Goal: Task Accomplishment & Management: Manage account settings

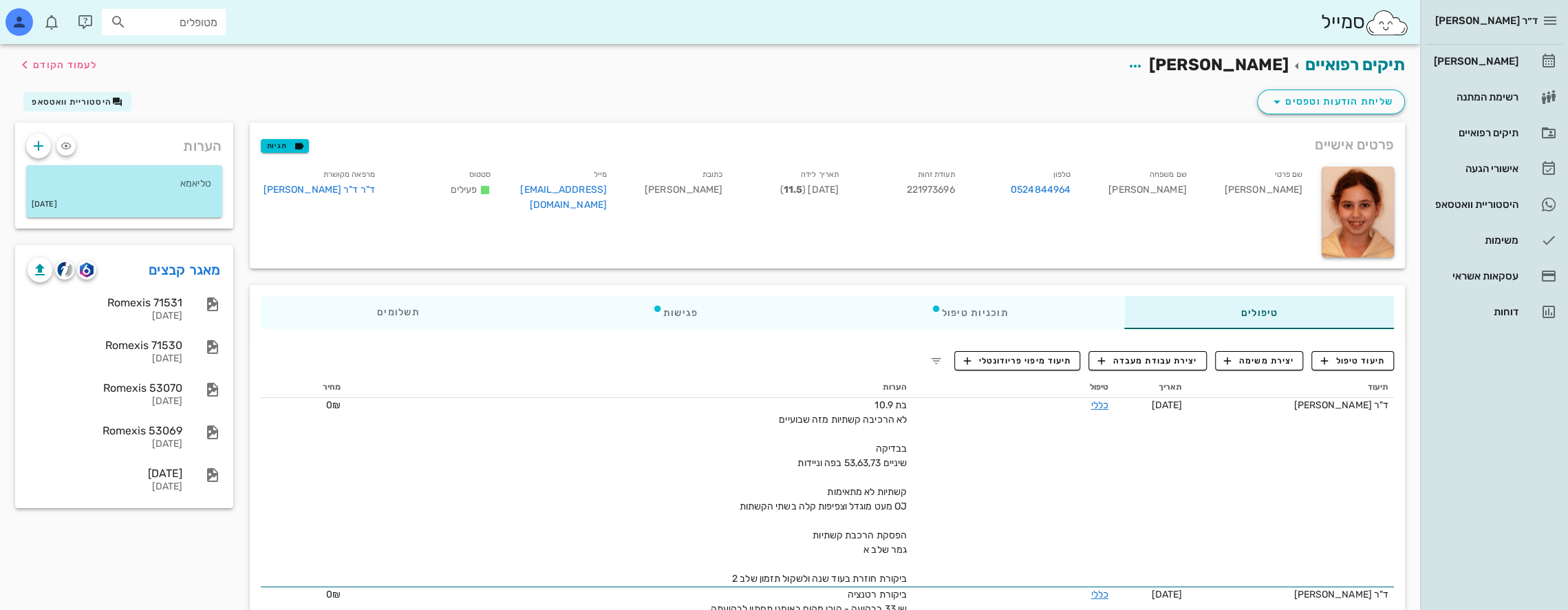
click at [184, 15] on input "מטופלים" at bounding box center [173, 21] width 88 height 18
type input "[PERSON_NAME] א"
click at [173, 51] on div "[PERSON_NAME] 221639966" at bounding box center [139, 52] width 151 height 11
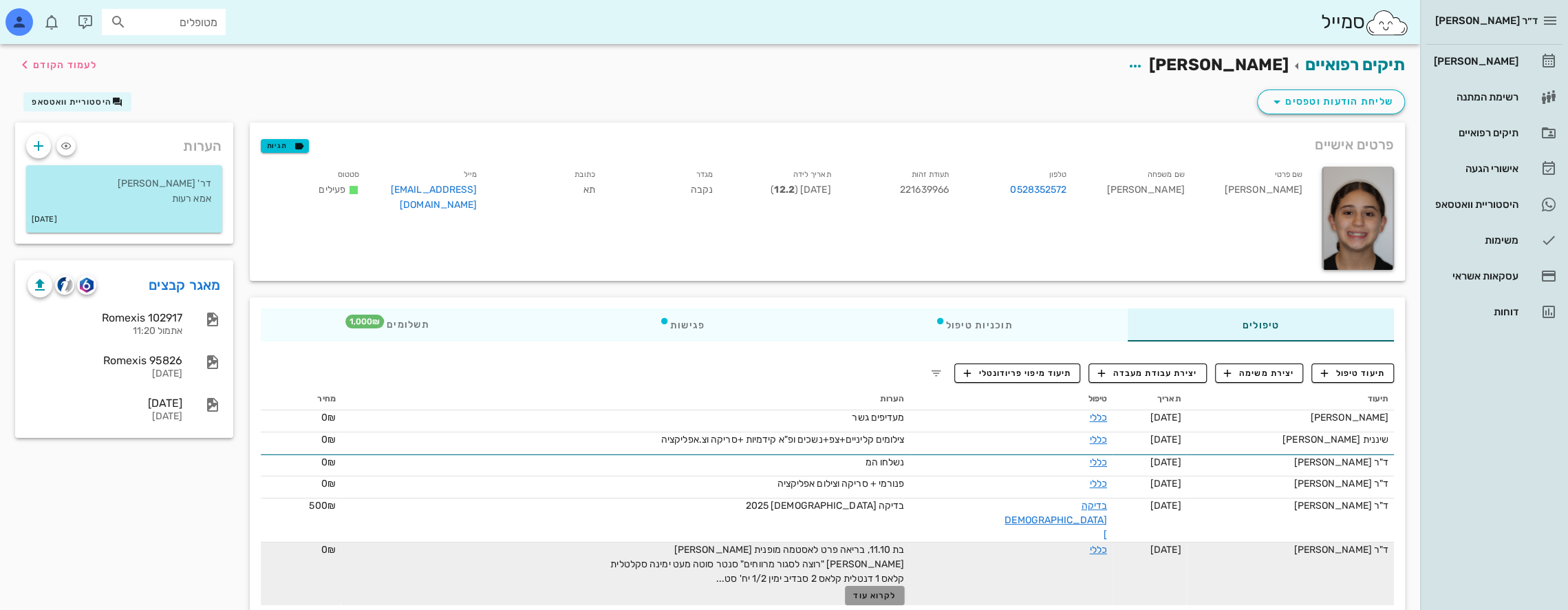
click at [896, 591] on span "לקרוא עוד" at bounding box center [874, 595] width 43 height 10
click at [1340, 374] on span "תיעוד טיפול" at bounding box center [1353, 373] width 64 height 12
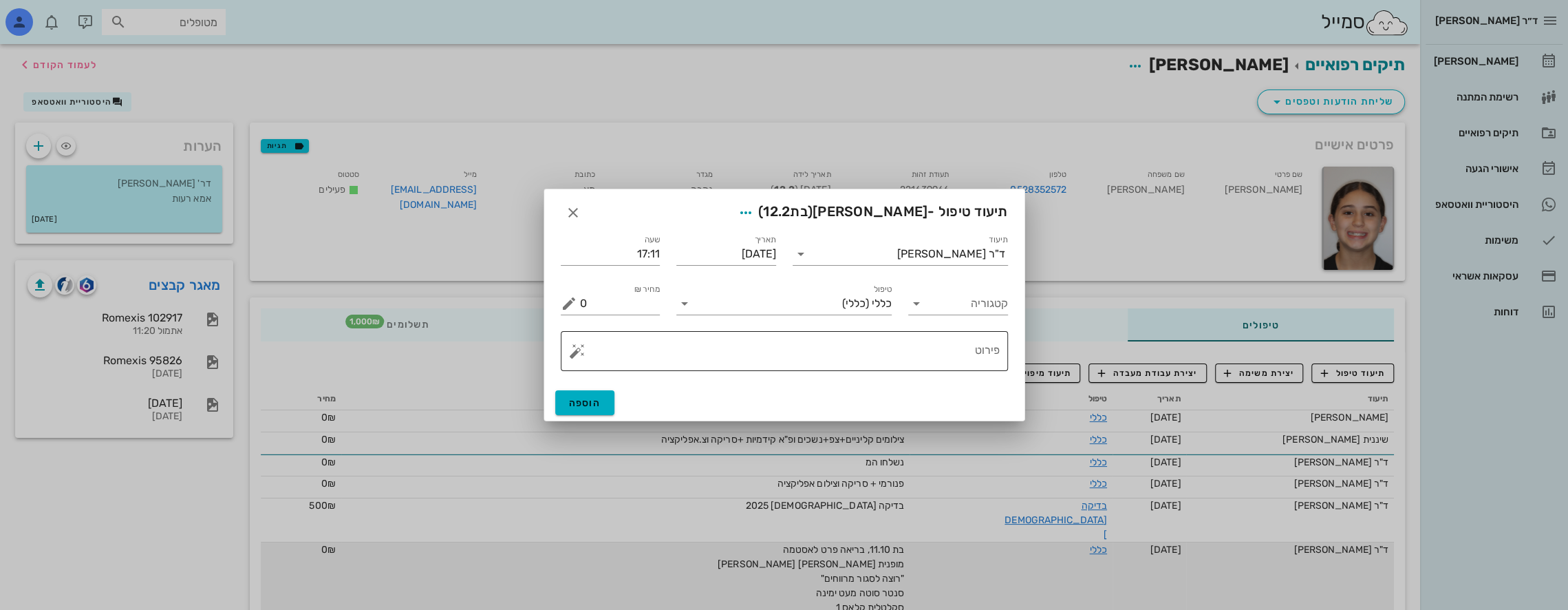
click at [940, 357] on textarea "פירוט" at bounding box center [789, 354] width 420 height 33
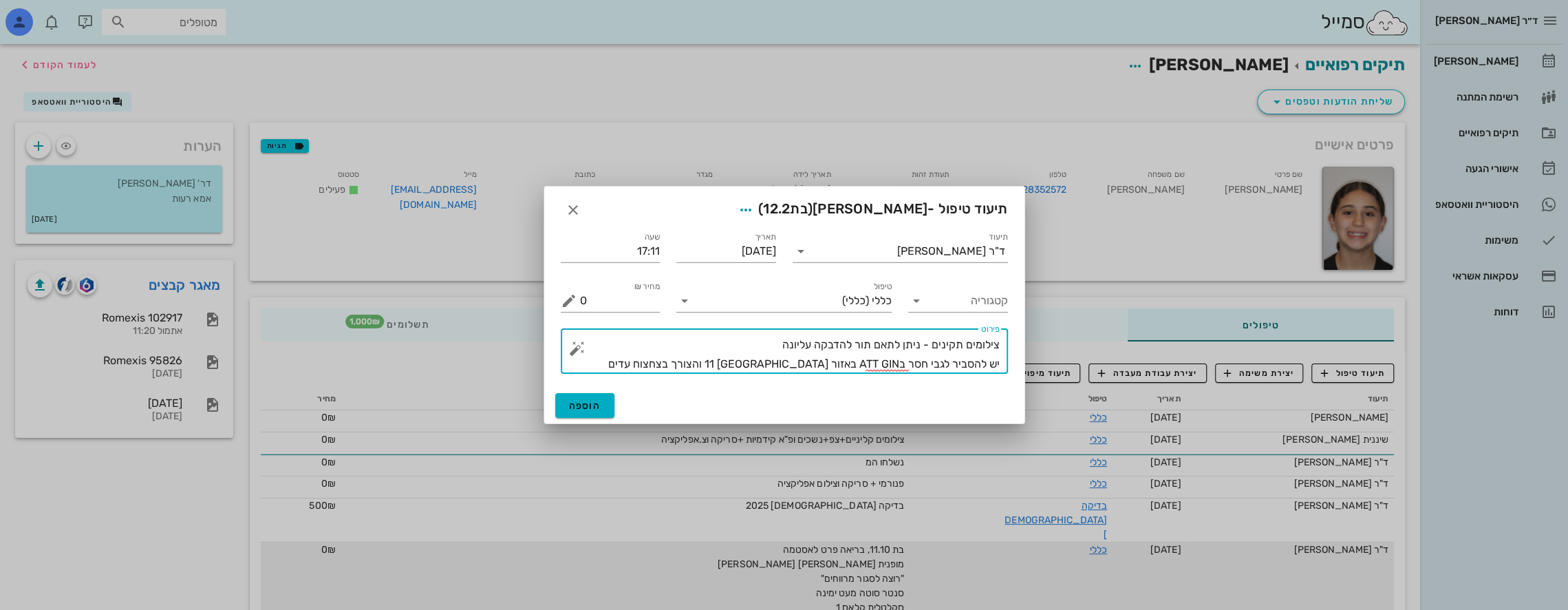
click at [712, 365] on textarea "צילומים תקינים - ניתן לתאם תור להדבקה עליונה יש להסביר לגבי חסר בATT GIN באזור …" at bounding box center [789, 354] width 420 height 38
click at [689, 362] on textarea "צילומים תקינים - ניתן לתאם תור להדבקה עליונה יש להסביר לגבי חסר בATT GIN באזור …" at bounding box center [789, 354] width 420 height 38
click at [682, 364] on textarea "צילומים תקינים - ניתן לתאם תור להדבקה עליונה יש להסביר לגבי חסר בATT GIN באזור …" at bounding box center [789, 354] width 420 height 38
click at [674, 362] on textarea "צילומים תקינים - ניתן לתאם תור להדבקה עליונה יש להסביר לגבי חסר בATT GIN באזור …" at bounding box center [789, 354] width 420 height 38
type textarea "צילומים תקינים - ניתן לתאם תור להדבקה עליונה יש להסביר לגבי חסר בATT GIN באזור …"
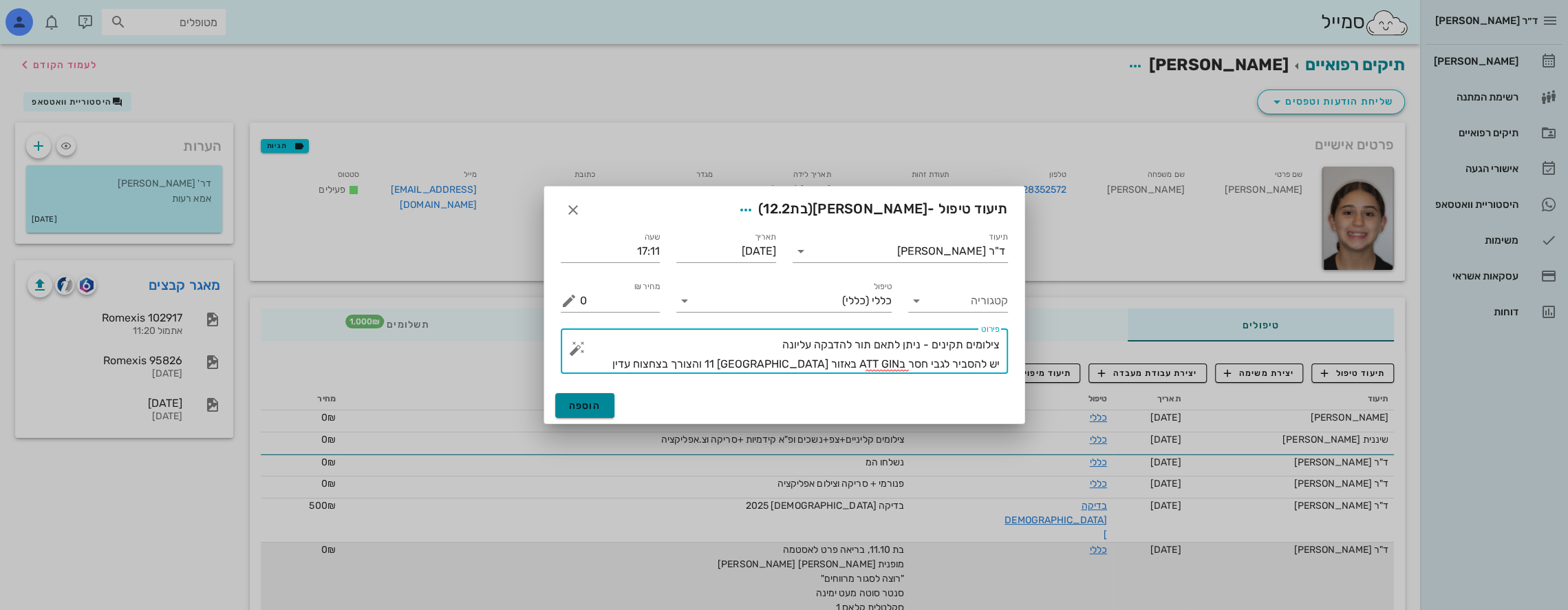
click at [598, 402] on span "הוספה" at bounding box center [585, 405] width 32 height 11
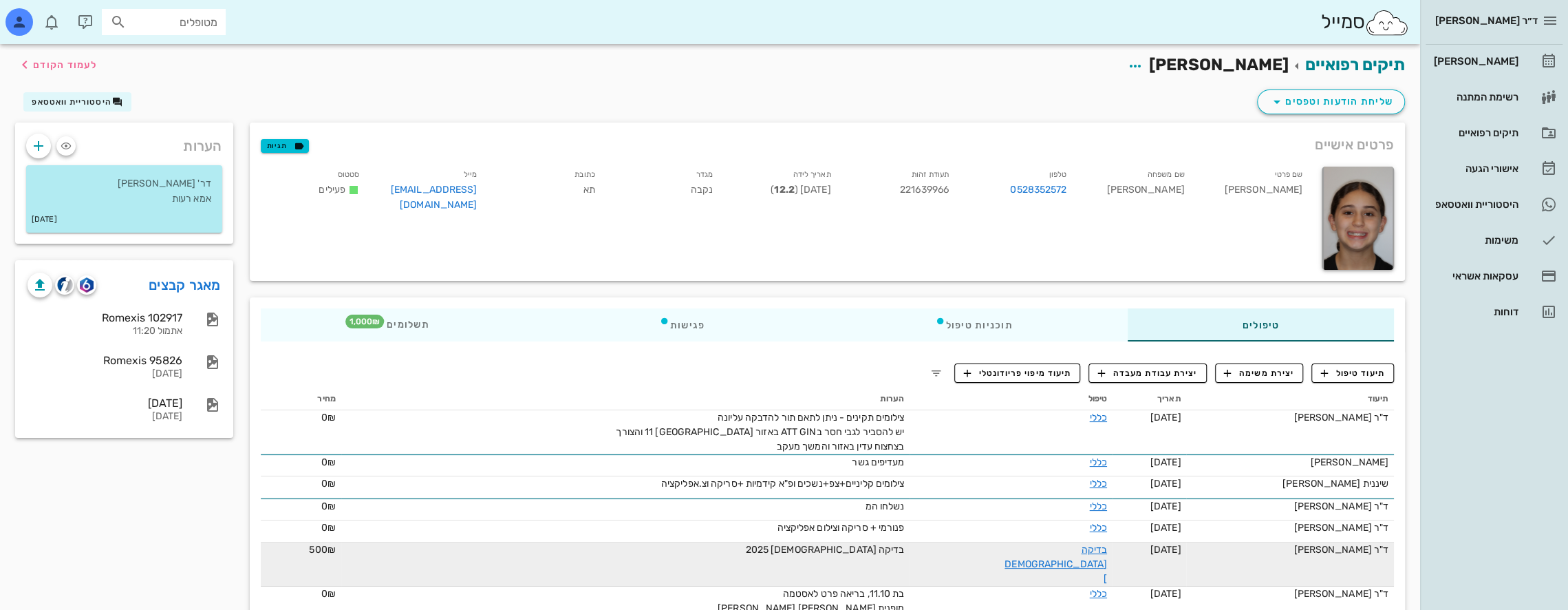
click at [146, 20] on input "מטופלים" at bounding box center [173, 21] width 88 height 18
type input "אבצ"
click at [181, 54] on div "[PERSON_NAME] 56595374" at bounding box center [141, 52] width 151 height 11
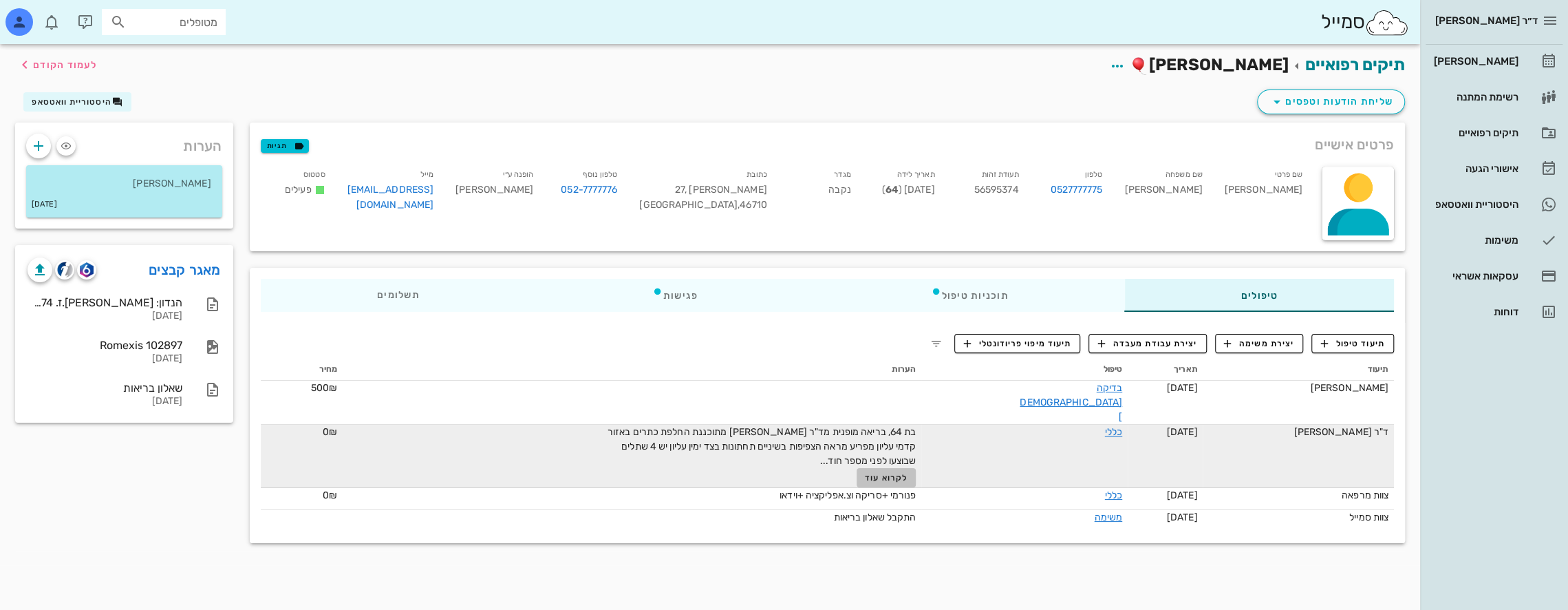
click at [890, 468] on button "לקרוא עוד" at bounding box center [886, 477] width 60 height 19
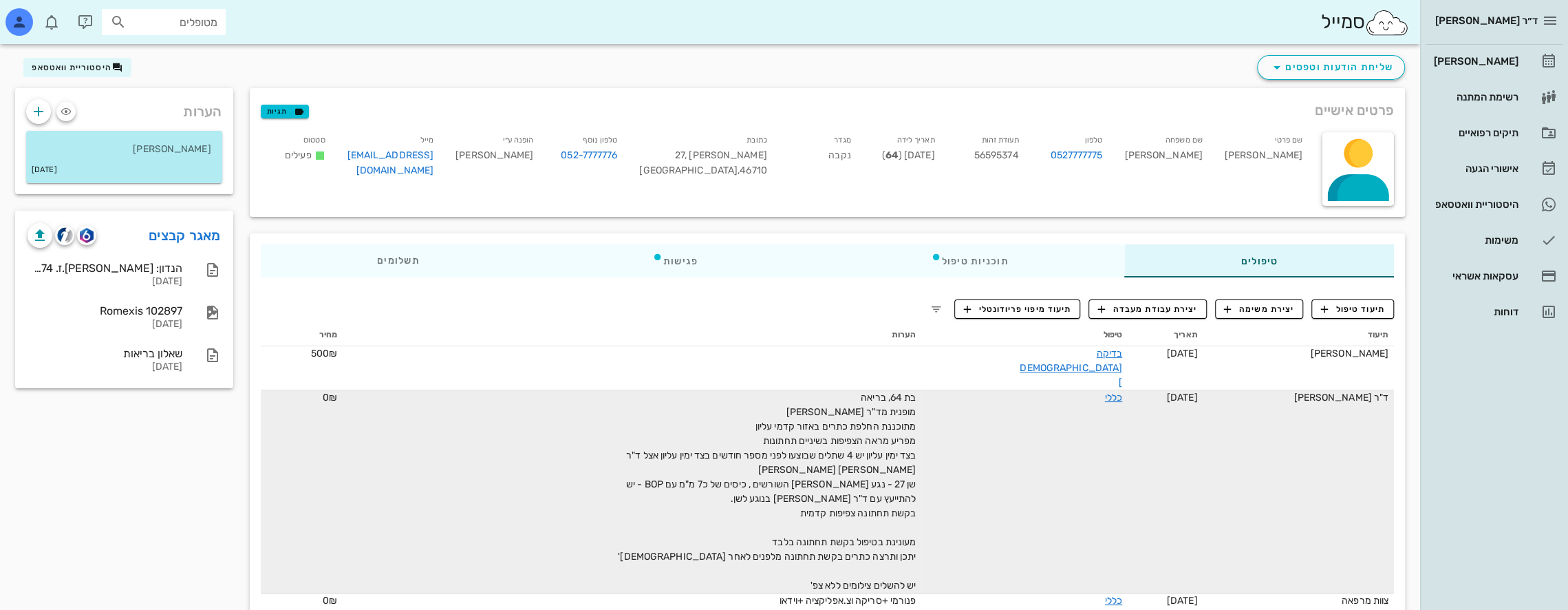
scroll to position [73, 0]
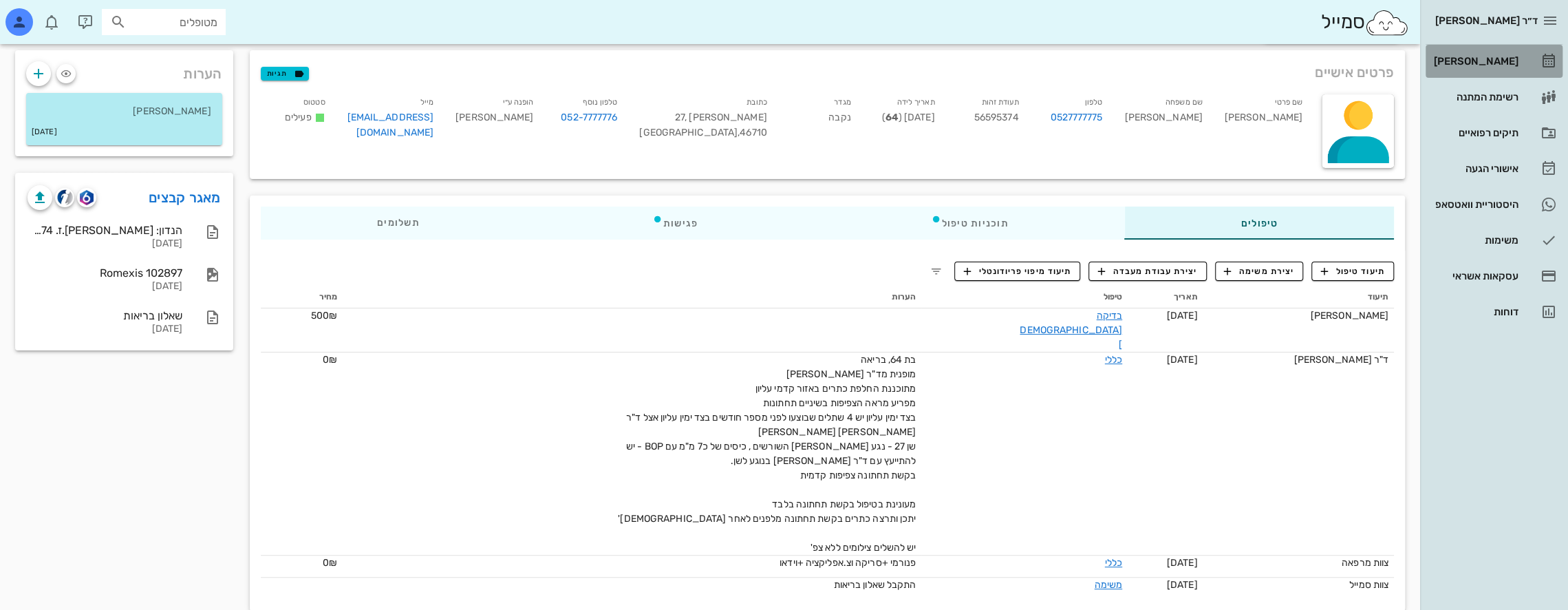
click at [1508, 61] on div "[PERSON_NAME]" at bounding box center [1475, 61] width 87 height 11
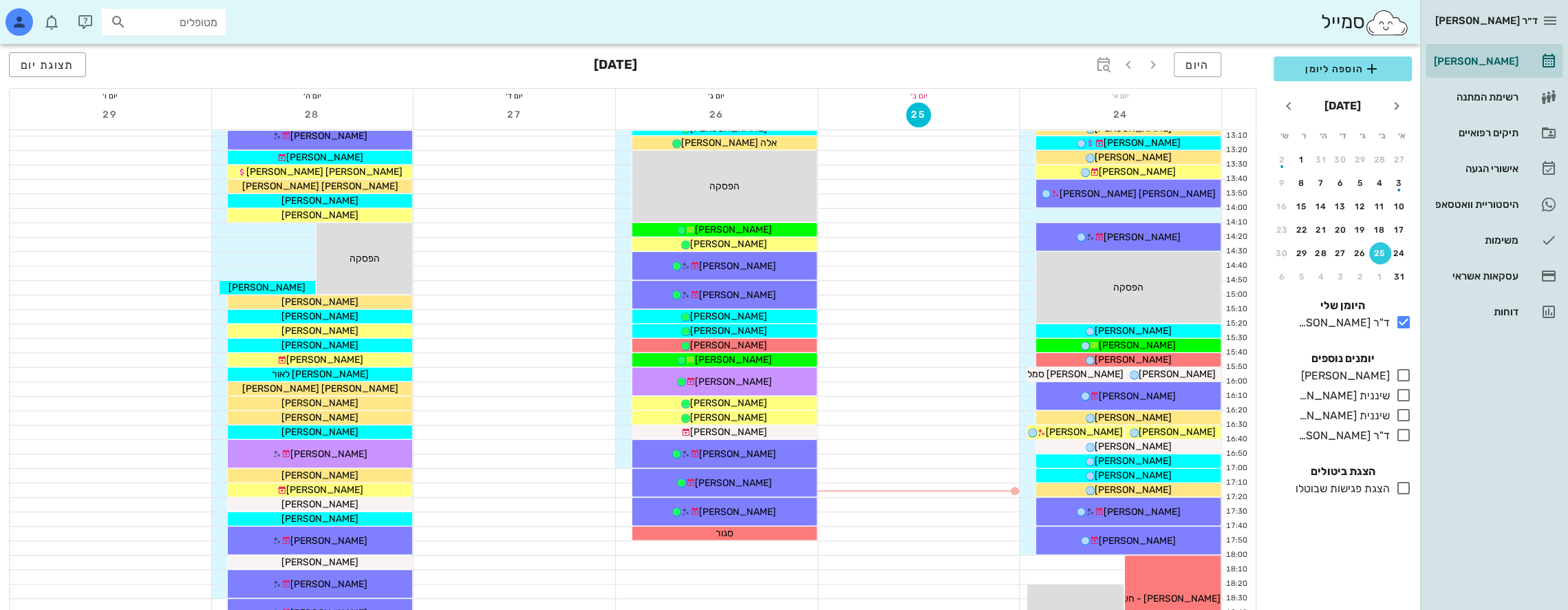
scroll to position [527, 0]
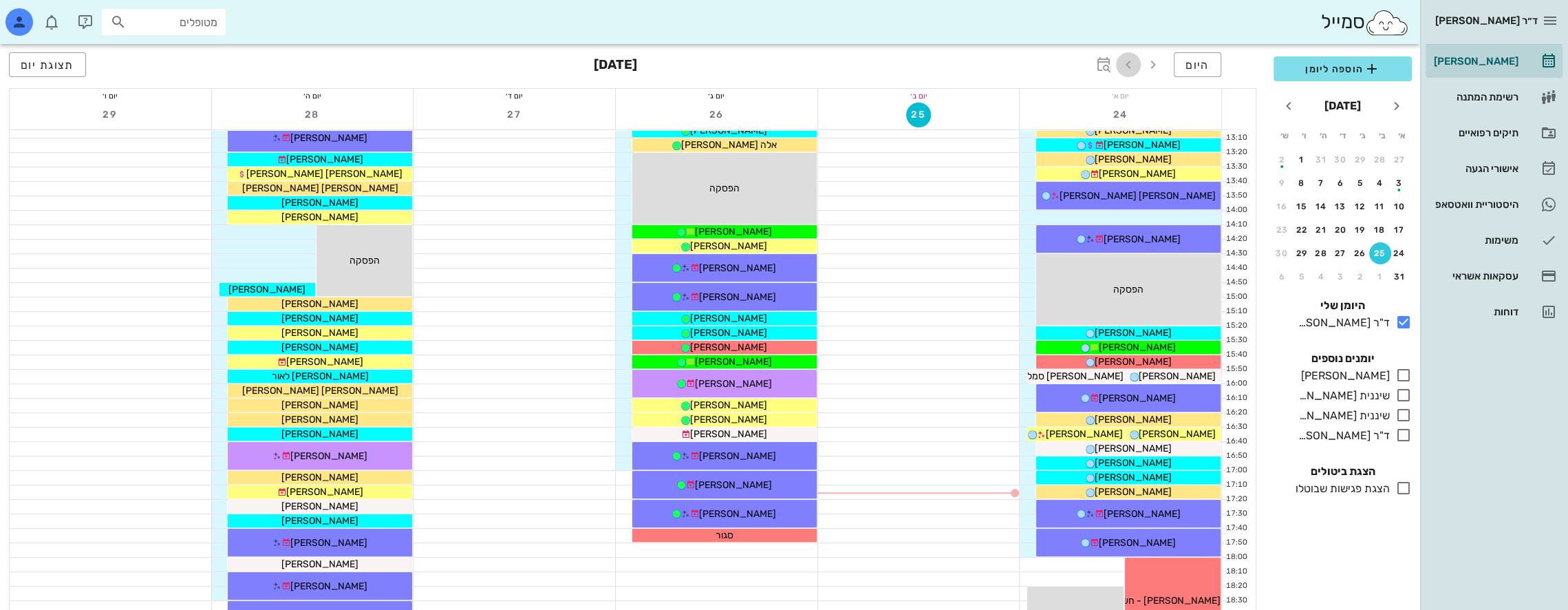
click at [1123, 66] on icon "button" at bounding box center [1129, 65] width 17 height 17
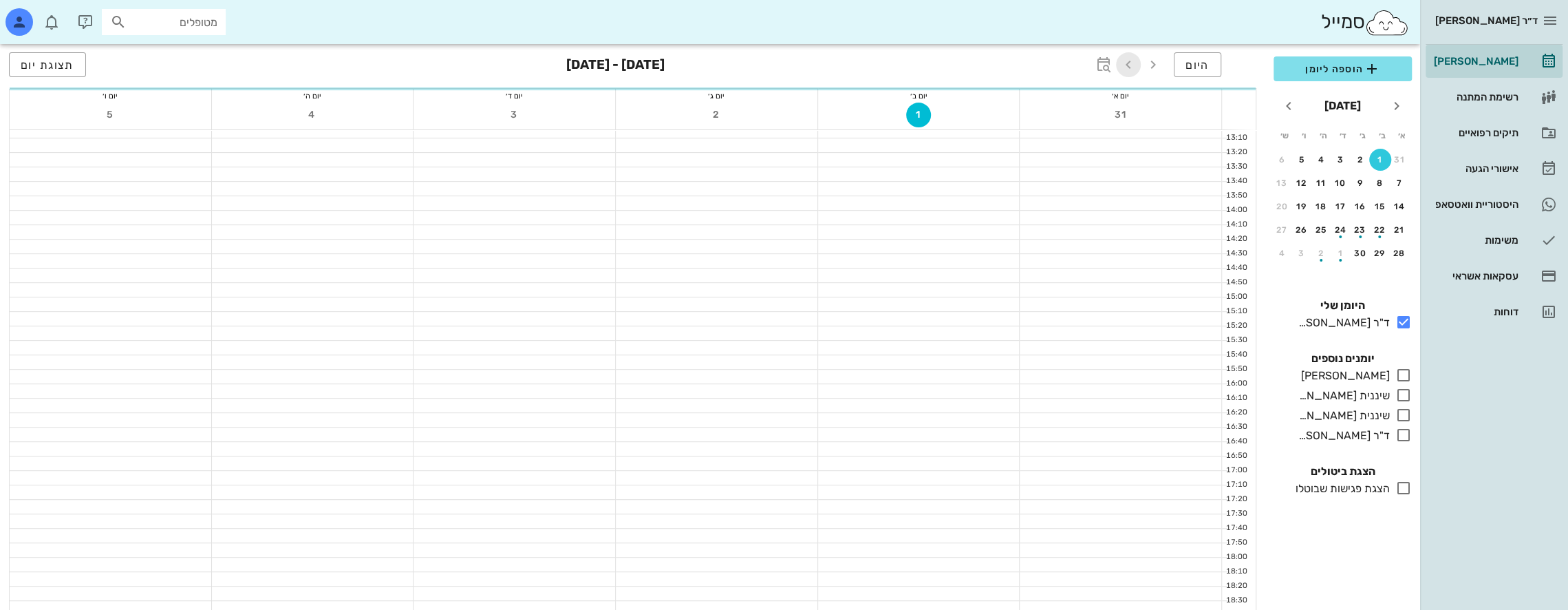
click at [1123, 66] on icon "button" at bounding box center [1129, 65] width 17 height 17
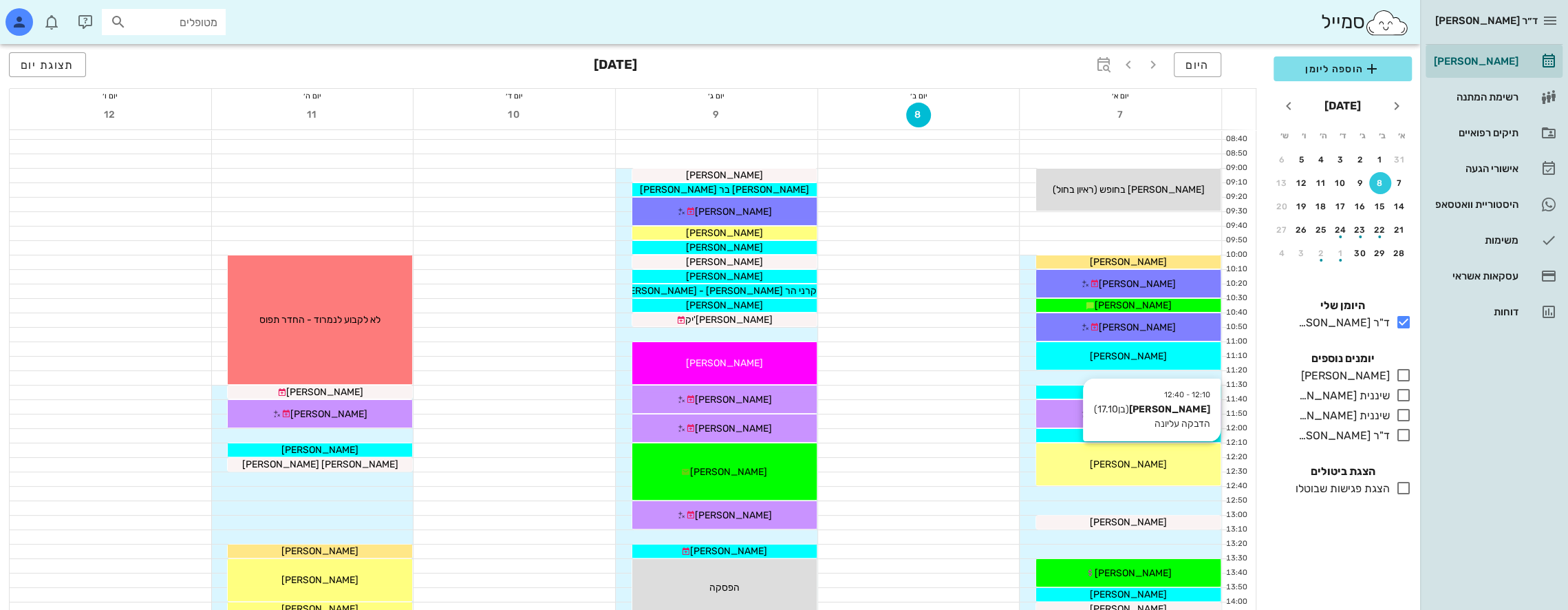
scroll to position [138, 0]
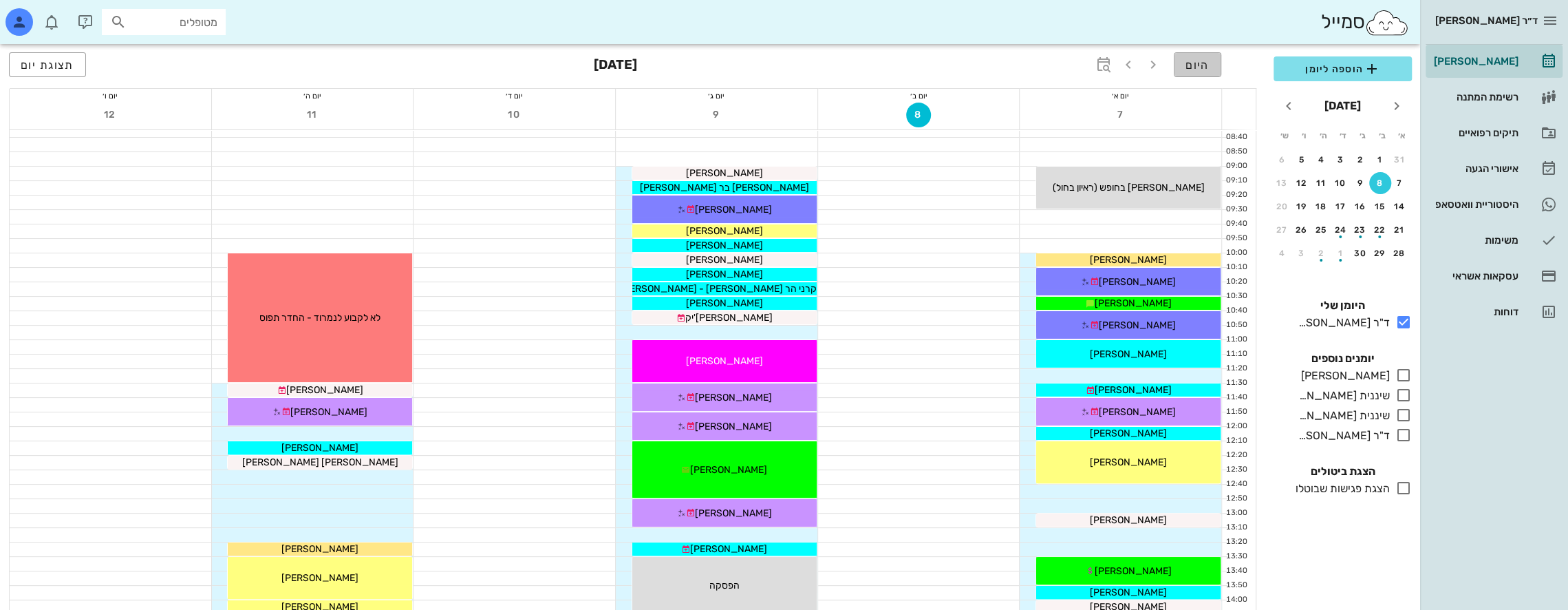
click at [1194, 65] on span "היום" at bounding box center [1197, 65] width 24 height 13
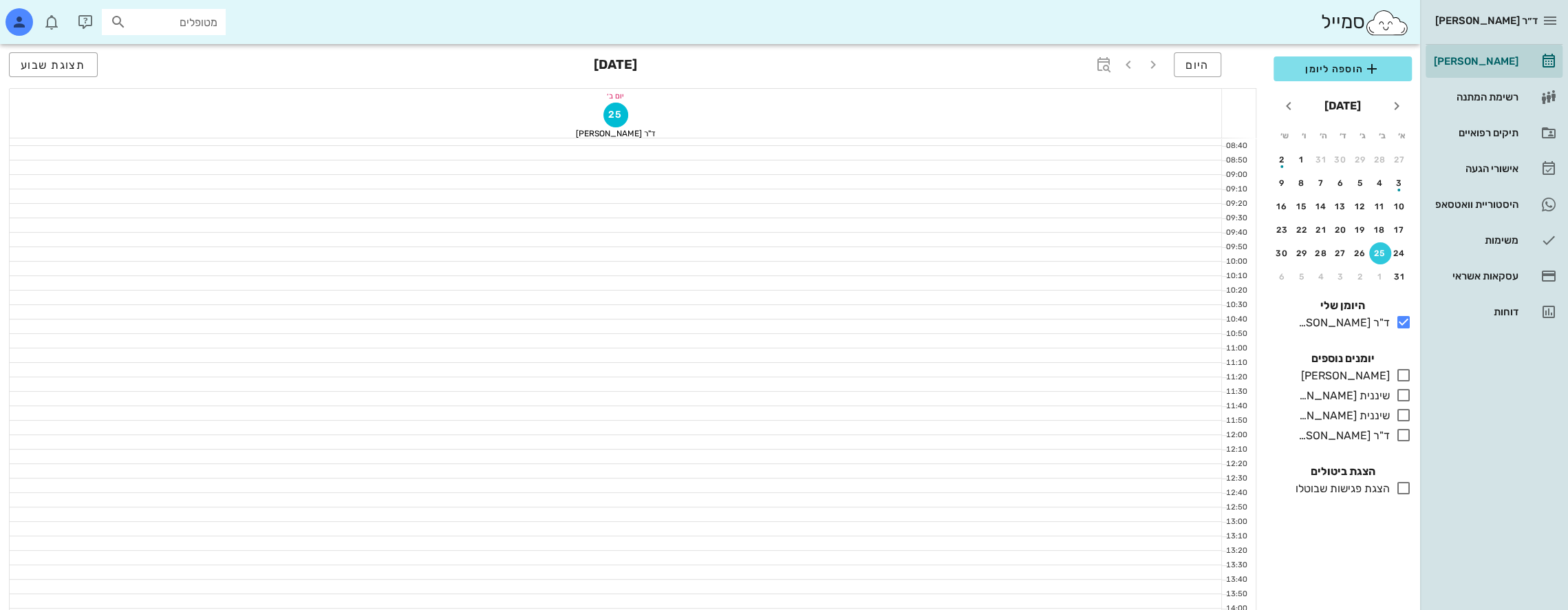
click at [196, 29] on input "מטופלים" at bounding box center [173, 21] width 88 height 18
type input "[PERSON_NAME]"
click at [209, 56] on div "[PERSON_NAME] 036148658" at bounding box center [147, 52] width 151 height 11
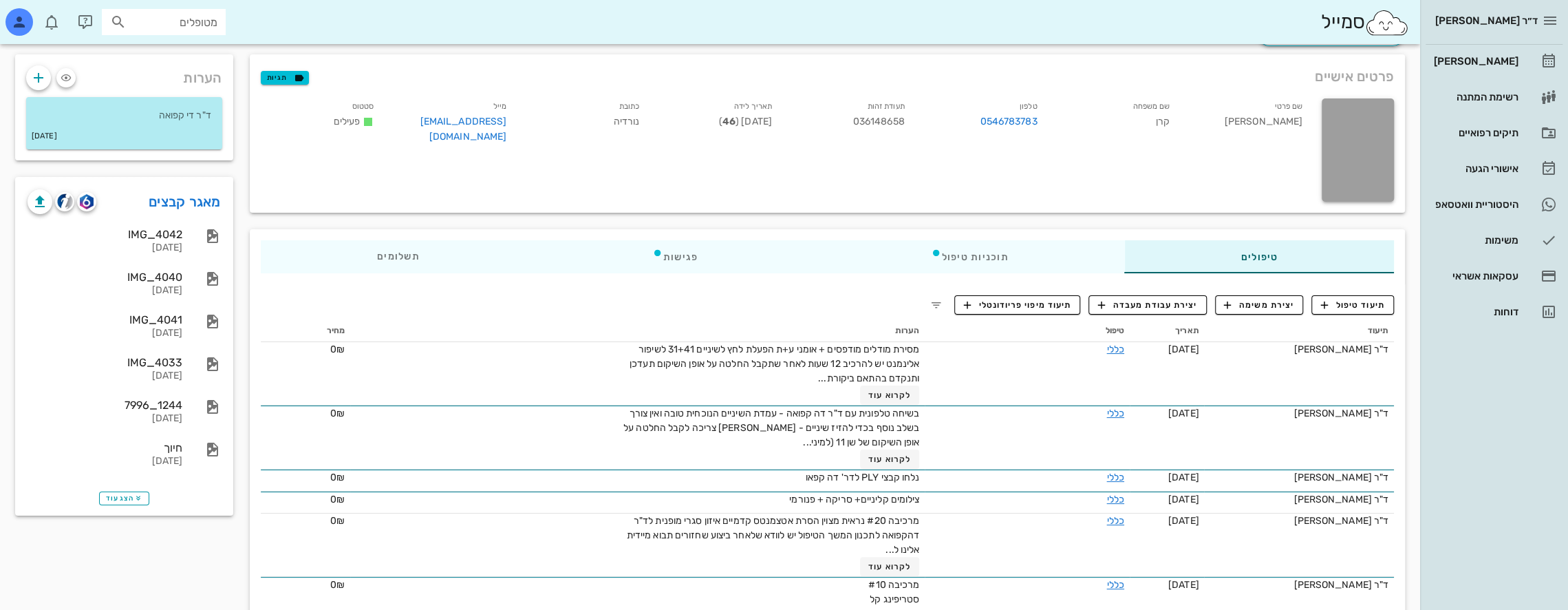
scroll to position [69, 0]
click at [198, 22] on input "מטופלים" at bounding box center [173, 21] width 88 height 18
type input "[PERSON_NAME]"
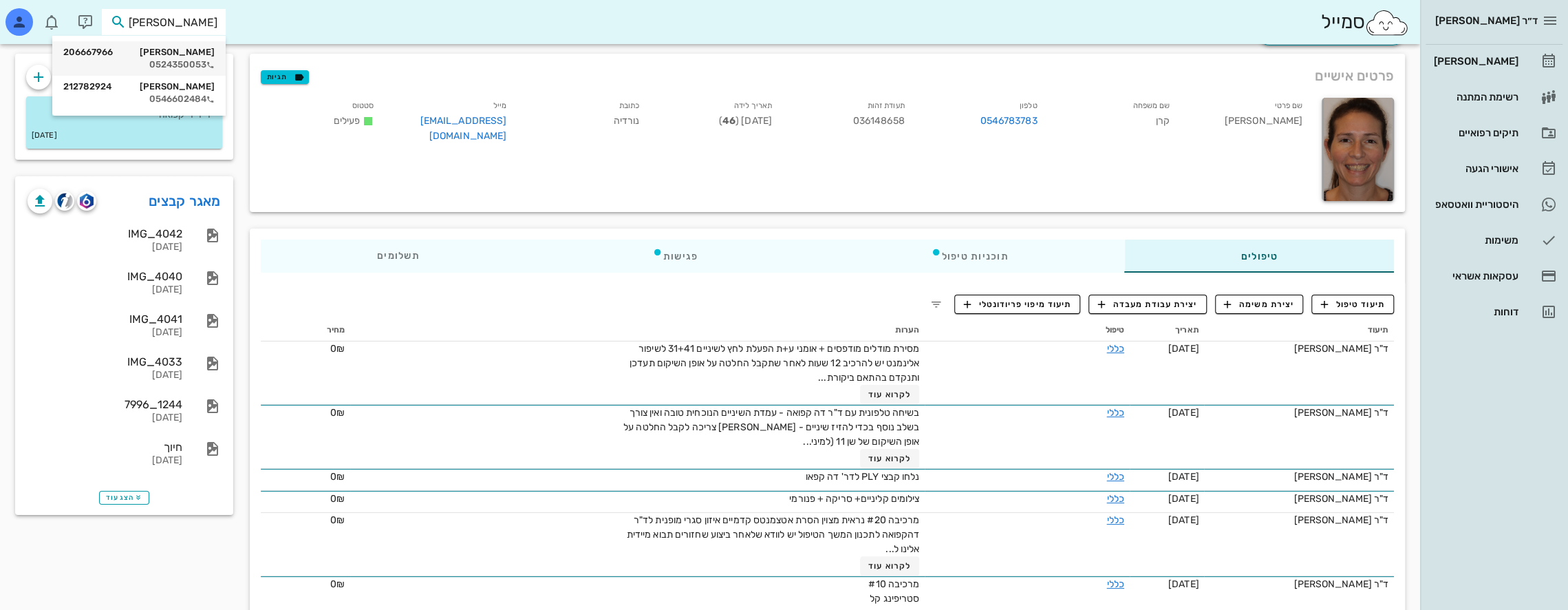
click at [180, 59] on div "0524350053" at bounding box center [139, 64] width 151 height 11
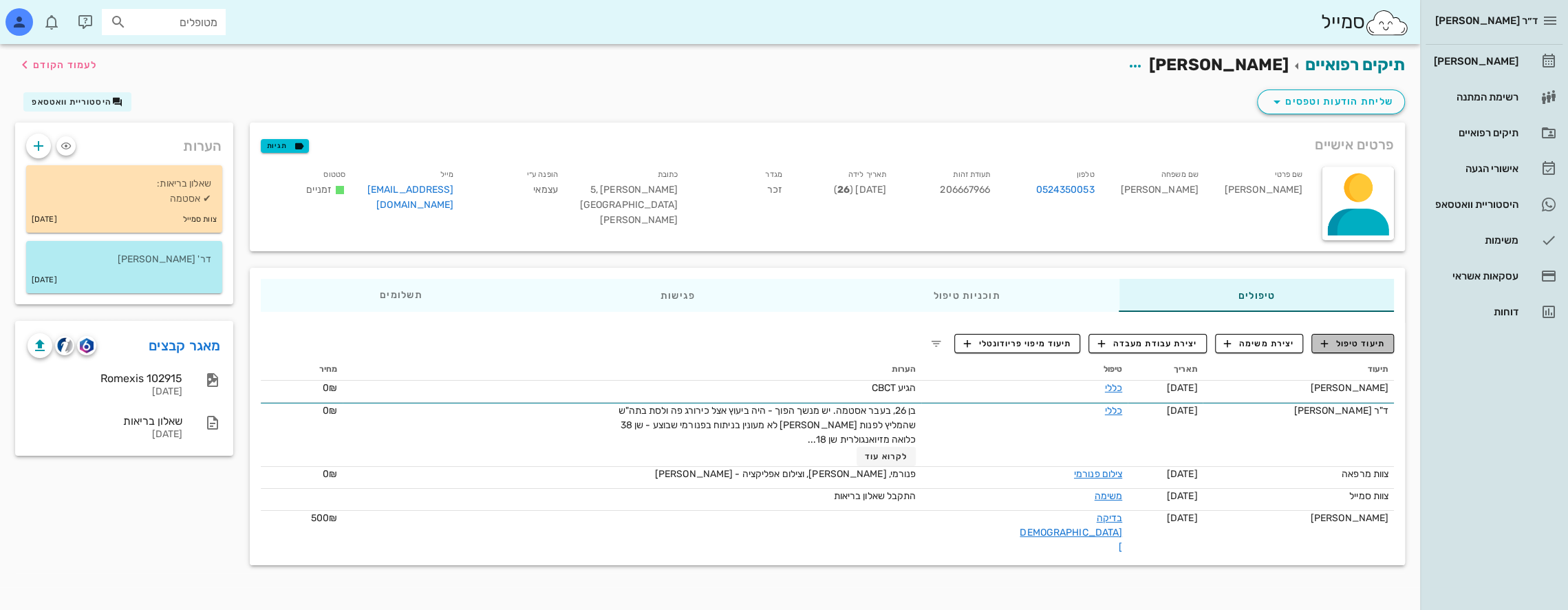
click at [1347, 346] on span "תיעוד טיפול" at bounding box center [1353, 343] width 64 height 12
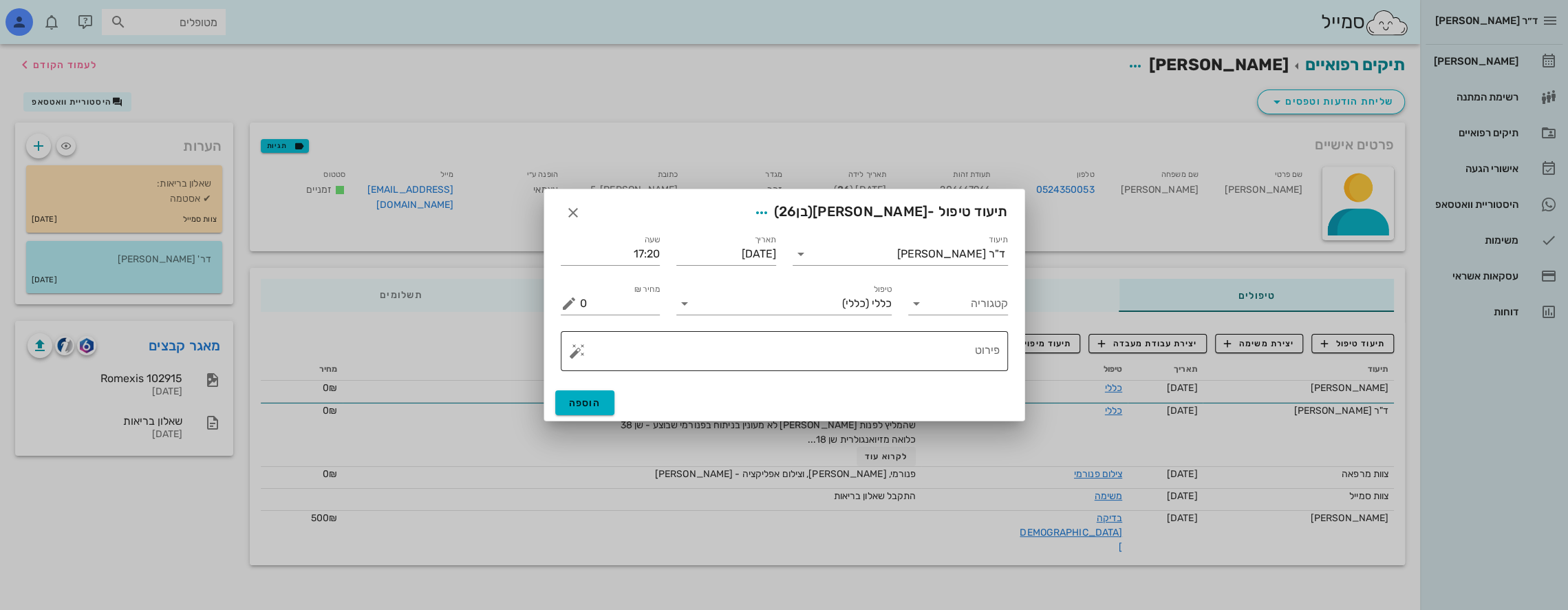
click at [954, 354] on textarea "פירוט" at bounding box center [789, 354] width 420 height 33
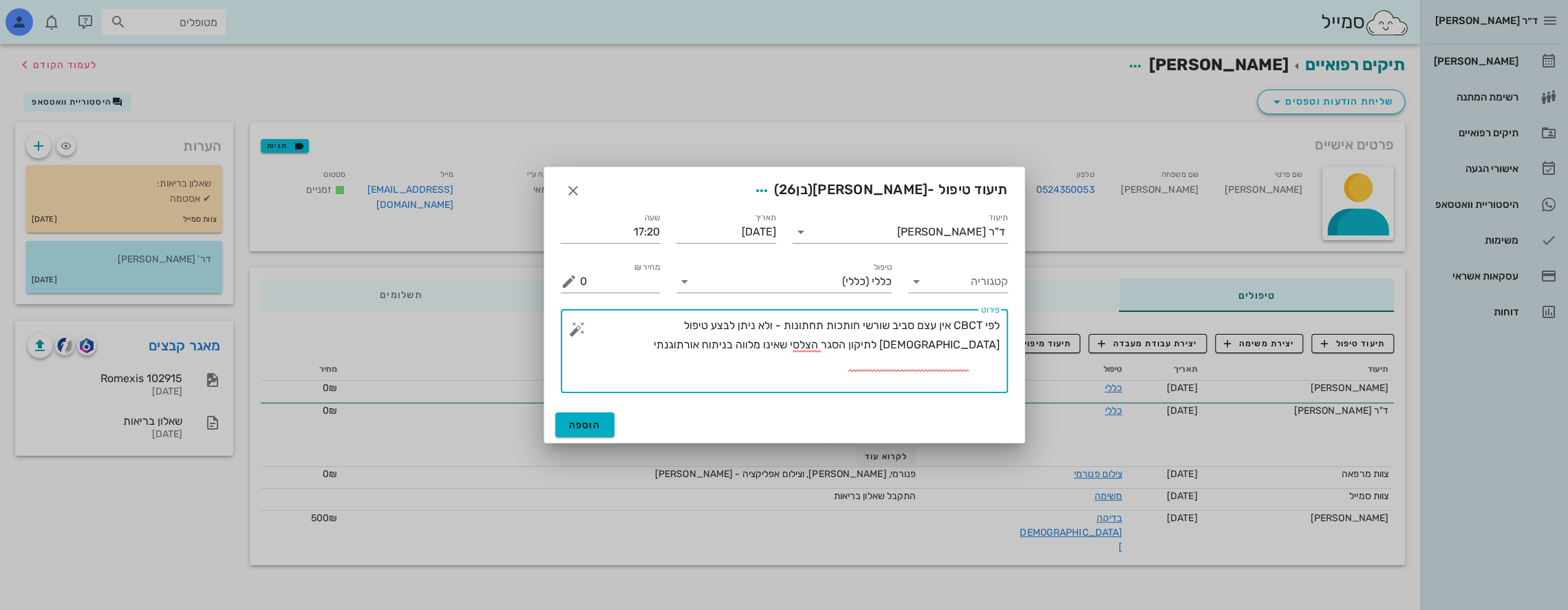
click at [750, 325] on textarea "לפי CBCT אין עצם סביב שורשי חותכות תחתונות - ולא ניתן לבצע טיפול [DEMOGRAPHIC_D…" at bounding box center [789, 354] width 420 height 77
click at [742, 323] on textarea "לפי CBCT אין עצם סביב שורשי חותכות תחתונות - ולא ניתן לבצע טיפול [DEMOGRAPHIC_D…" at bounding box center [789, 354] width 420 height 77
drag, startPoint x: 742, startPoint y: 323, endPoint x: 753, endPoint y: 323, distance: 11.0
click at [753, 323] on textarea "לפי CBCT אין עצם סביב שורשי חותכות תחתונות - ולא ניתן לבצע טיפול [DEMOGRAPHIC_D…" at bounding box center [789, 354] width 420 height 77
click at [948, 346] on textarea "לפי CBCT אין עצם סביב שורשי חותכות תחתונות - ולא מומלץ לבצע טיפול [DEMOGRAPHIC_…" at bounding box center [789, 354] width 420 height 77
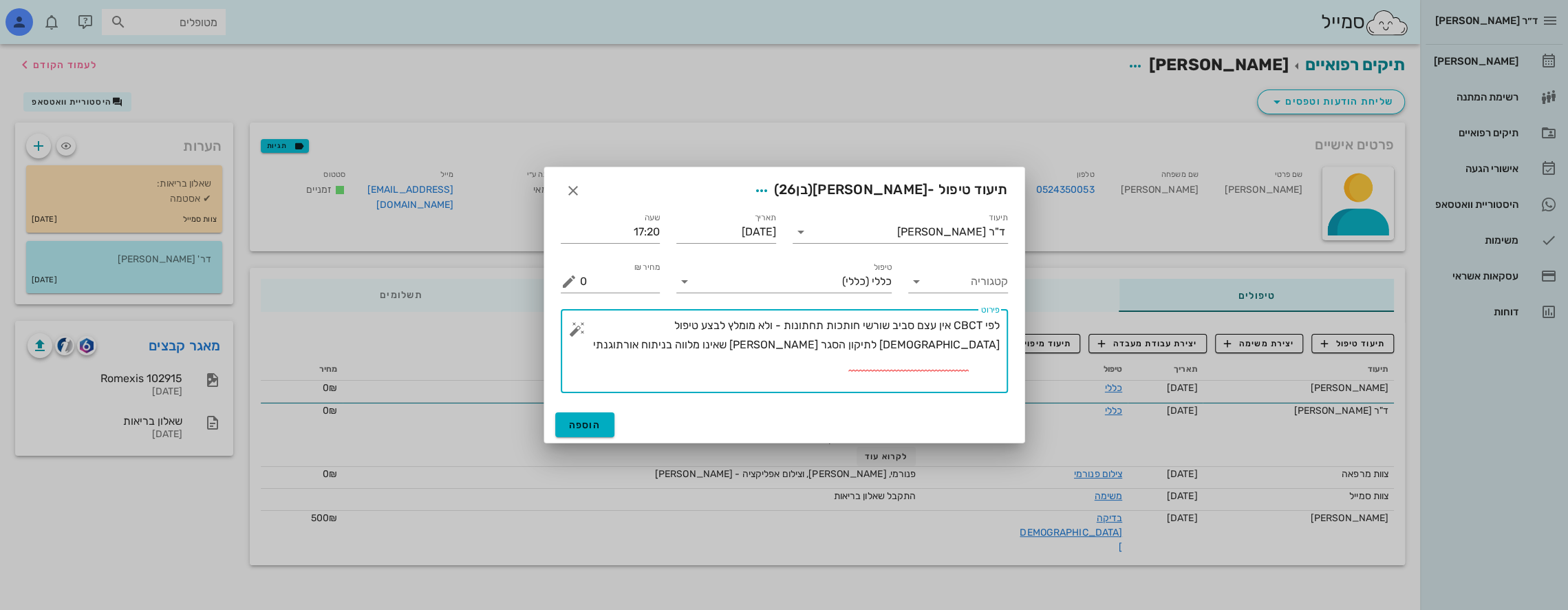
click at [795, 339] on textarea "לפי CBCT אין עצם סביב שורשי חותכות תחתונות - ולא מומלץ לבצע טיפול [DEMOGRAPHIC_…" at bounding box center [789, 354] width 420 height 77
click at [797, 354] on textarea "לפי CBCT אין עצם סביב שורשי חותכות תחתונות - ולא מומלץ לבצע טיפול [DEMOGRAPHIC_…" at bounding box center [789, 354] width 420 height 77
type textarea "לפי CBCT אין עצם סביב שורשי חותכות תחתונות - ולא מומלץ לבצע טיפול [DEMOGRAPHIC_…"
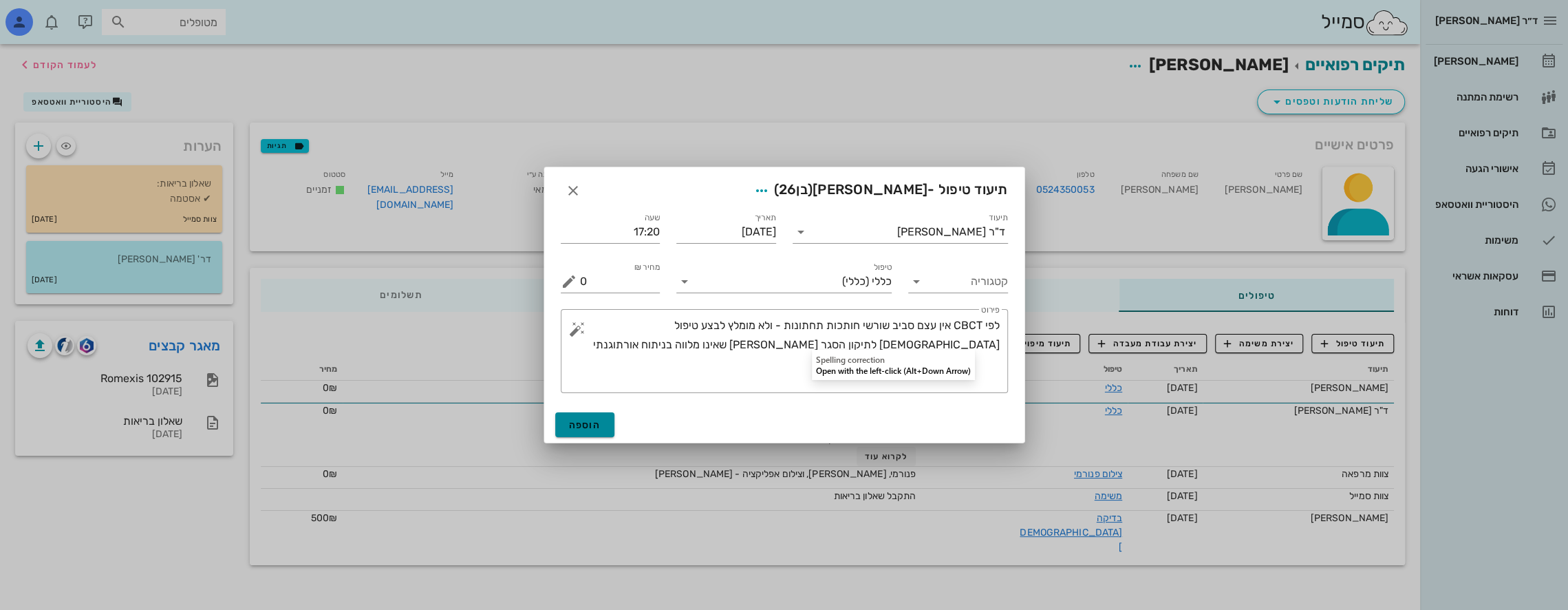
click at [586, 429] on span "הוספה" at bounding box center [585, 424] width 32 height 11
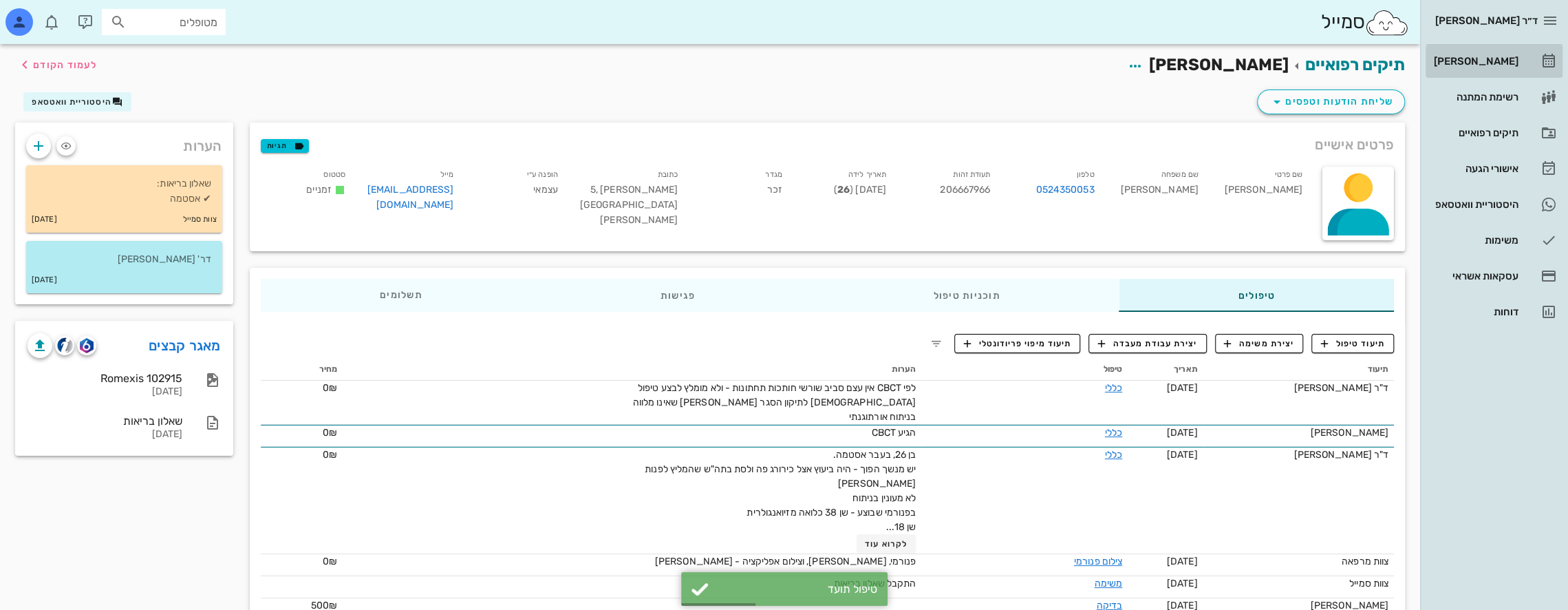
click at [1491, 53] on div "[PERSON_NAME]" at bounding box center [1475, 61] width 87 height 22
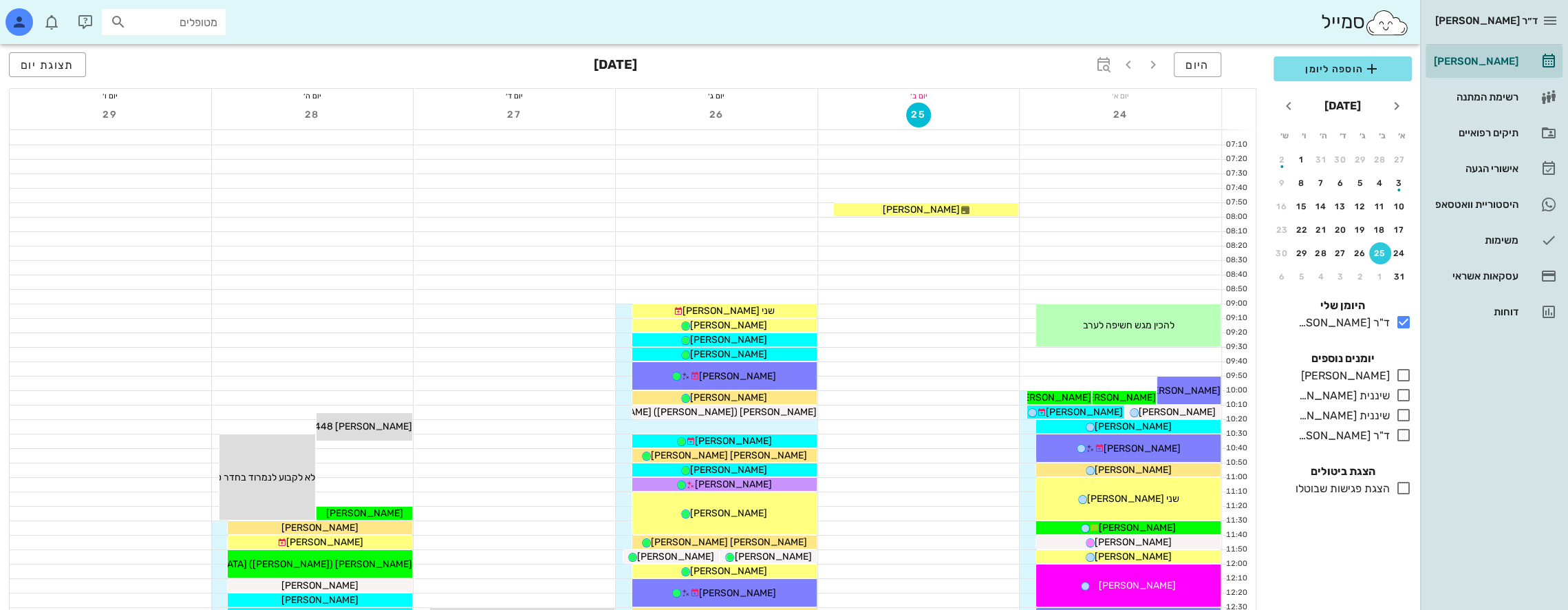
click at [177, 19] on input "מטופלים" at bounding box center [173, 21] width 88 height 18
type input "[PERSON_NAME]"
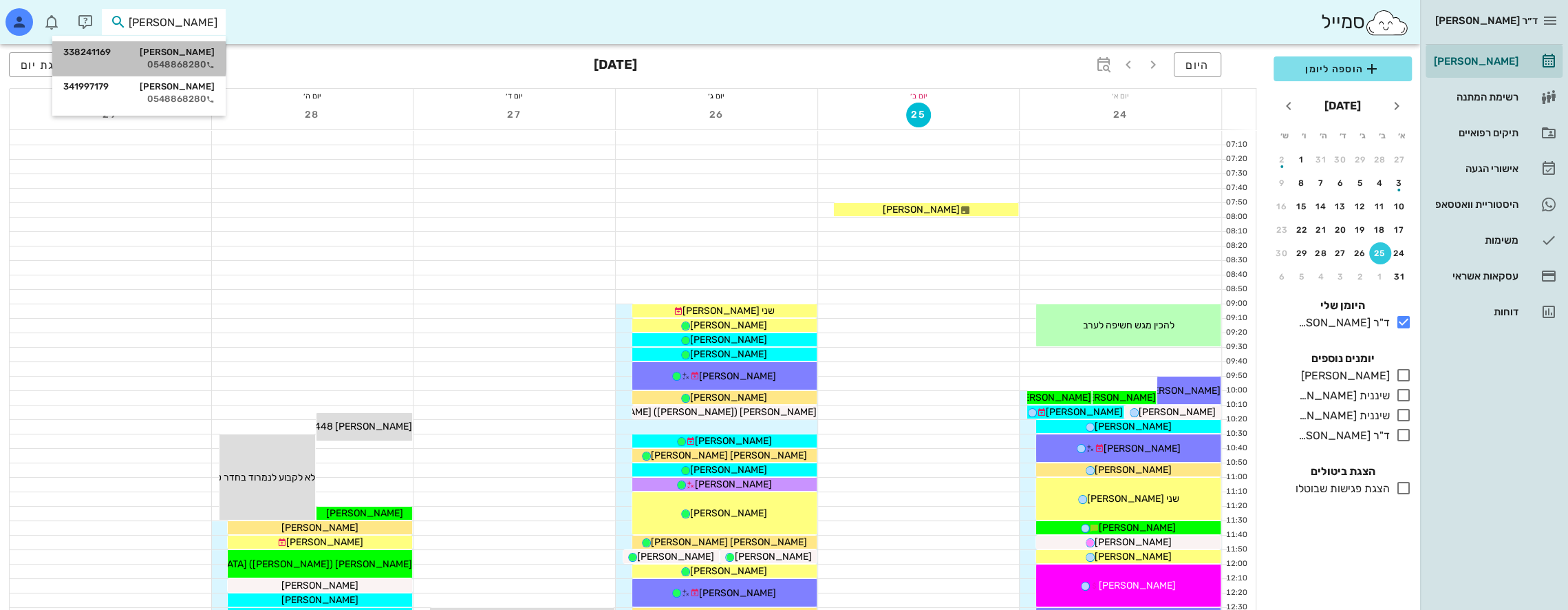
click at [193, 57] on div "[PERSON_NAME] 338241169" at bounding box center [139, 52] width 151 height 11
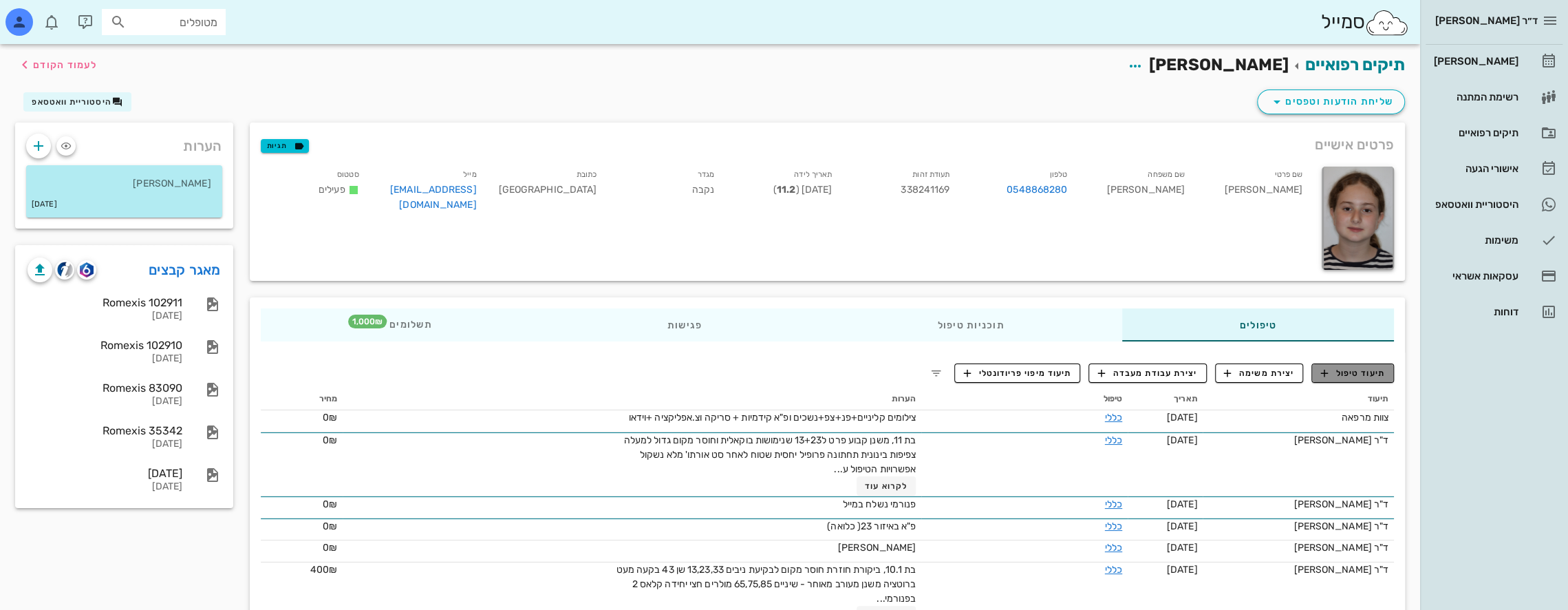
click at [1380, 369] on span "תיעוד טיפול" at bounding box center [1353, 373] width 64 height 12
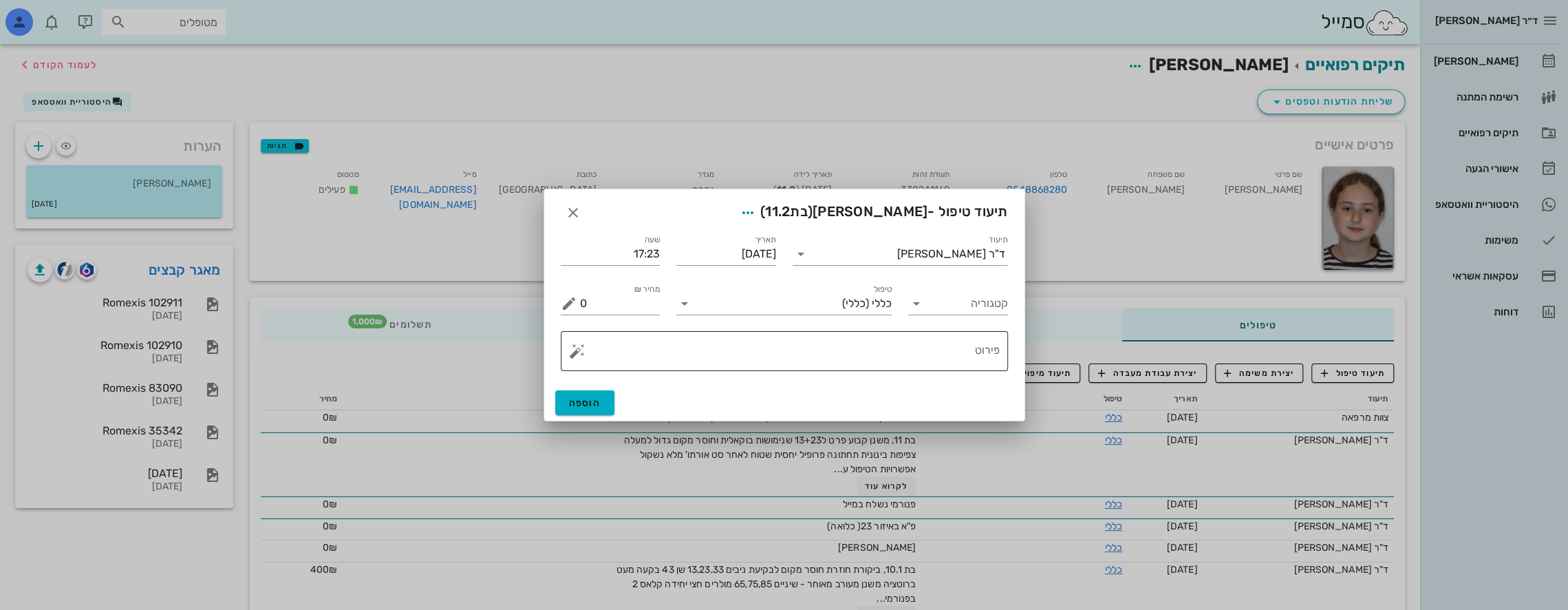
click at [965, 349] on textarea "פירוט" at bounding box center [789, 354] width 420 height 33
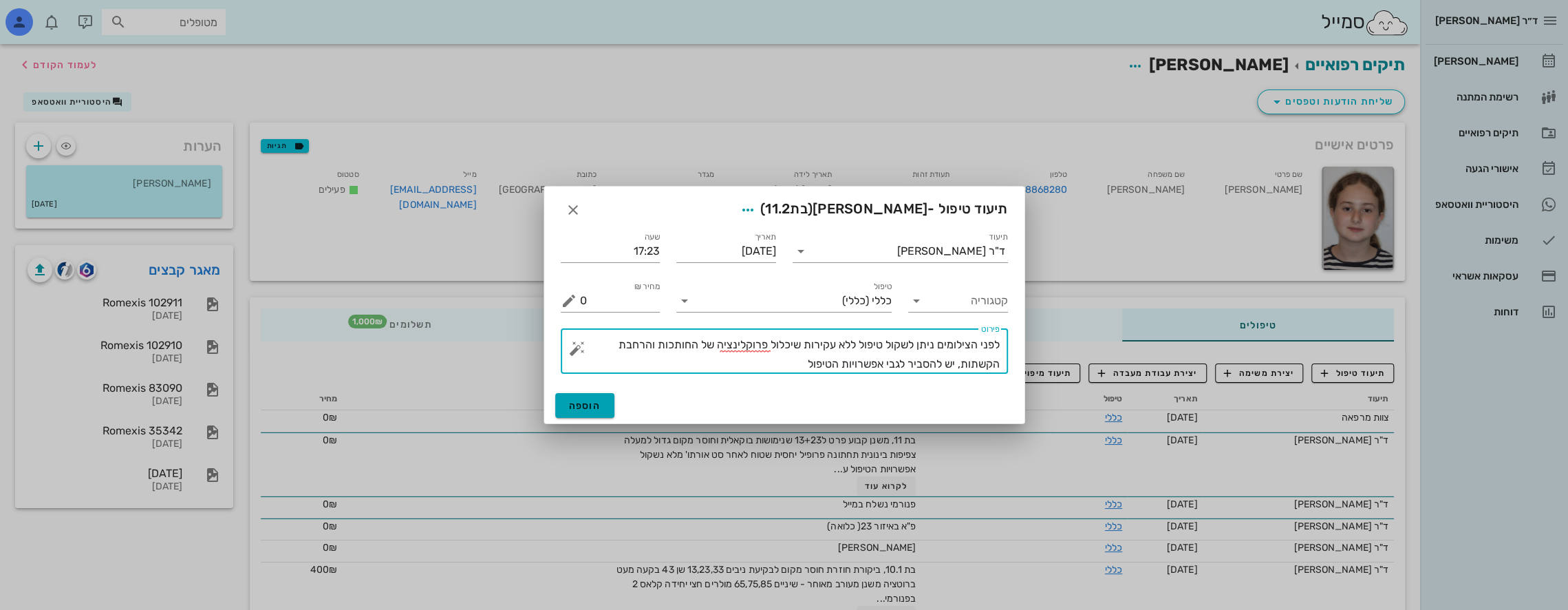
type textarea "לפני הצילומים ניתן לשקול טיפול ללא עקירות שיכלול פרוקלינציה של החותכות והרחבת ה…"
click at [597, 411] on button "הוספה" at bounding box center [585, 405] width 60 height 24
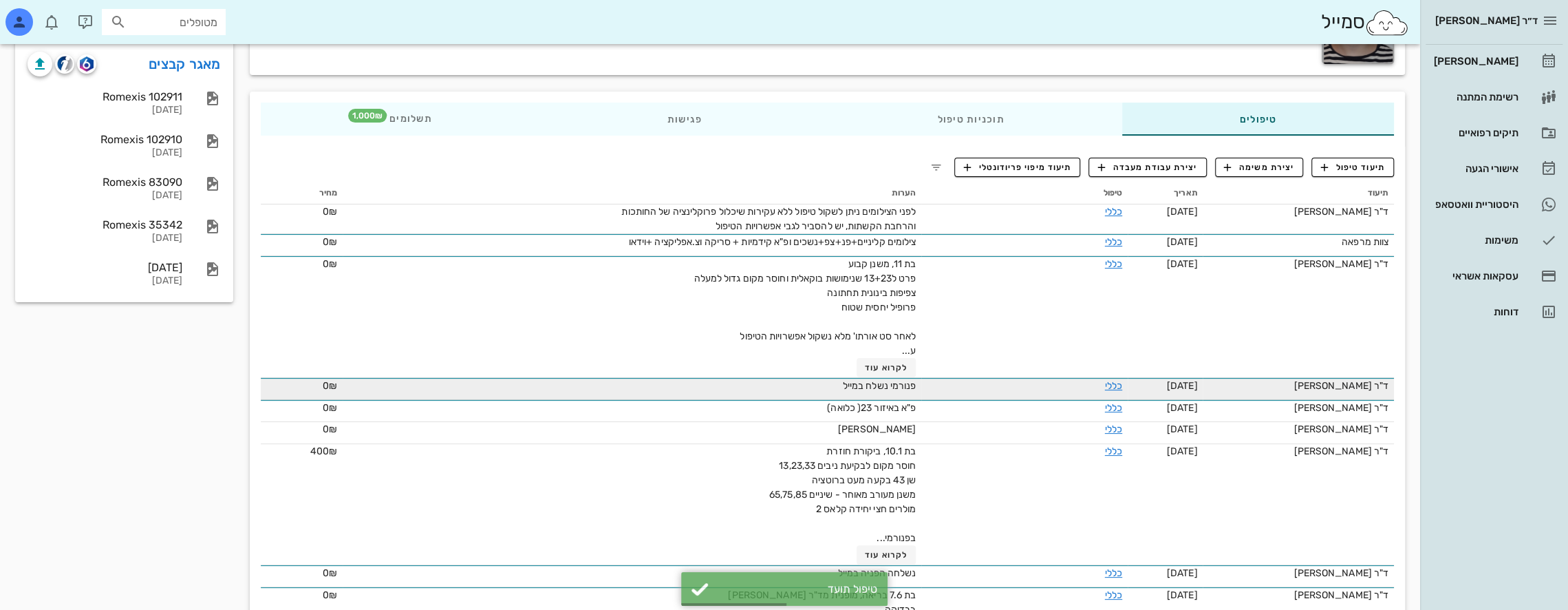
scroll to position [206, 0]
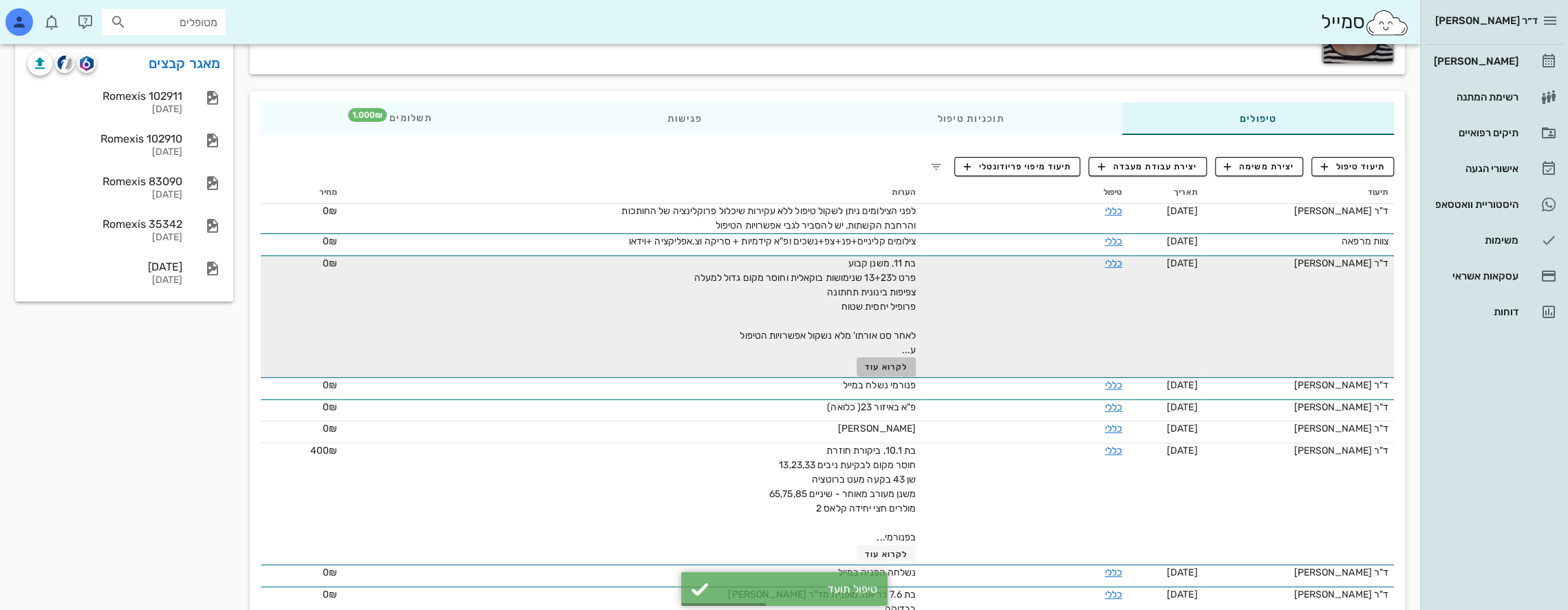
click at [908, 362] on span "לקרוא עוד" at bounding box center [886, 367] width 43 height 10
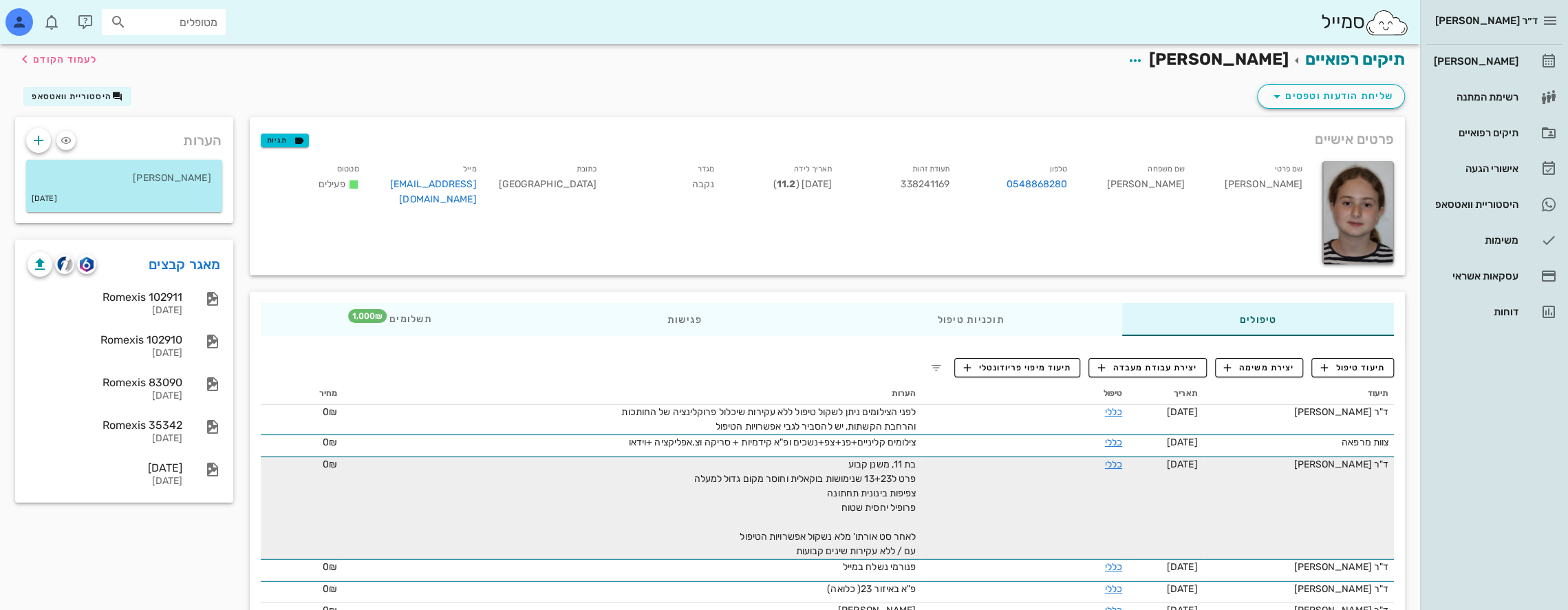
scroll to position [0, 0]
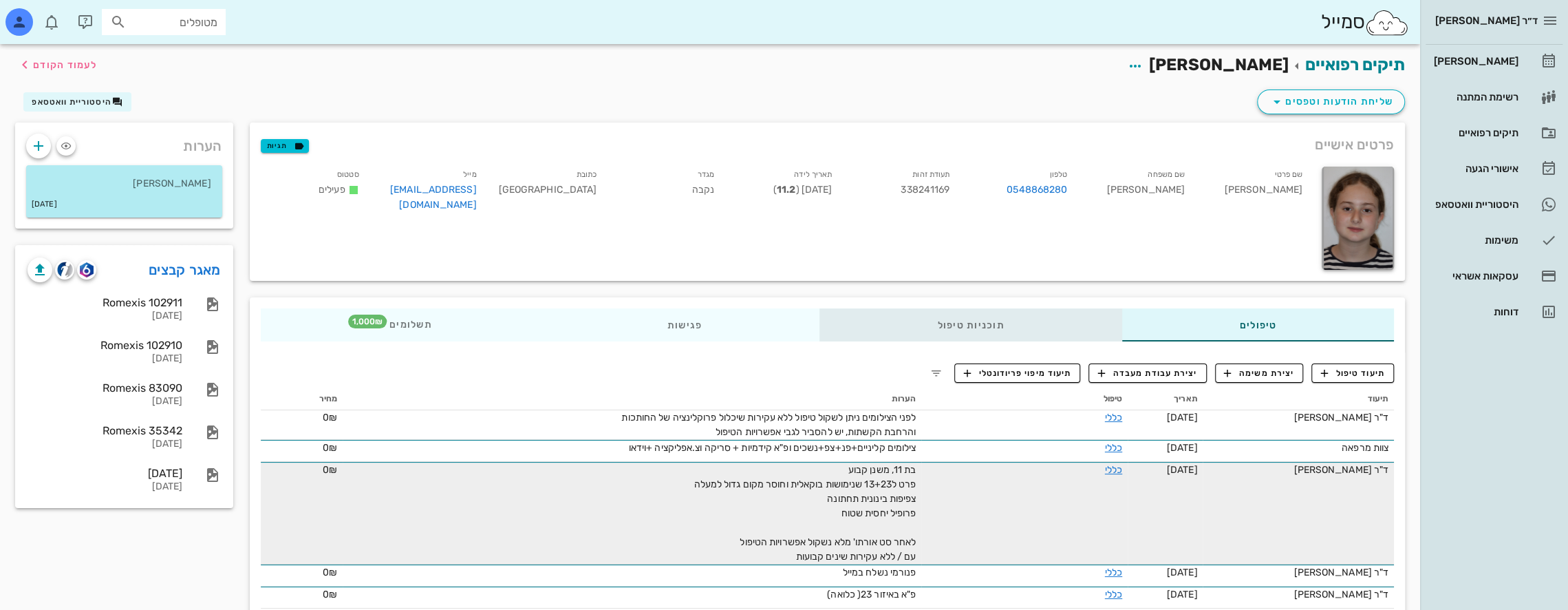
click at [1054, 319] on div "תוכניות טיפול" at bounding box center [970, 324] width 302 height 33
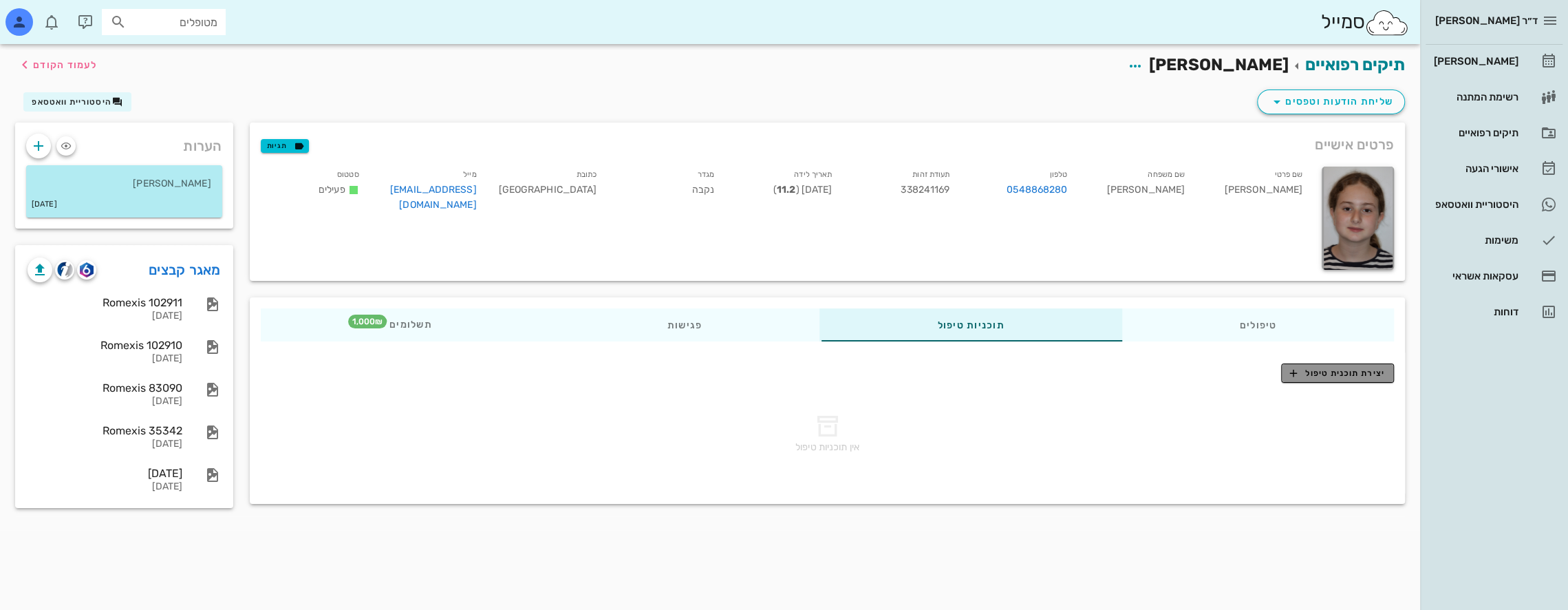
click at [1330, 373] on span "יצירת תוכנית טיפול" at bounding box center [1336, 373] width 94 height 12
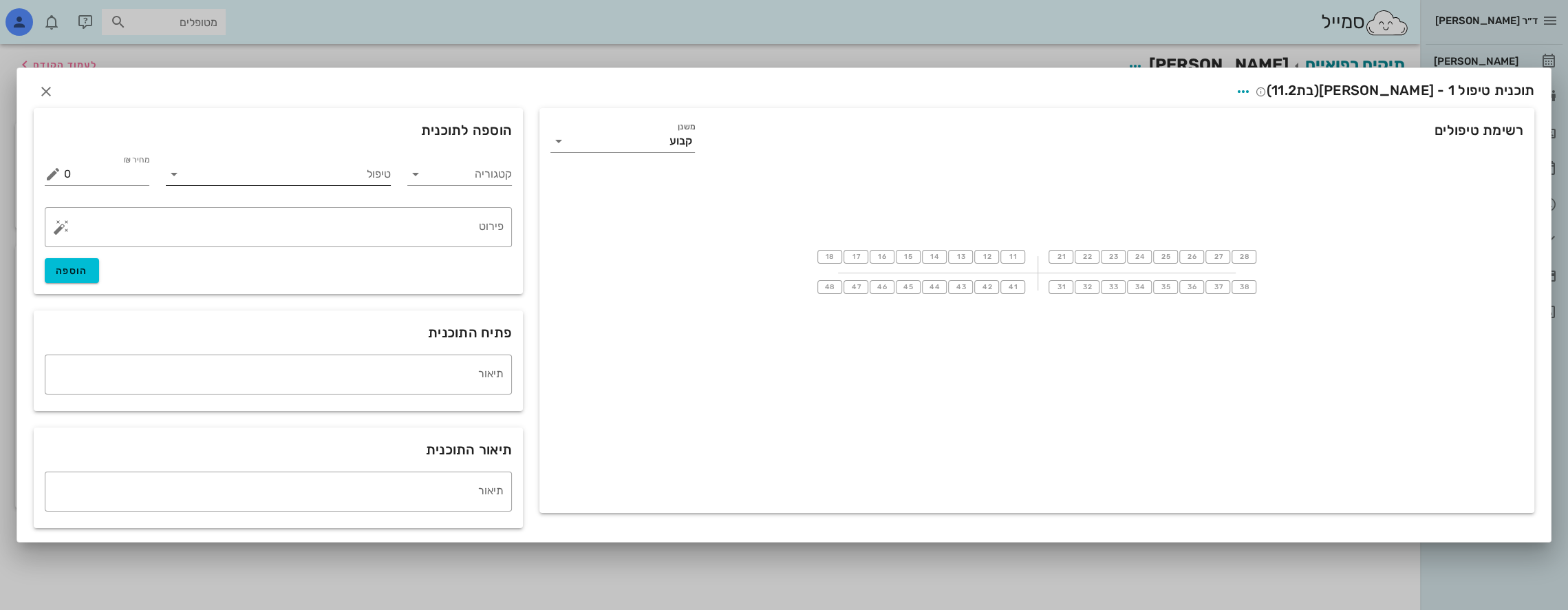
click at [368, 174] on input "טיפול" at bounding box center [288, 174] width 206 height 22
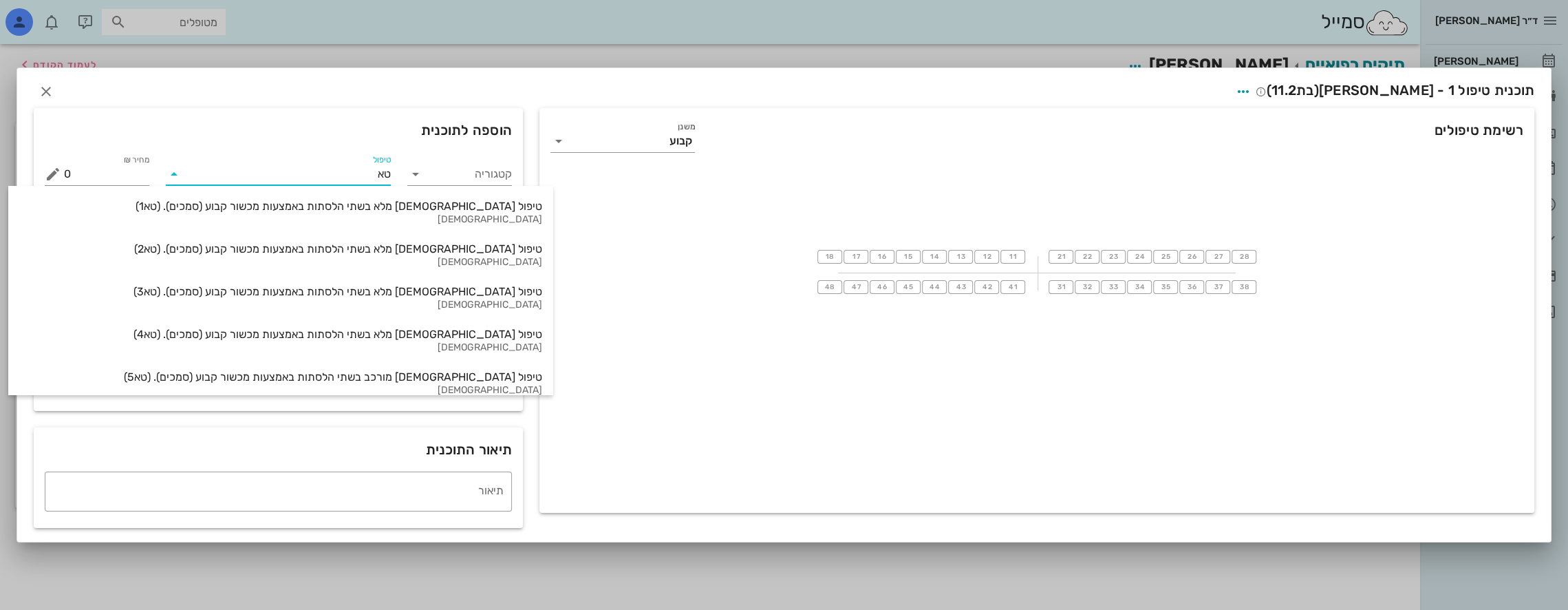
type input "טא4"
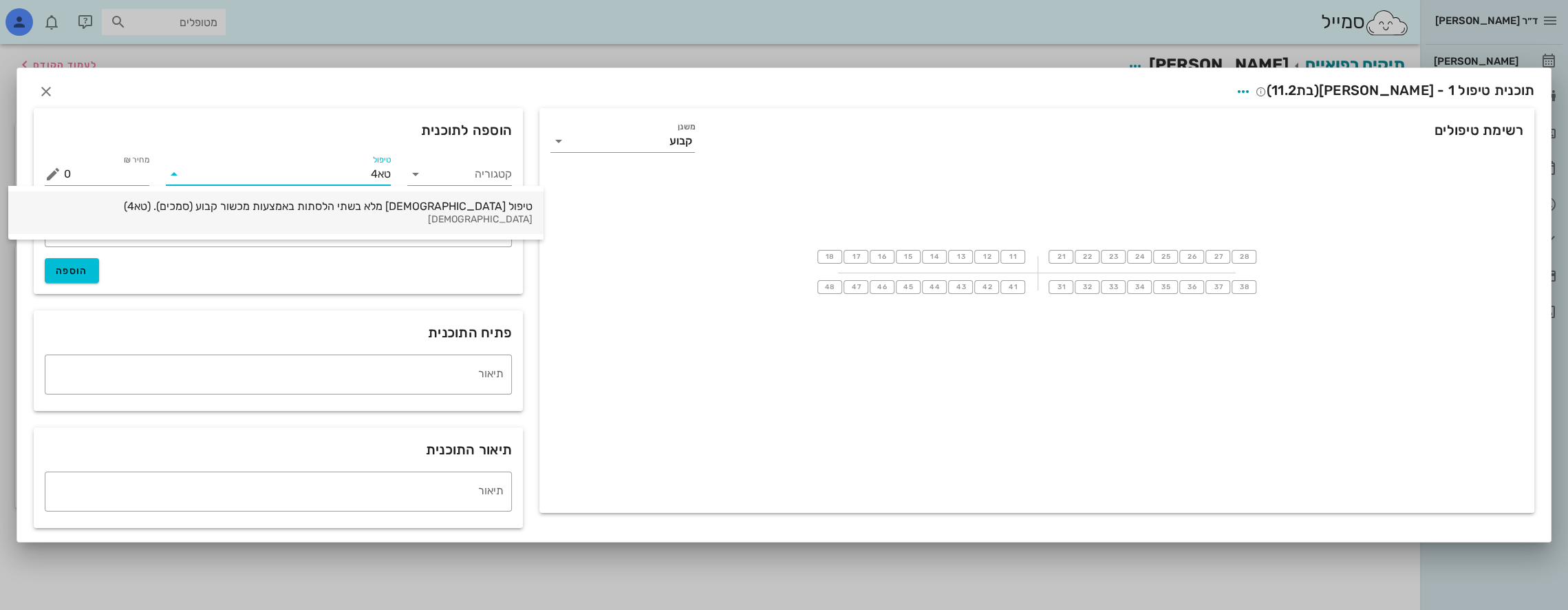
click at [283, 194] on div "טיפול [DEMOGRAPHIC_DATA] מלא בשתי הלסתות באמצעות מכשור קבוע (סמכים). (טא4) [DEM…" at bounding box center [276, 213] width 513 height 43
type input "22000"
type textarea "ההצעה כוללת את כל הצילומים והסריקות הדיגיטליות המבוצעים במרפאה במהלך הטיפול,את …"
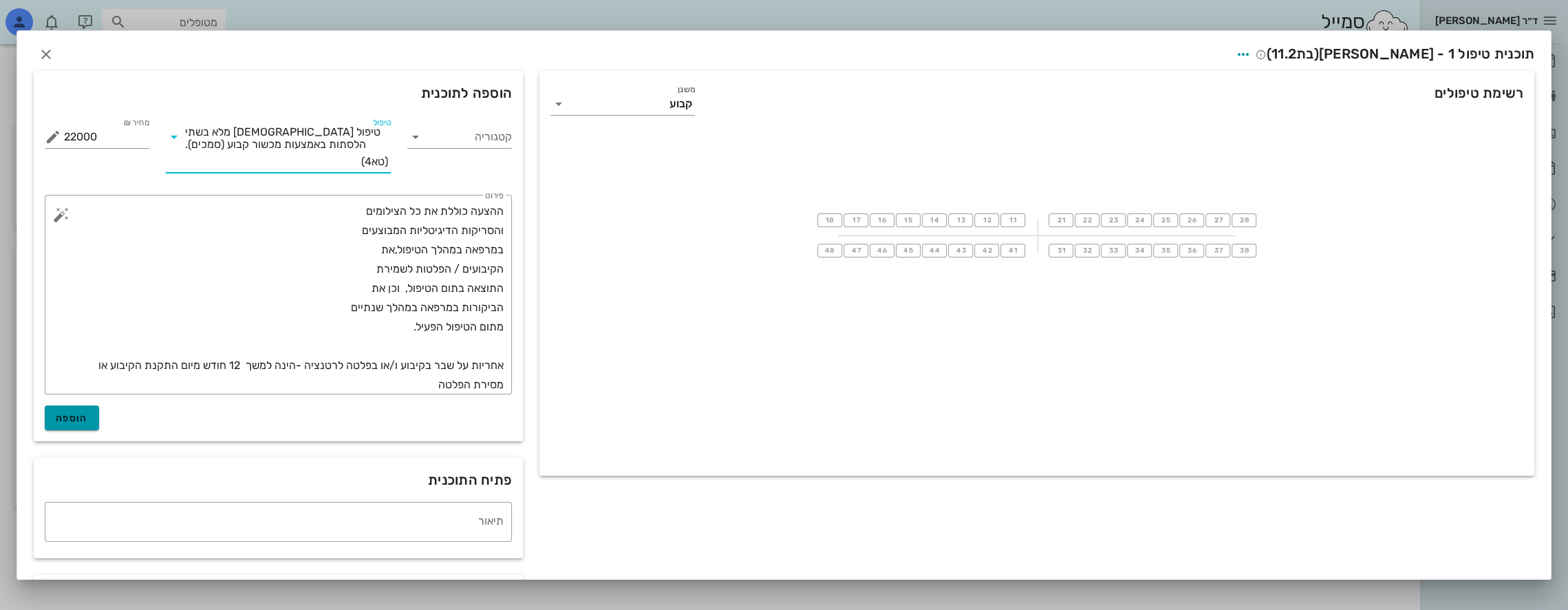
click at [88, 420] on span "הוספה" at bounding box center [72, 417] width 32 height 11
type input "0"
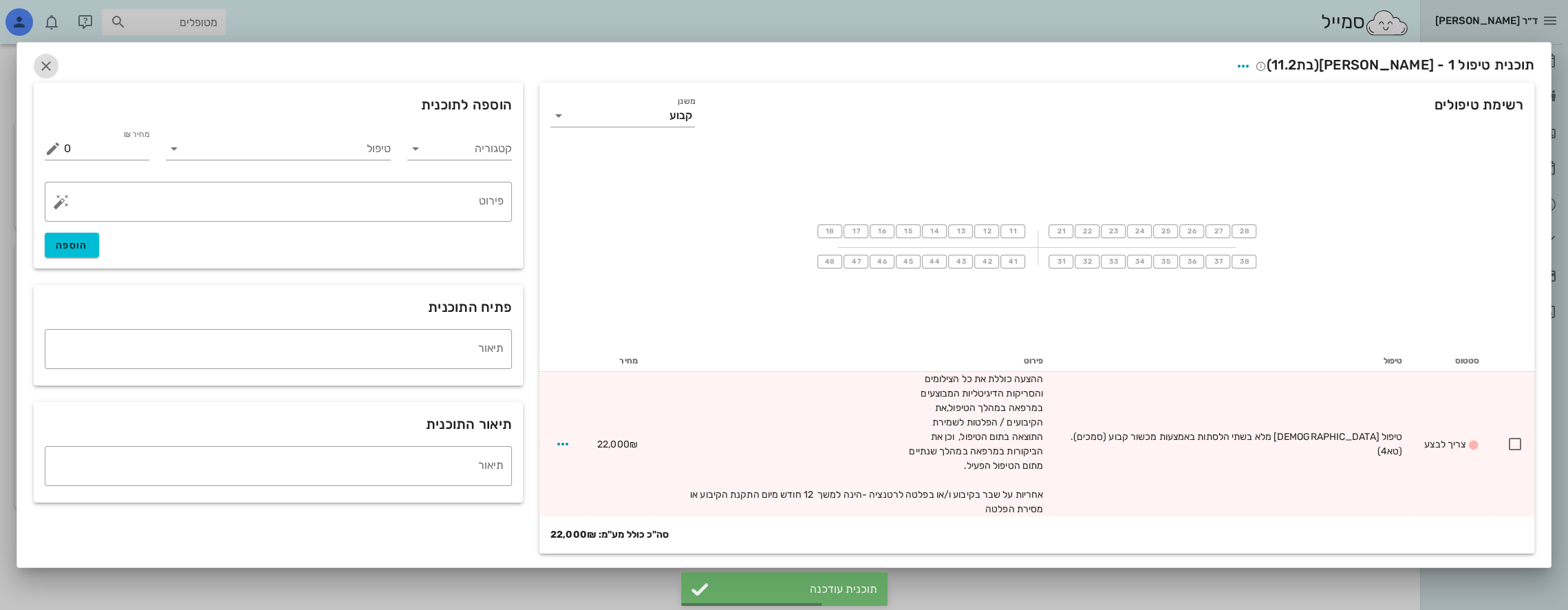
click at [44, 73] on icon "button" at bounding box center [47, 67] width 17 height 17
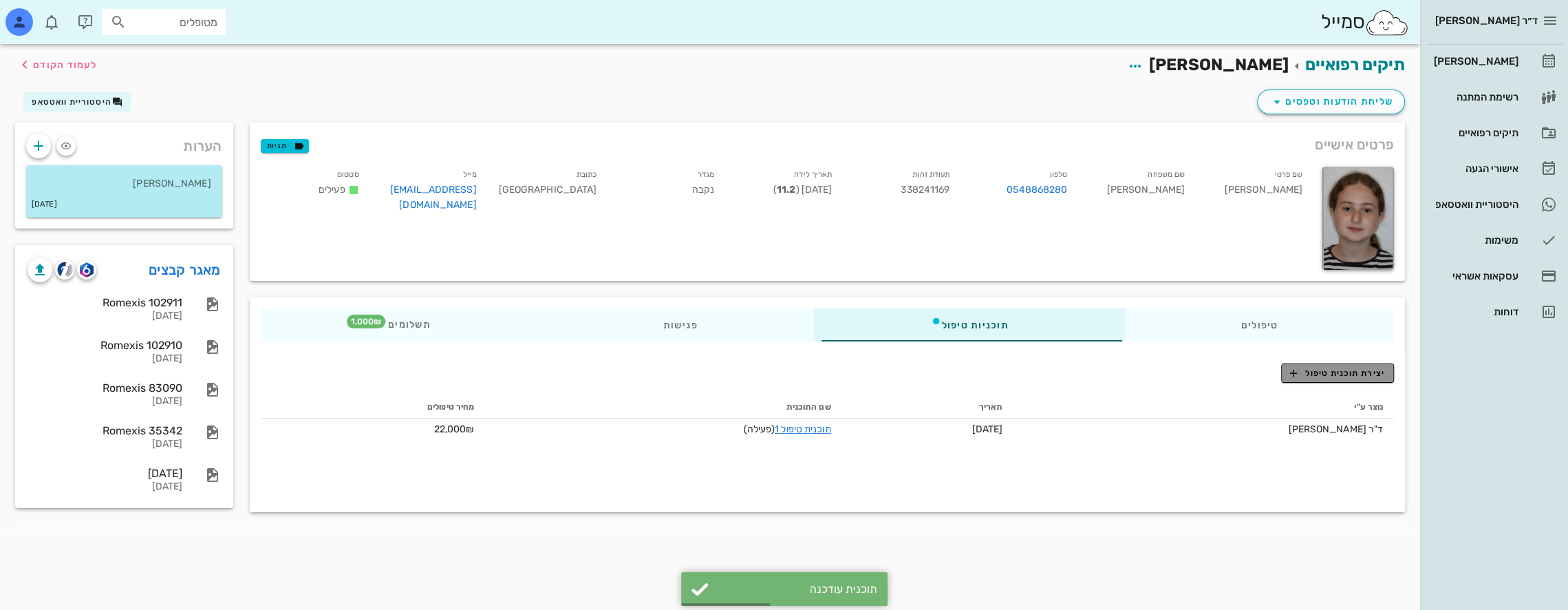
click at [1318, 370] on span "יצירת תוכנית טיפול" at bounding box center [1336, 373] width 94 height 12
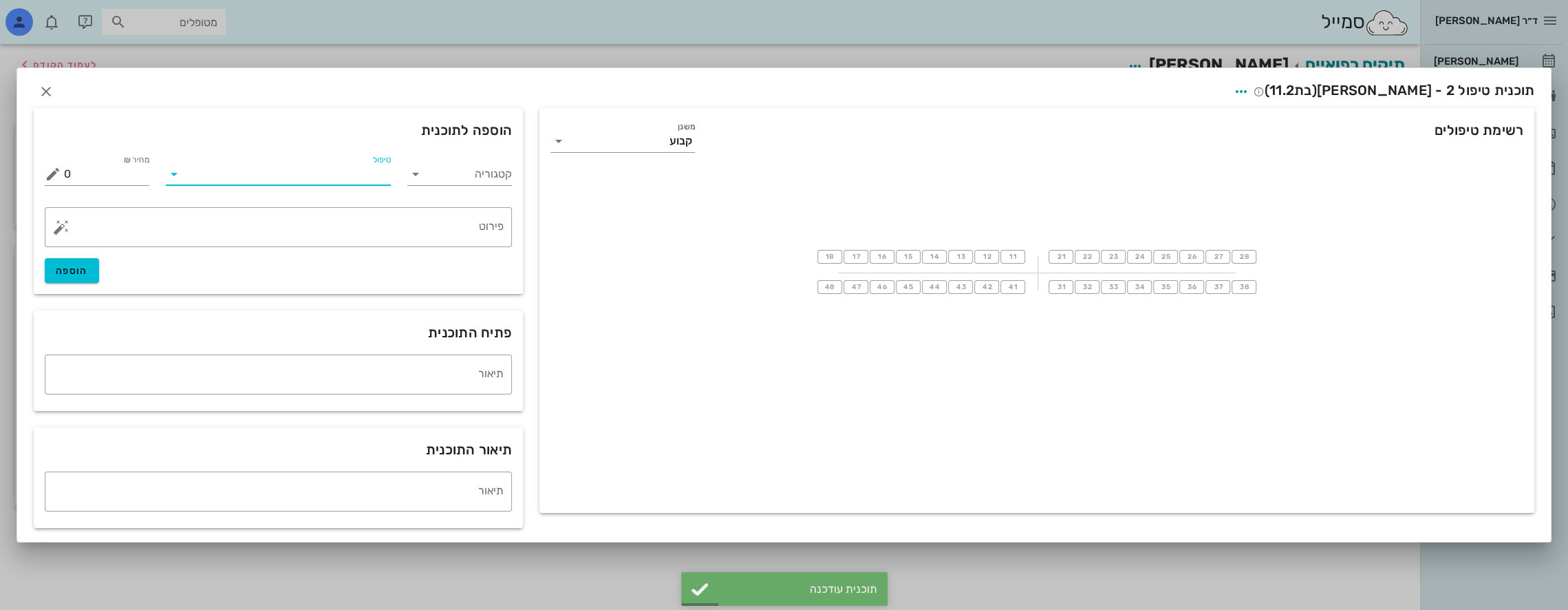
click at [347, 174] on input "טיפול" at bounding box center [288, 174] width 206 height 22
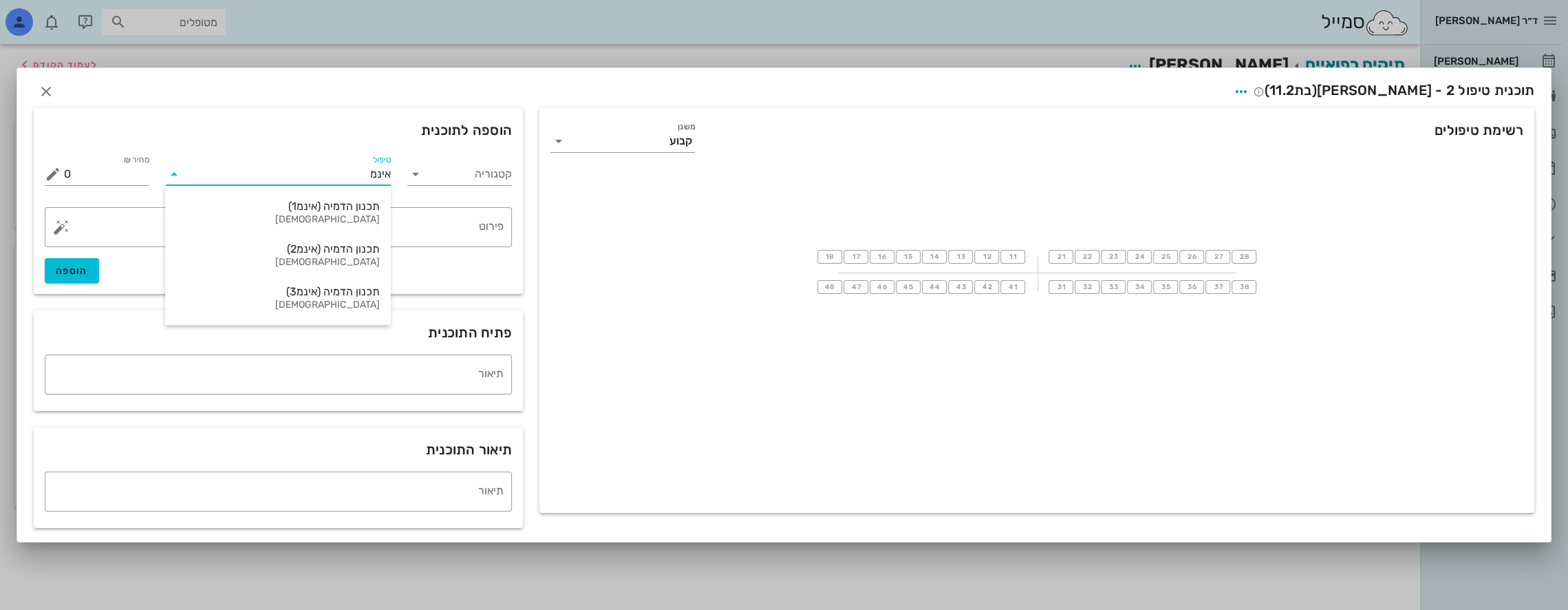
type input "אינמ2"
click at [311, 218] on div "[DEMOGRAPHIC_DATA]" at bounding box center [277, 219] width 204 height 11
type input "10000"
type textarea "+ עלות ייצור קשתיות [MEDICAL_DATA] טיפול moderate"
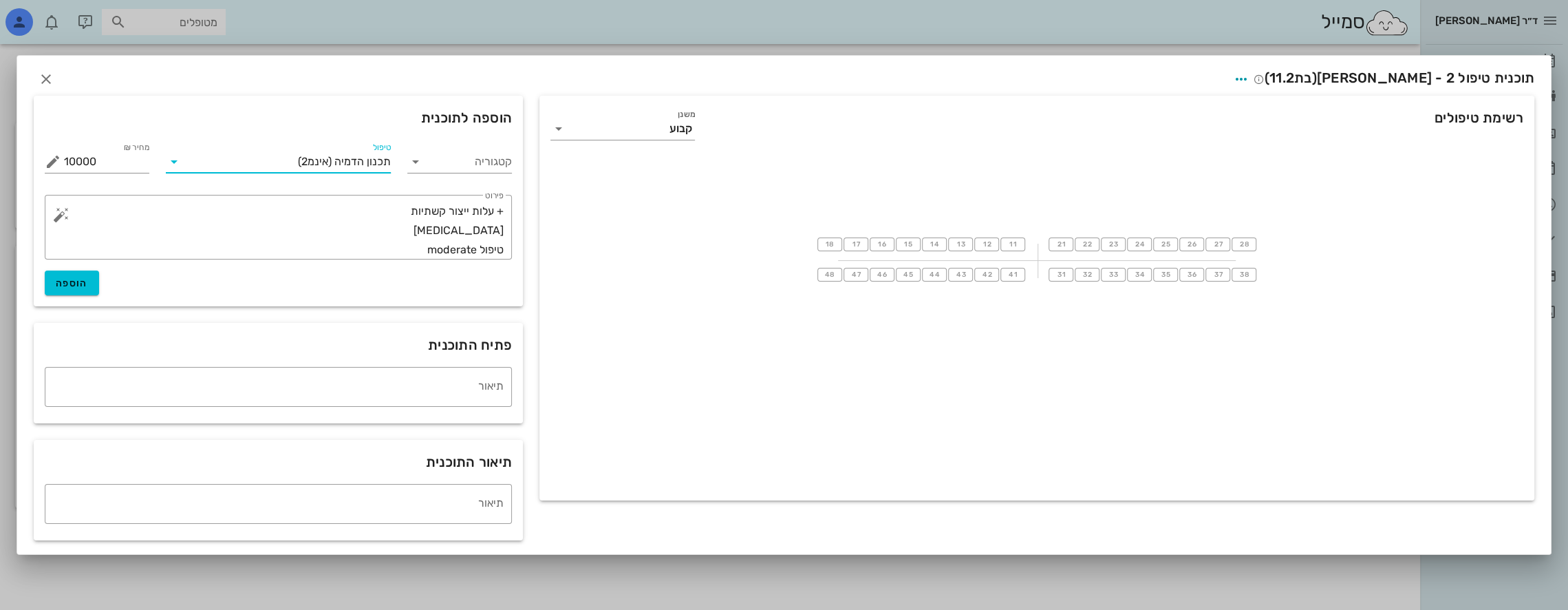
drag, startPoint x: 261, startPoint y: 168, endPoint x: 270, endPoint y: 164, distance: 9.8
click at [270, 164] on input "טיפול" at bounding box center [241, 161] width 114 height 22
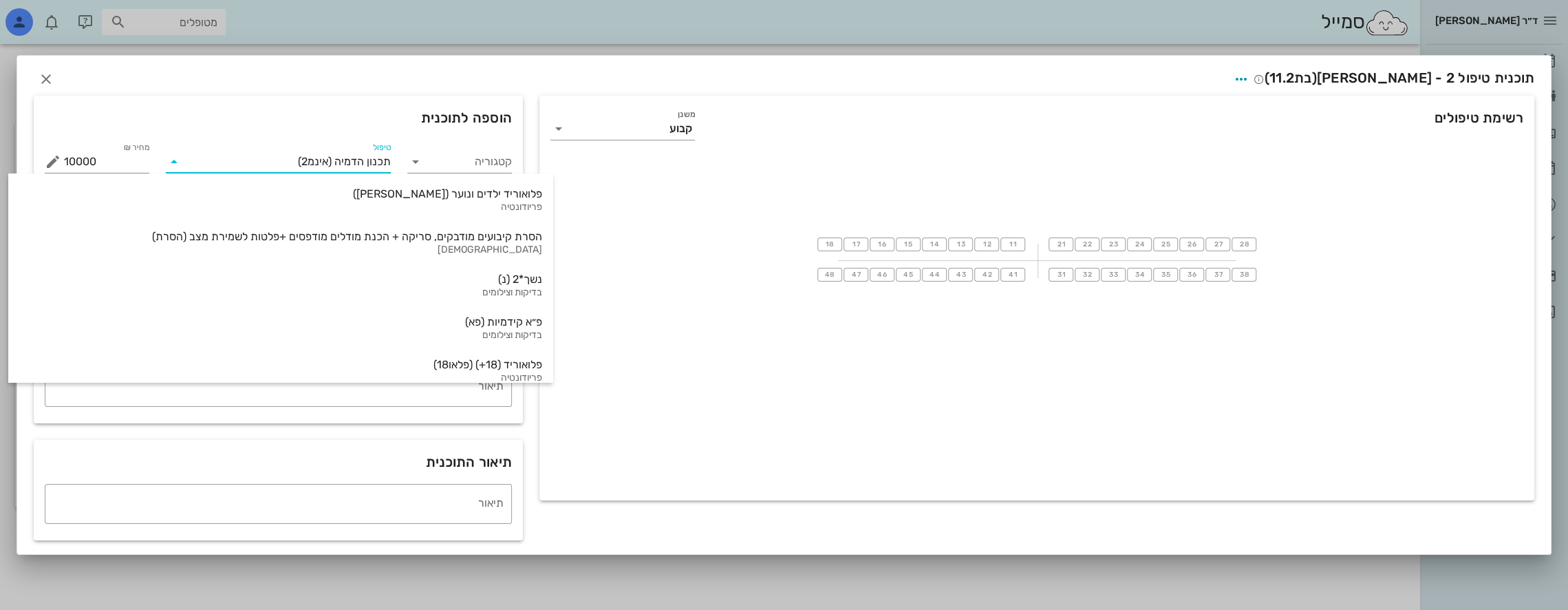
drag, startPoint x: 271, startPoint y: 164, endPoint x: 519, endPoint y: 168, distance: 248.0
click at [519, 168] on div "קטגוריה טיפול תכנון הדמיה (אינמ2) מחיר ₪ 10000 % הנחה 0 מחיר לאחר הנחה 10000 ​ …" at bounding box center [278, 217] width 484 height 172
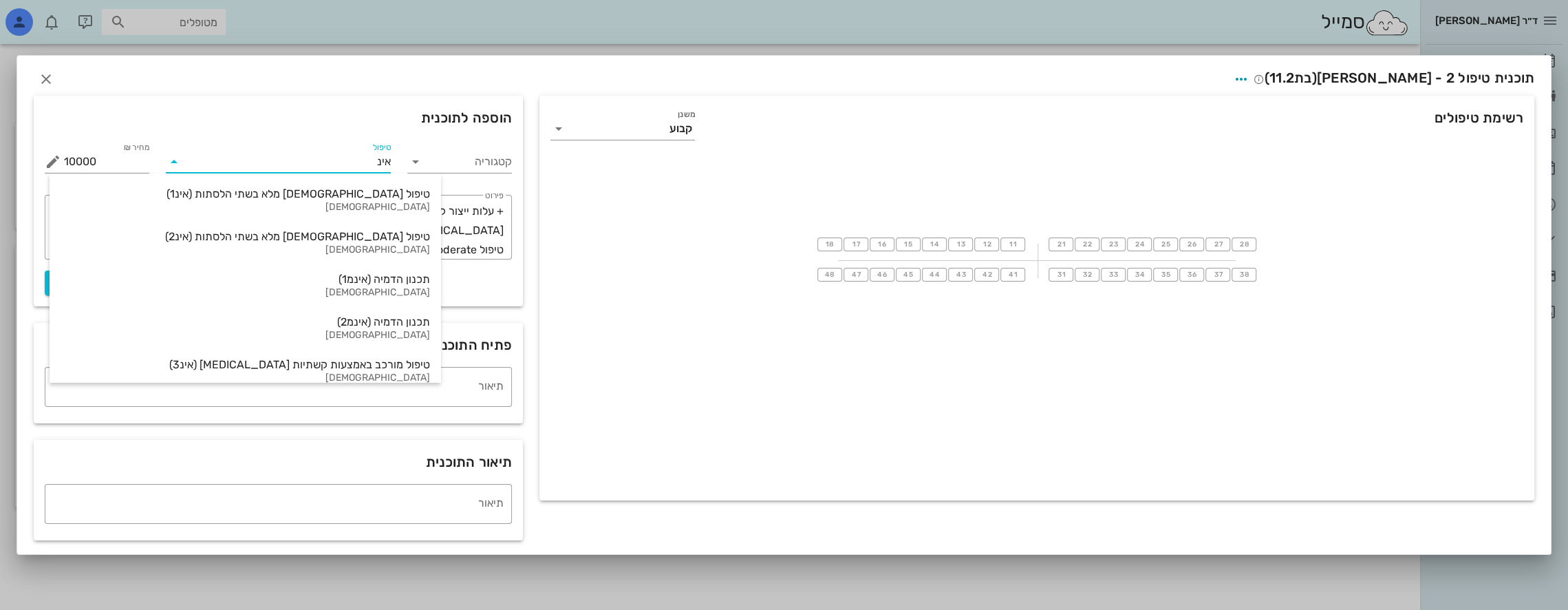
type input "אינ2"
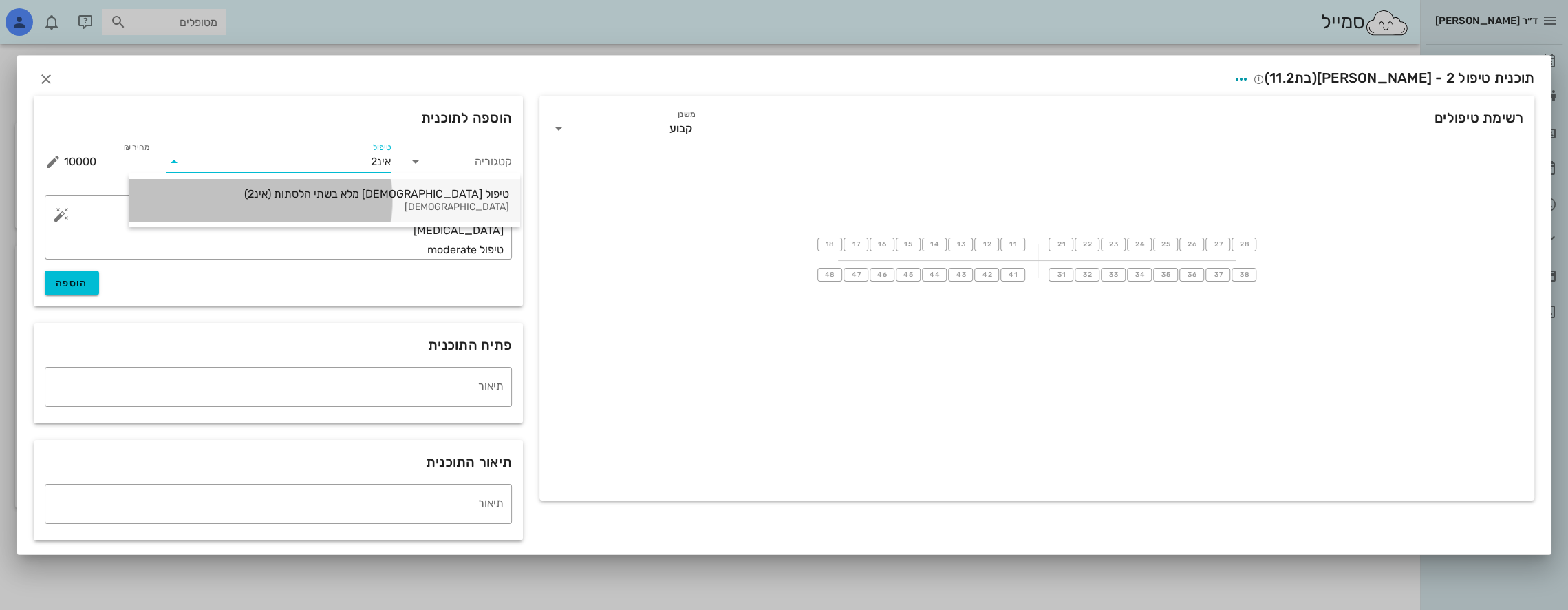
click at [326, 195] on div "טיפול [DEMOGRAPHIC_DATA] מלא בשתי הלסתות (אינ2)" at bounding box center [325, 193] width 370 height 13
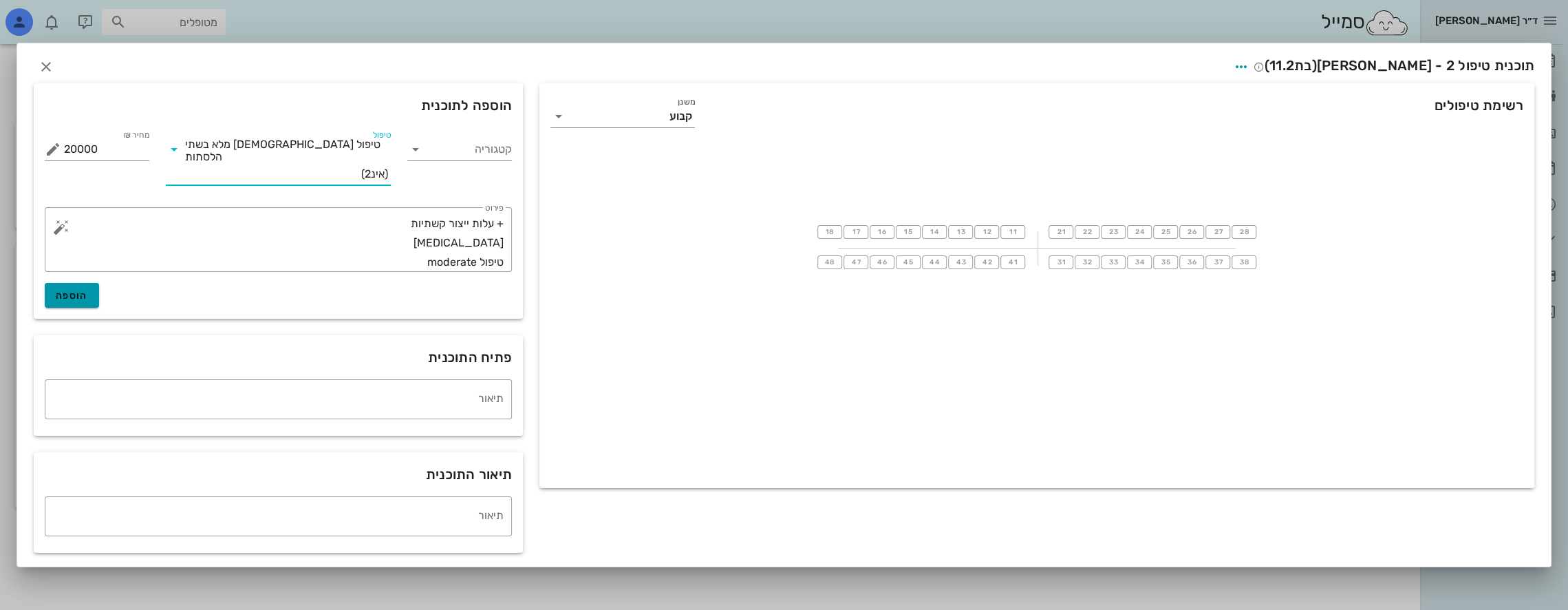
click at [76, 292] on span "הוספה" at bounding box center [72, 295] width 32 height 11
type input "0"
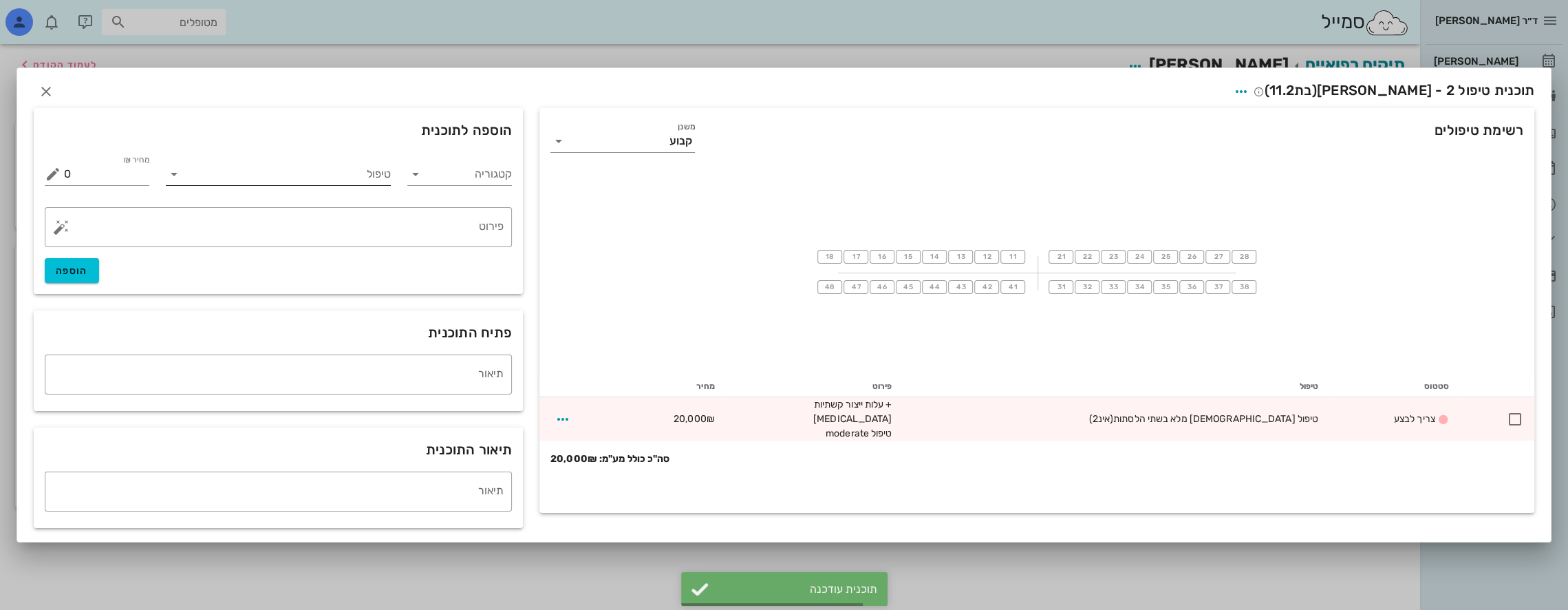
click at [349, 167] on input "טיפול" at bounding box center [288, 174] width 206 height 22
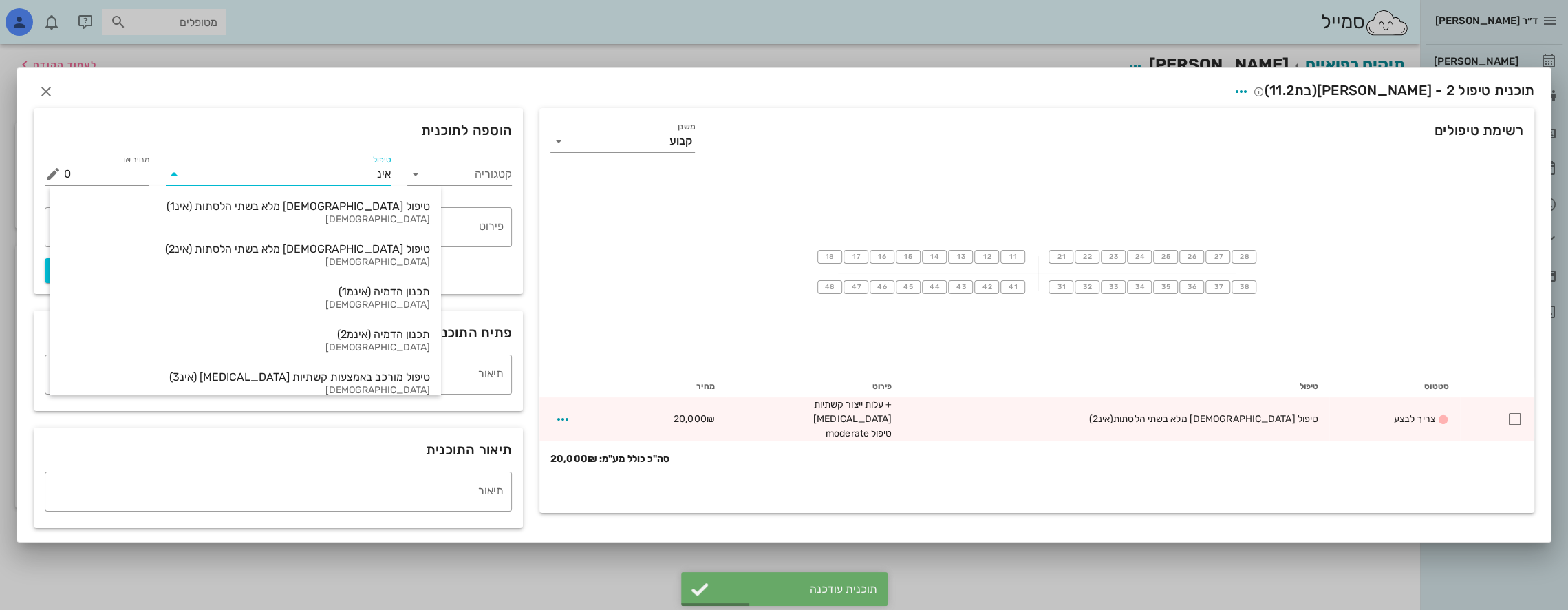
type input "אינמ"
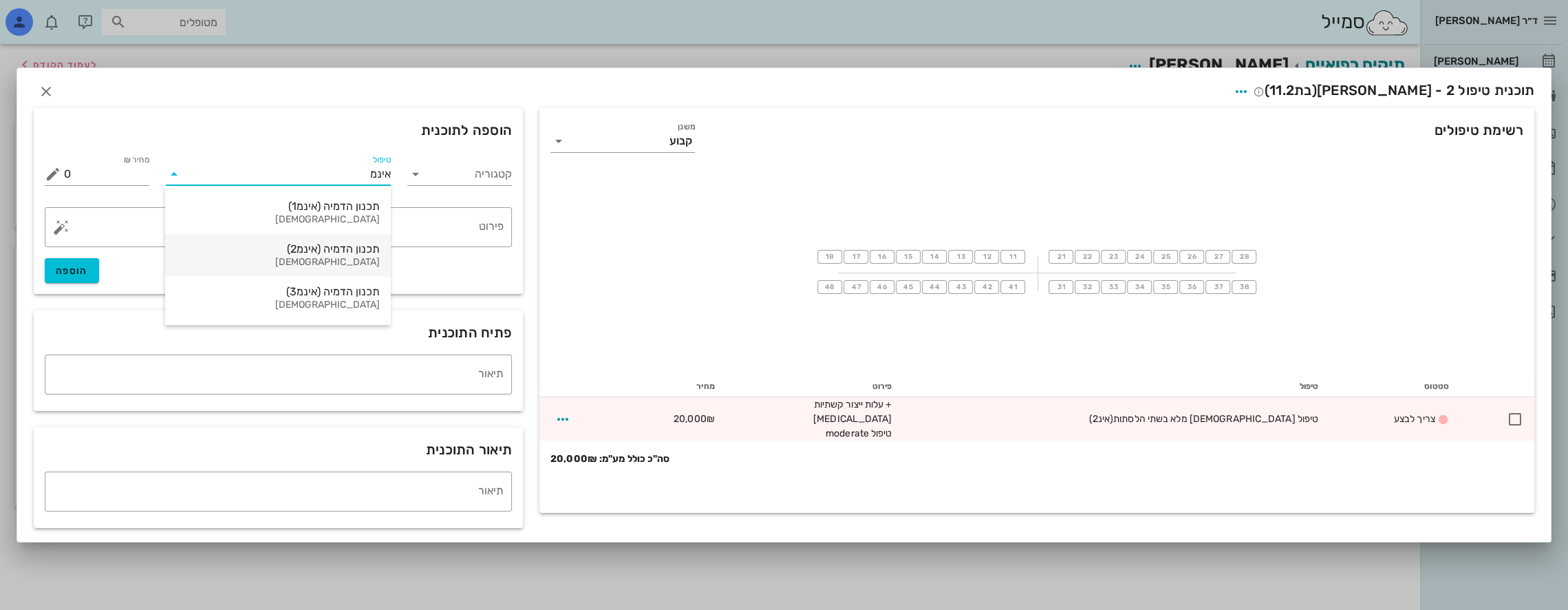
click at [351, 245] on div "תכנון הדמיה (אינמ2)" at bounding box center [277, 248] width 204 height 13
type input "10000"
type textarea "+ עלות ייצור קשתיות [MEDICAL_DATA] טיפול moderate"
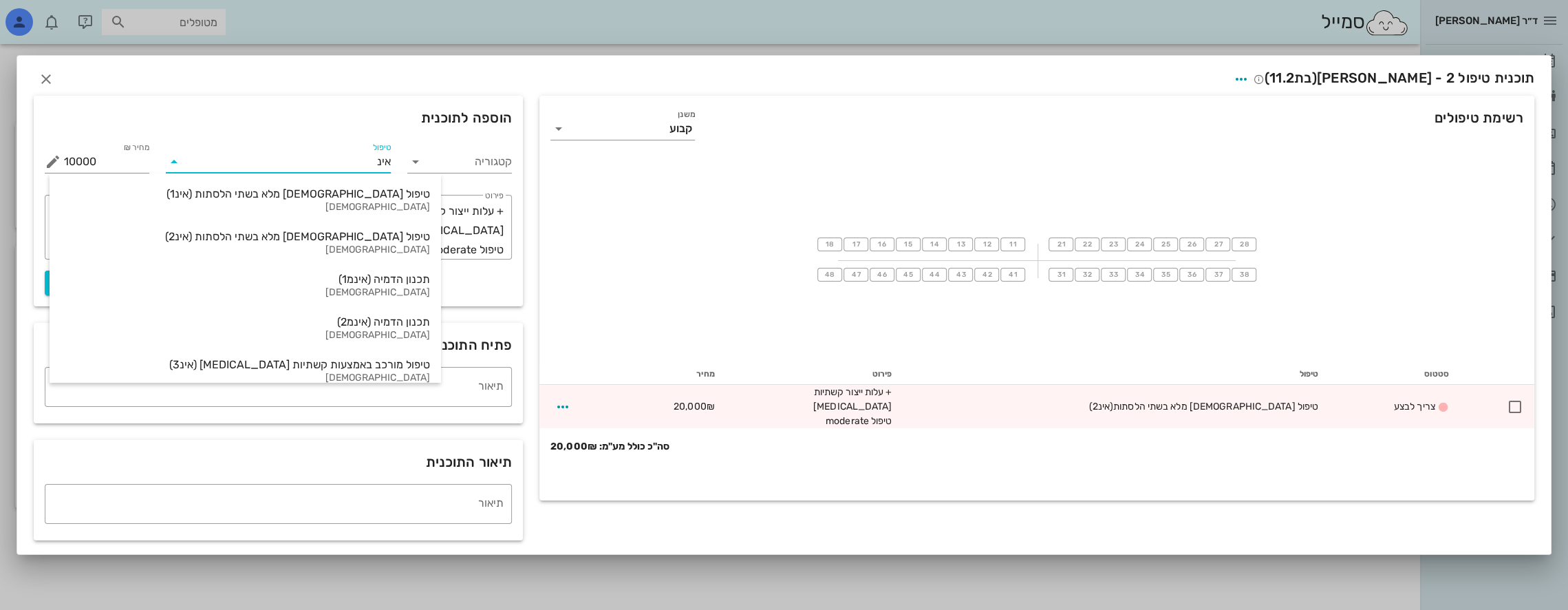
type input "אינמ"
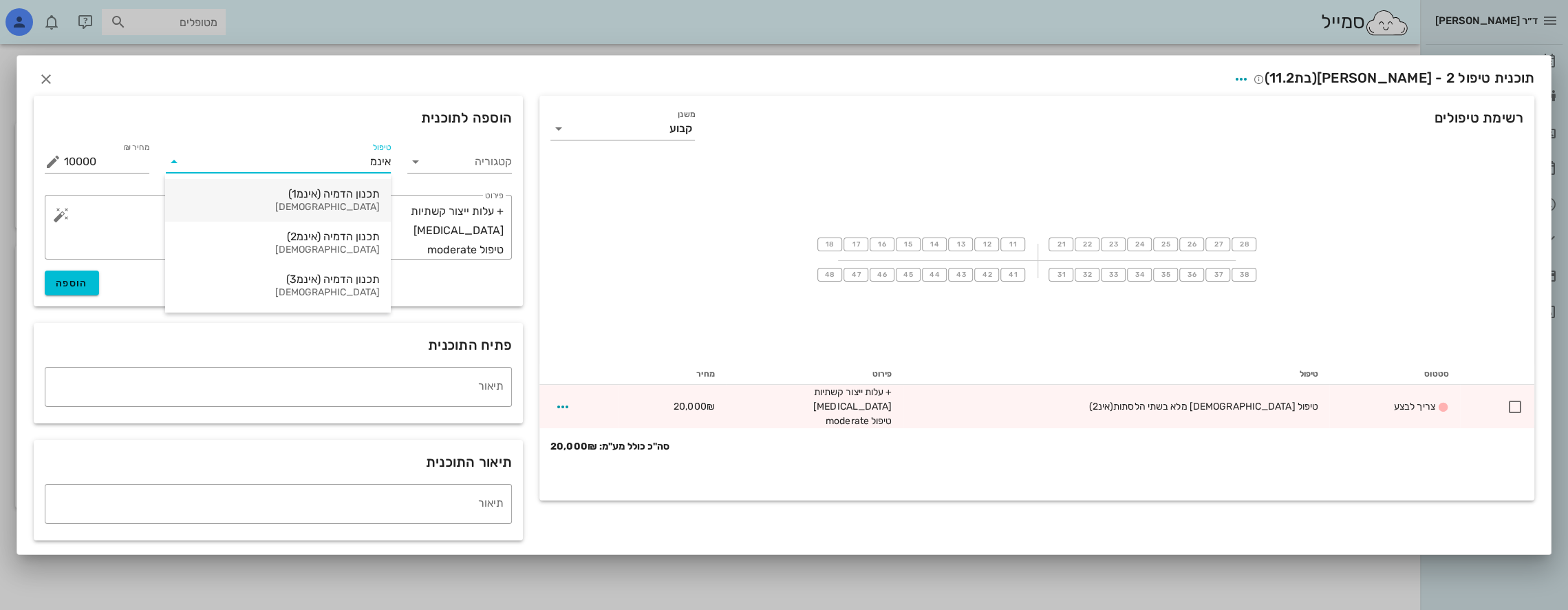
click at [328, 195] on div "תכנון הדמיה (אינמ1)" at bounding box center [277, 193] width 204 height 13
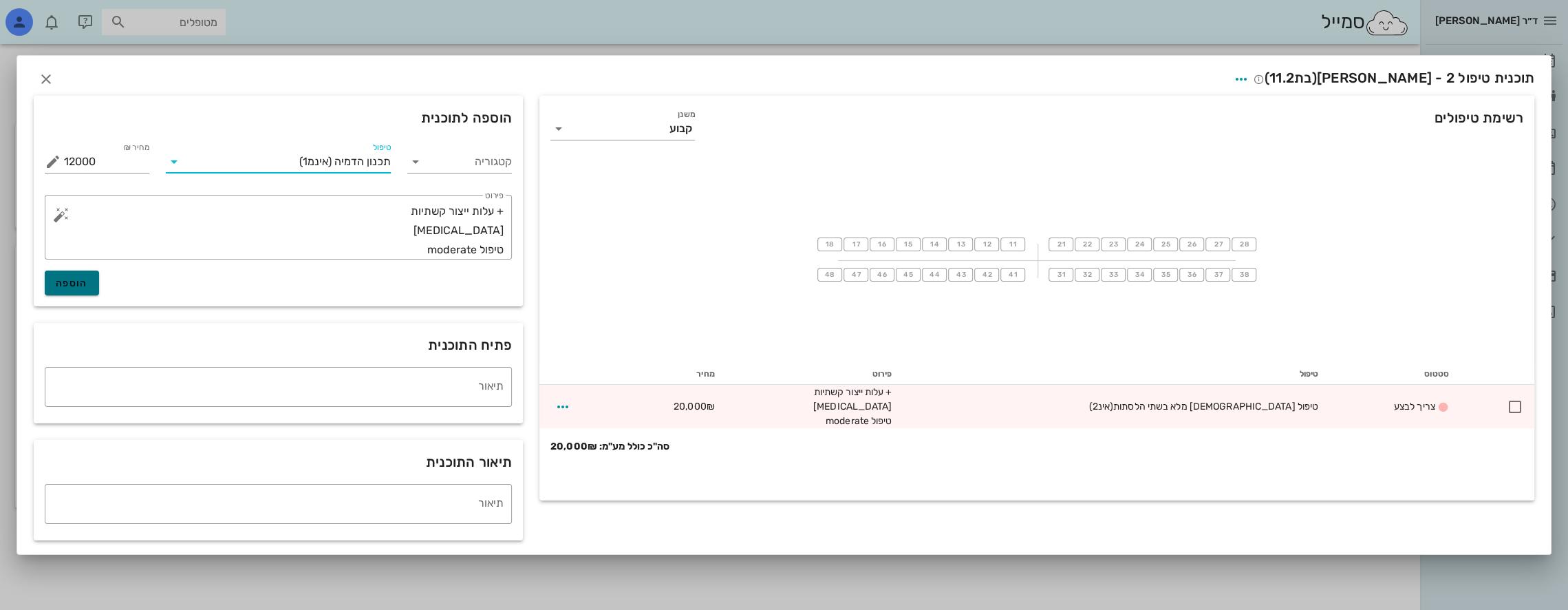
click at [91, 281] on button "הוספה" at bounding box center [72, 283] width 54 height 24
type input "0"
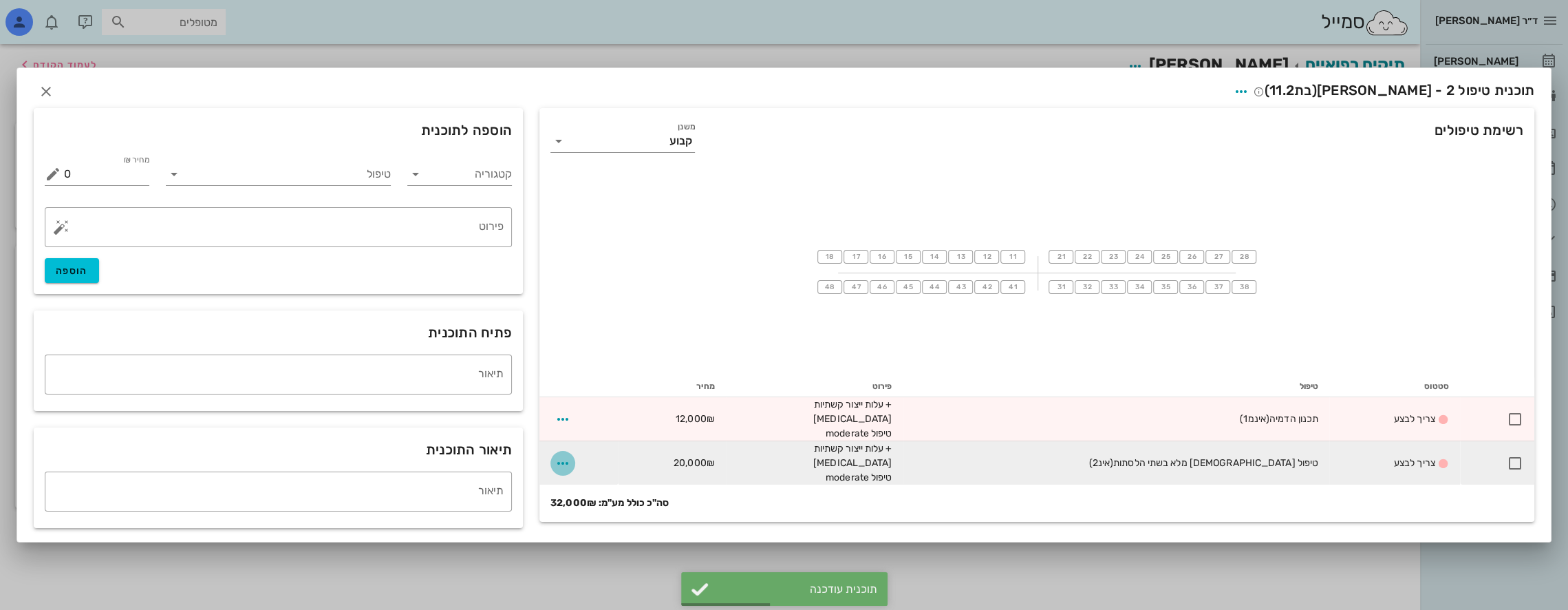
click at [562, 463] on icon "button" at bounding box center [563, 463] width 17 height 17
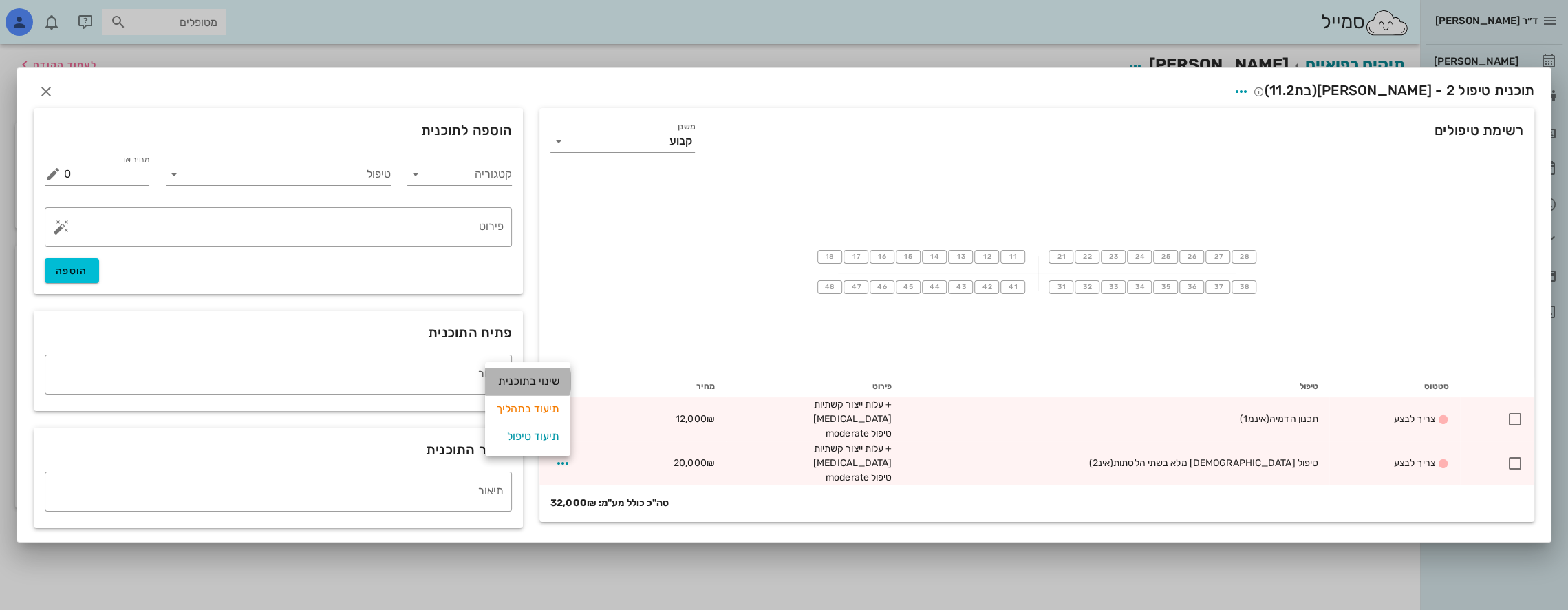
click at [549, 377] on div "שינוי בתוכנית" at bounding box center [527, 381] width 63 height 28
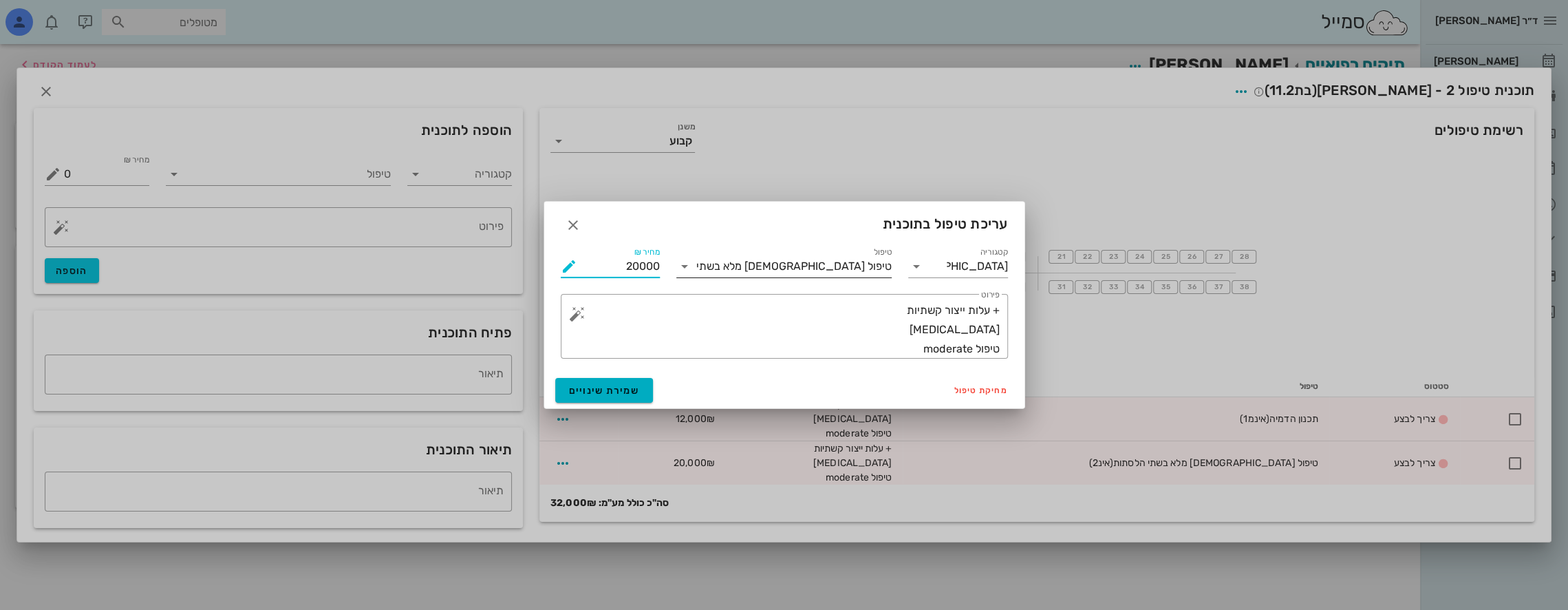
drag, startPoint x: 619, startPoint y: 264, endPoint x: 705, endPoint y: 266, distance: 86.0
click at [705, 266] on div "קטגוריה [DEMOGRAPHIC_DATA] טיפול טיפול אורתודונטי מלא בשתי הלסתות מחיר ₪ 20000 …" at bounding box center [784, 301] width 464 height 131
type input "19000"
click at [637, 391] on button "שמירת שינויים" at bounding box center [604, 390] width 99 height 24
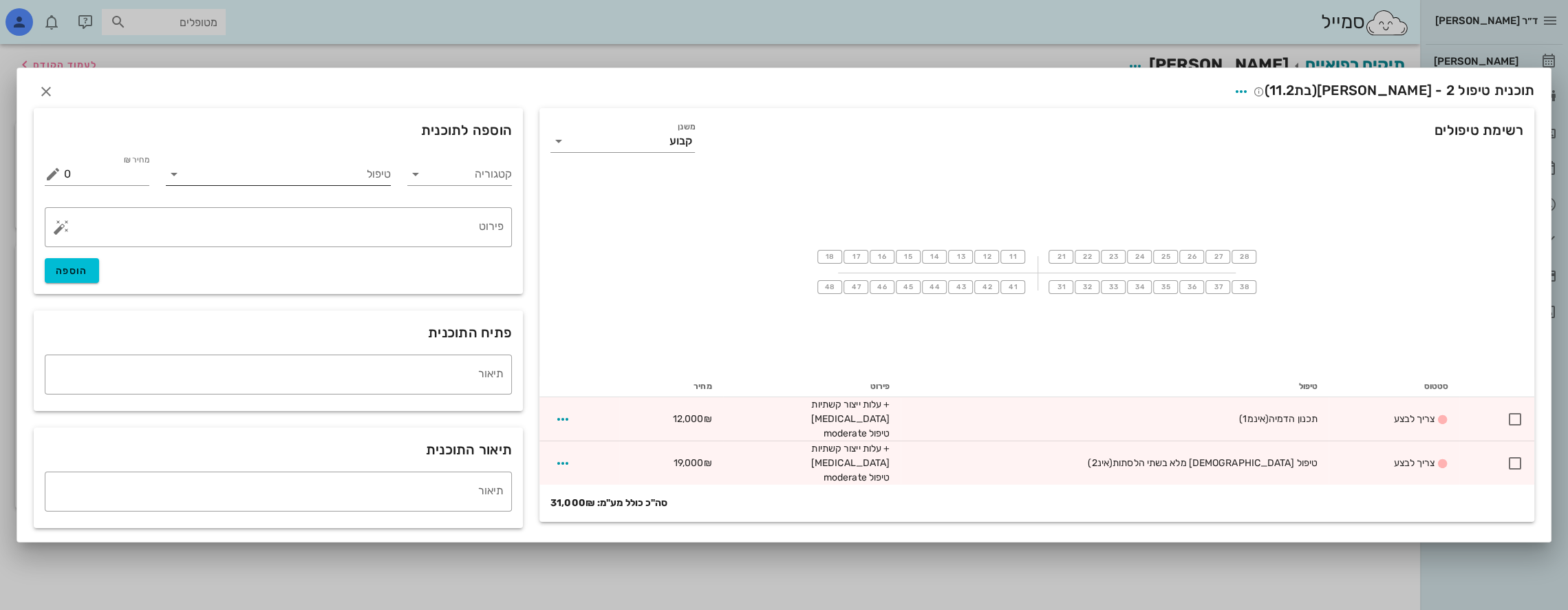
click at [332, 179] on input "טיפול" at bounding box center [288, 174] width 206 height 22
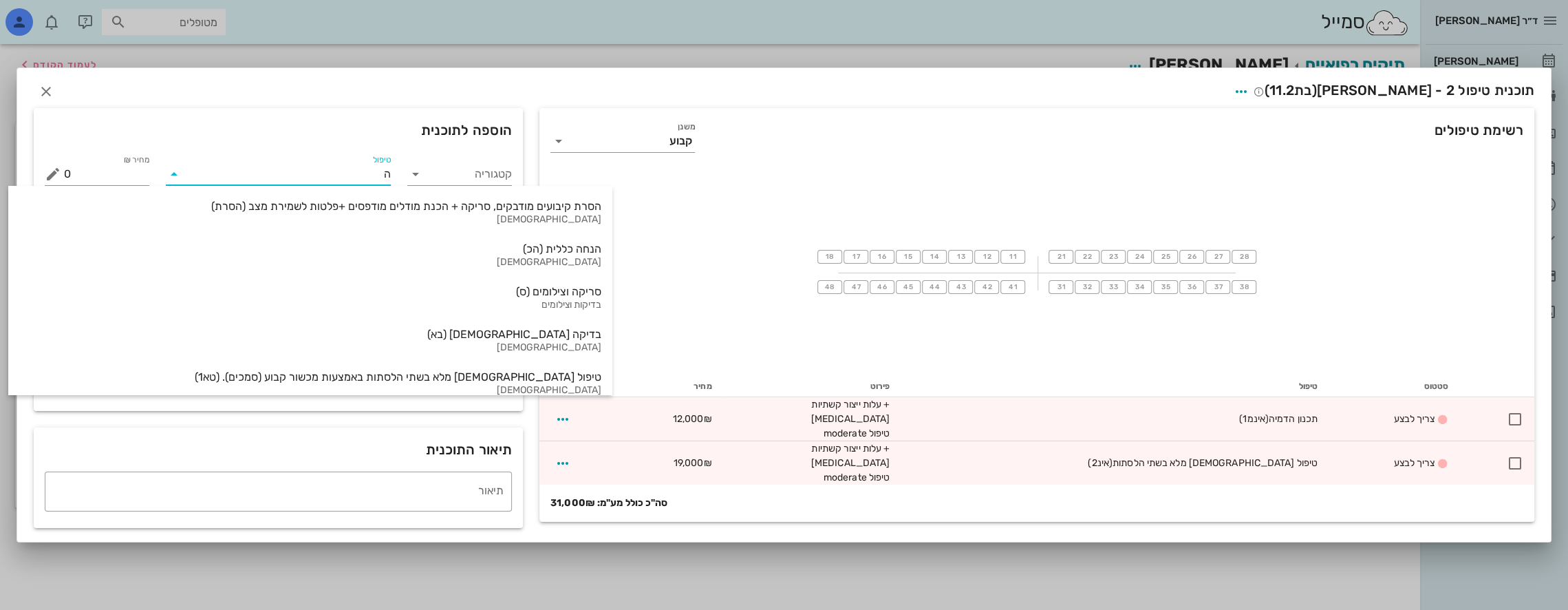
type input "הנ"
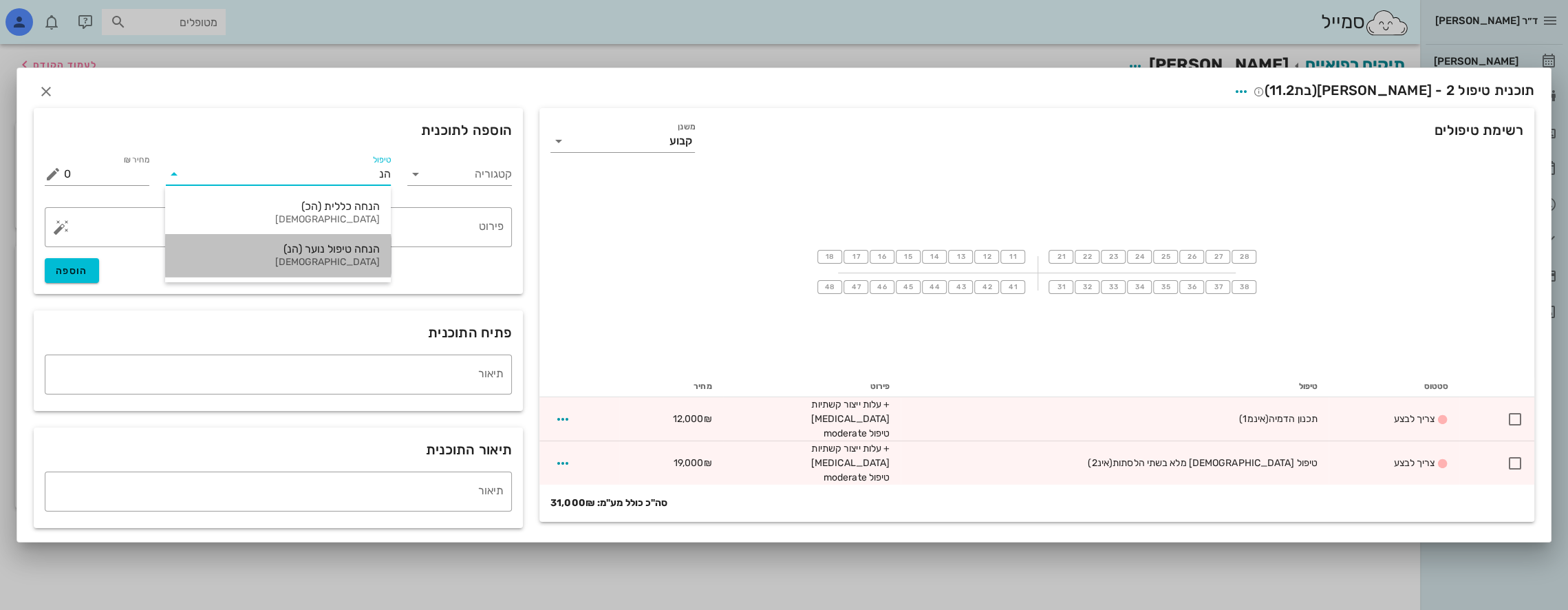
click at [350, 251] on div "הנחה טיפול נוער (הנ)" at bounding box center [277, 248] width 204 height 13
type input "-1000"
type textarea "[MEDICAL_DATA] Teen"
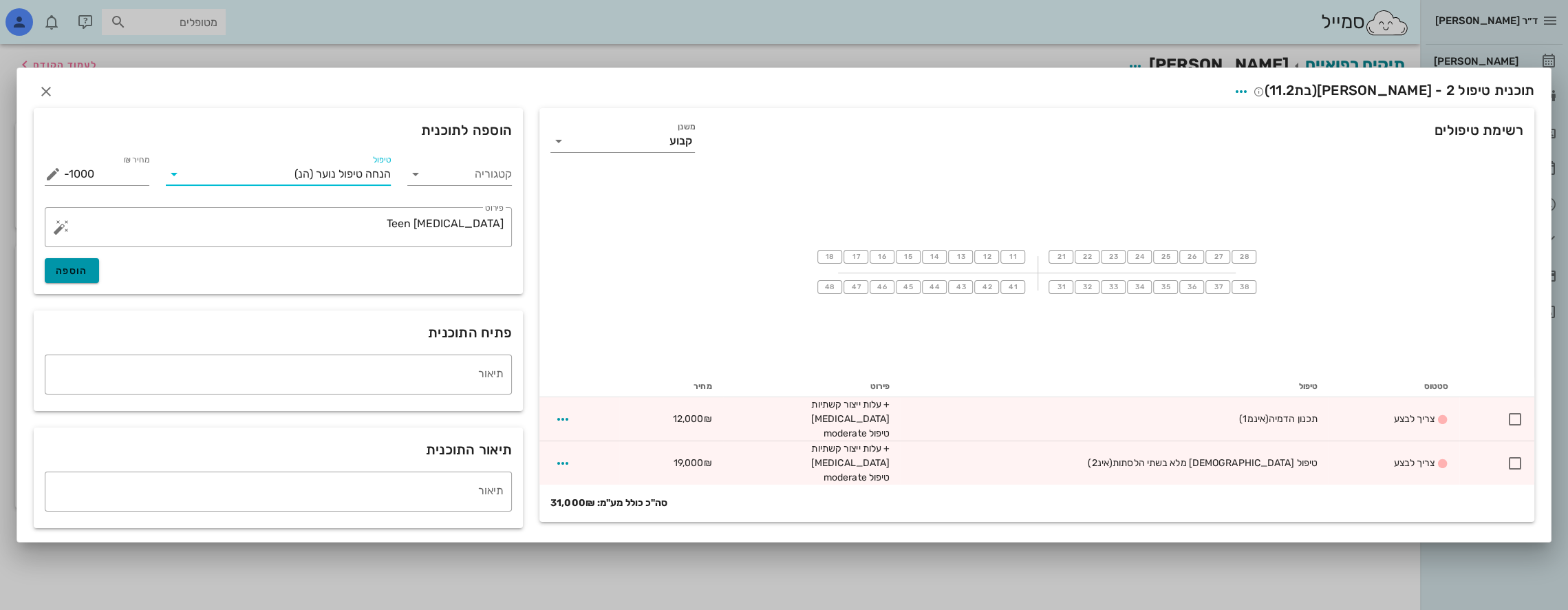
click at [82, 270] on span "הוספה" at bounding box center [72, 271] width 32 height 11
type input "0"
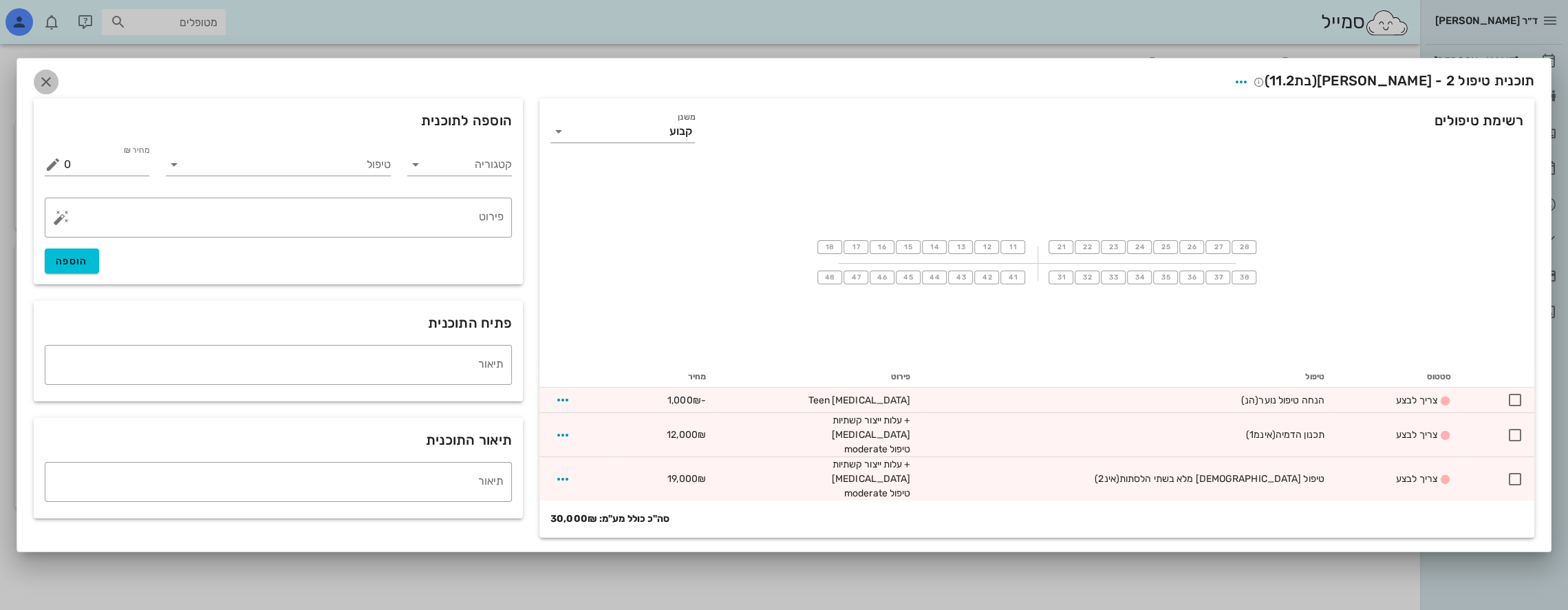
click at [47, 86] on icon "button" at bounding box center [47, 82] width 17 height 17
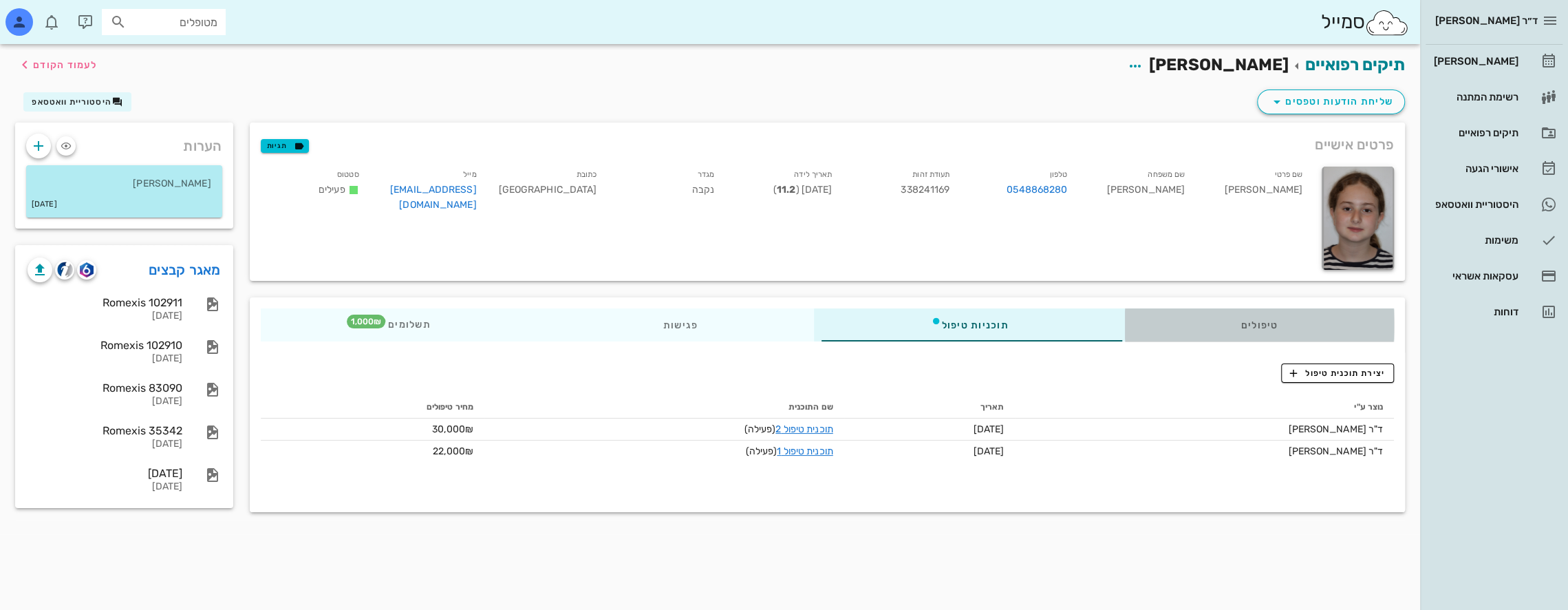
click at [1288, 324] on div "טיפולים" at bounding box center [1259, 324] width 270 height 33
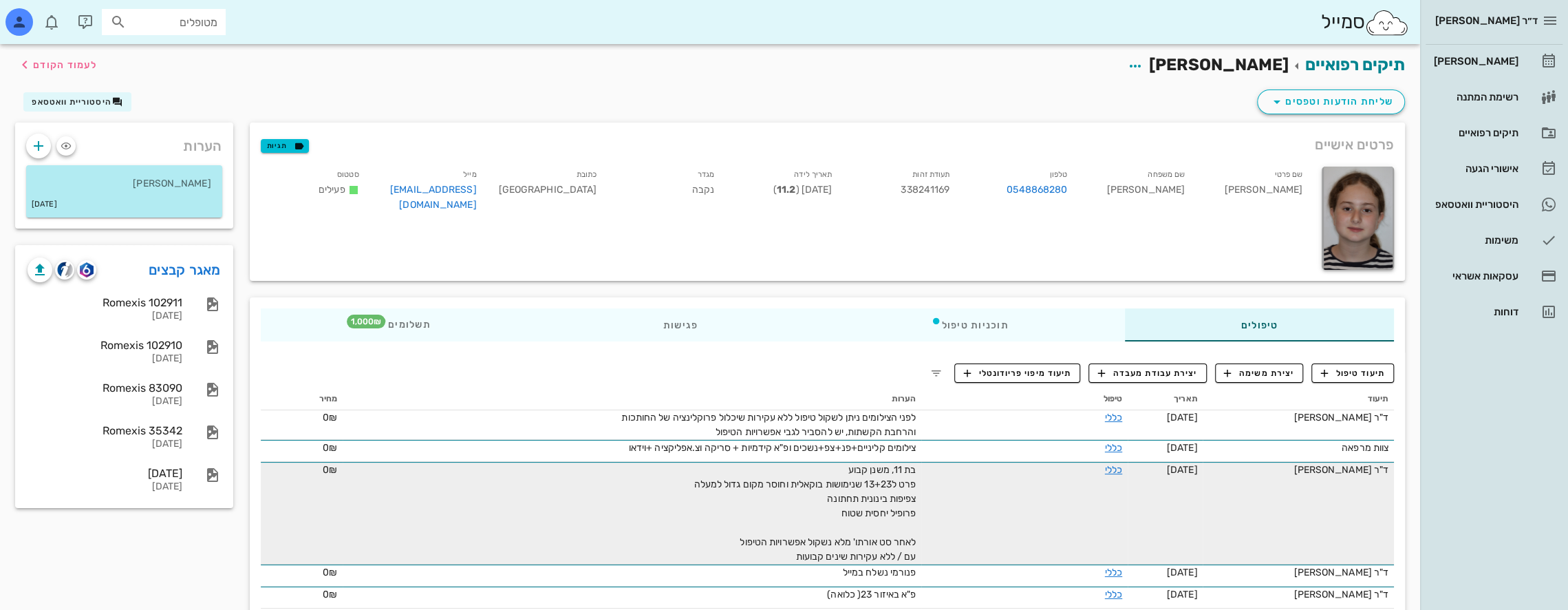
click at [186, 20] on input "מטופלים" at bounding box center [173, 21] width 88 height 18
type input "[PERSON_NAME]"
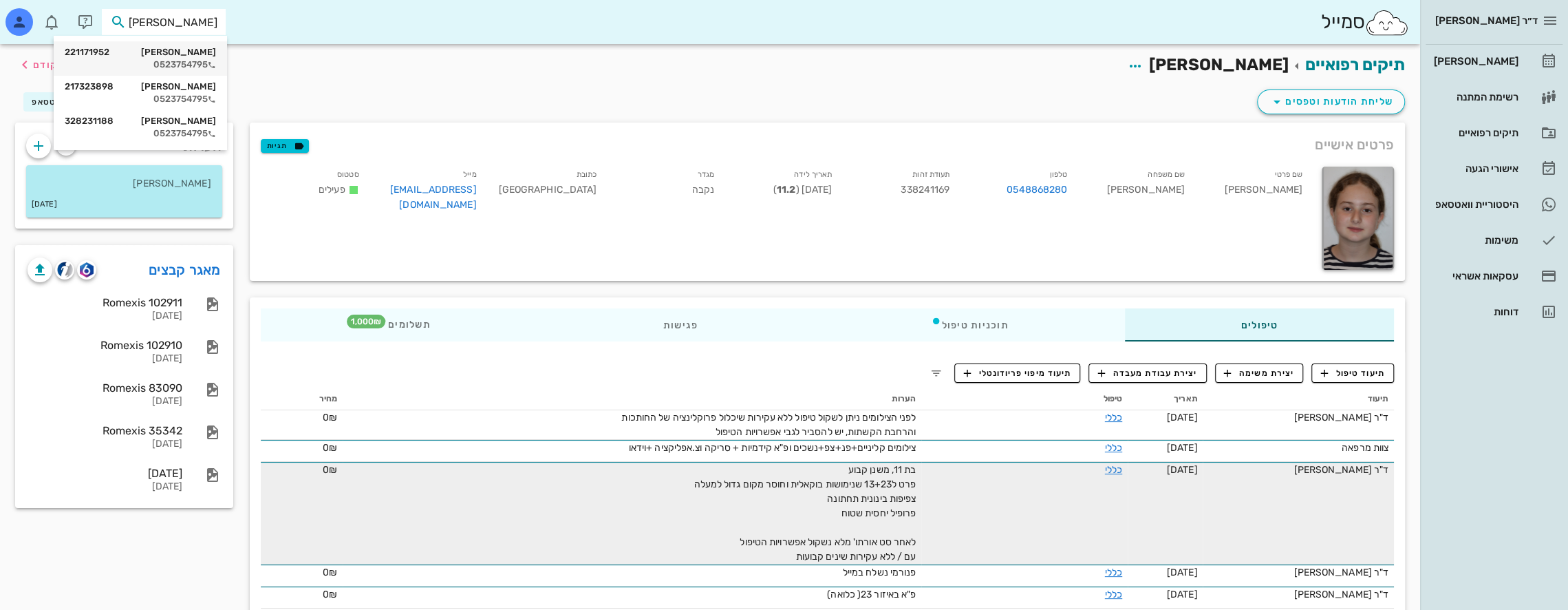
click at [194, 55] on div "[PERSON_NAME] 221171952" at bounding box center [141, 52] width 151 height 11
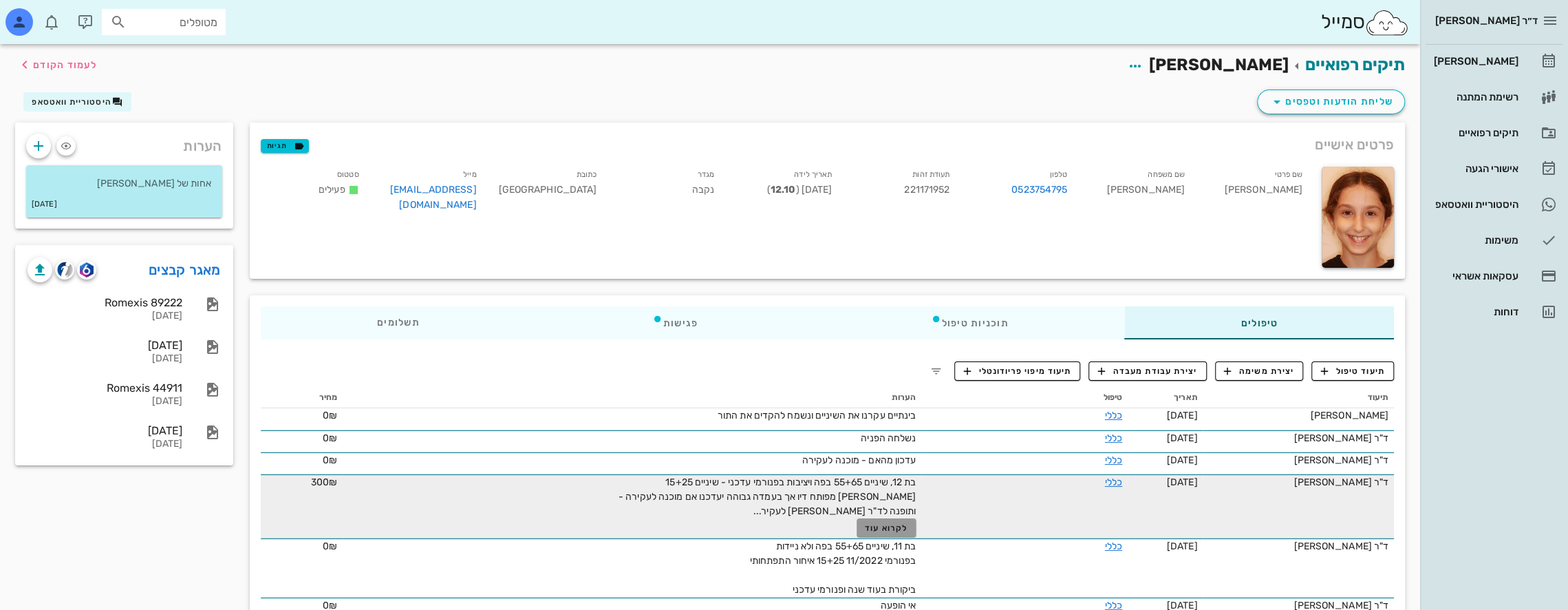
click at [902, 521] on button "לקרוא עוד" at bounding box center [886, 527] width 60 height 19
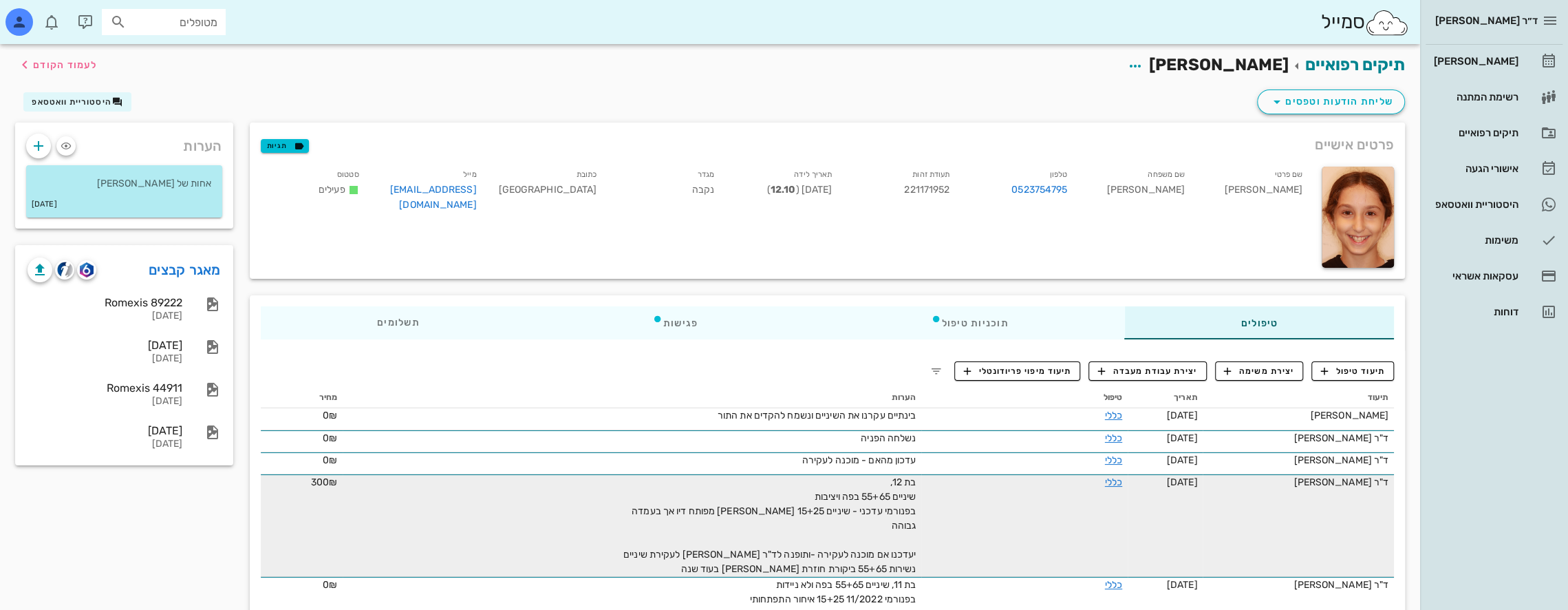
click at [177, 28] on input "מטופלים" at bounding box center [173, 21] width 88 height 18
type input "[PERSON_NAME]"
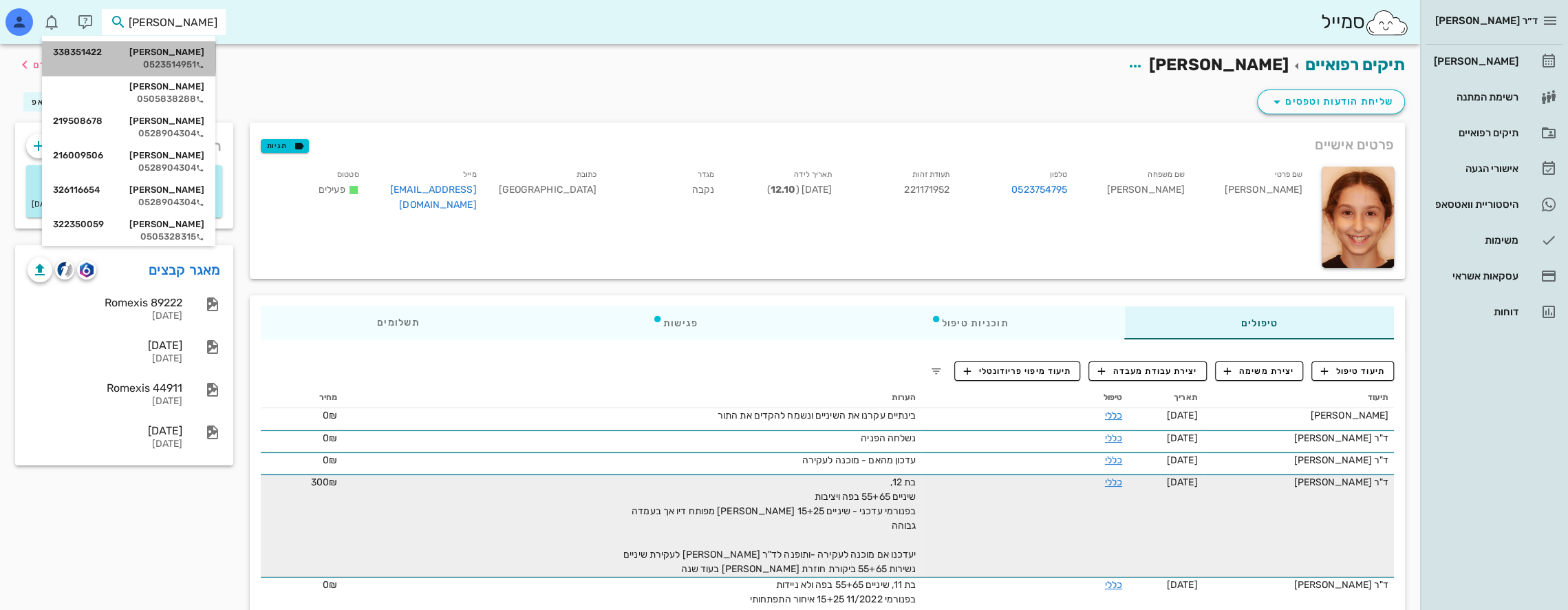
click at [199, 59] on div "0523514951" at bounding box center [128, 64] width 151 height 11
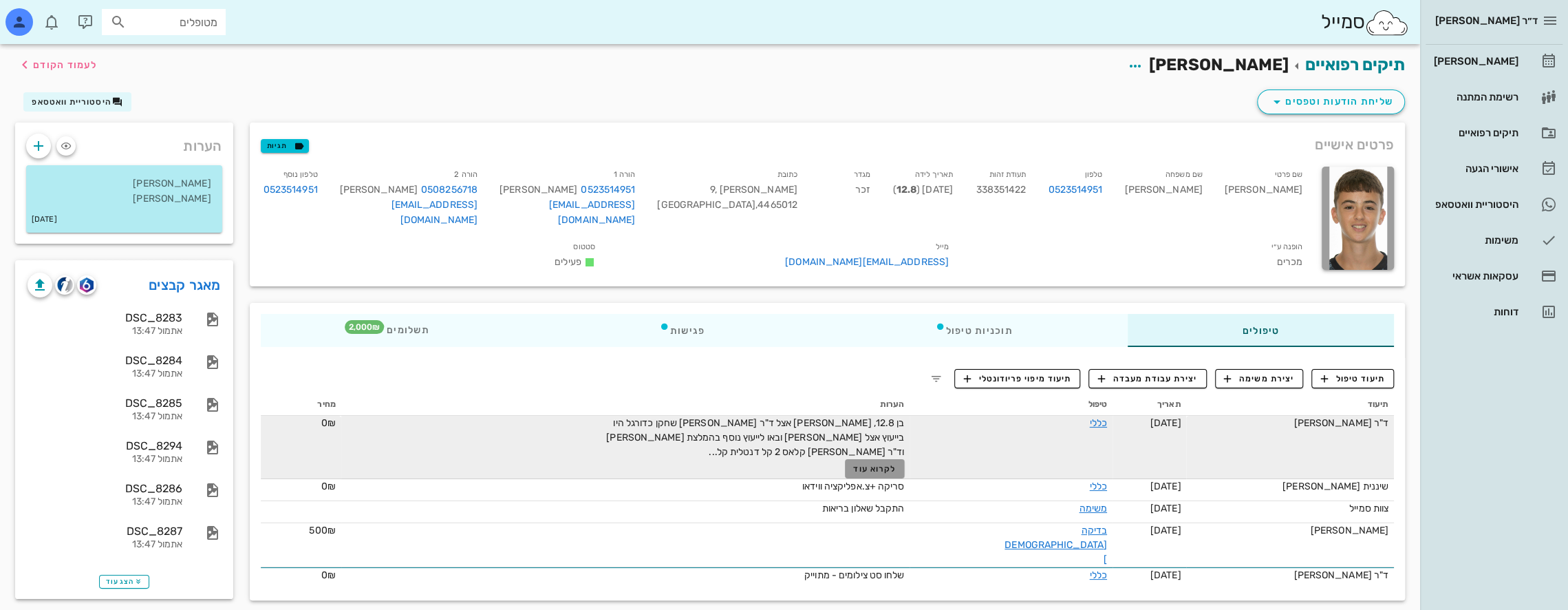
click at [896, 464] on span "לקרוא עוד" at bounding box center [874, 469] width 43 height 10
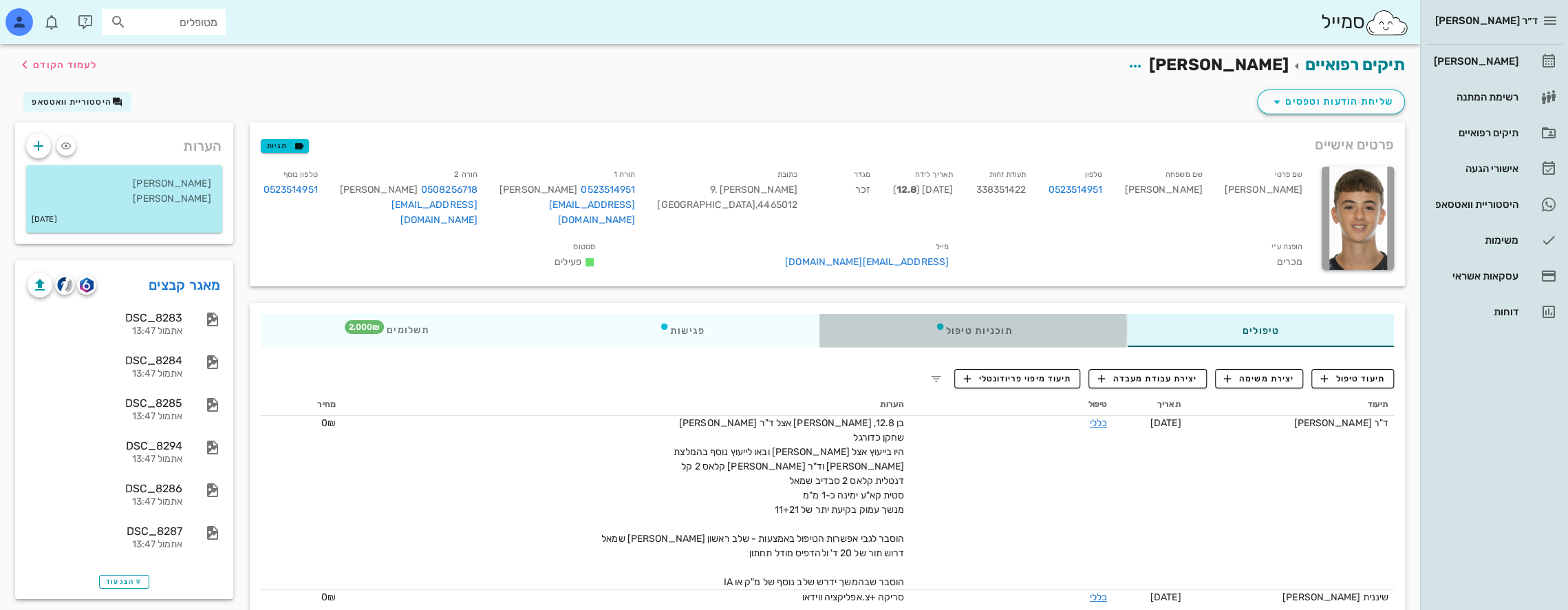
click at [983, 328] on div "תוכניות טיפול" at bounding box center [973, 330] width 307 height 33
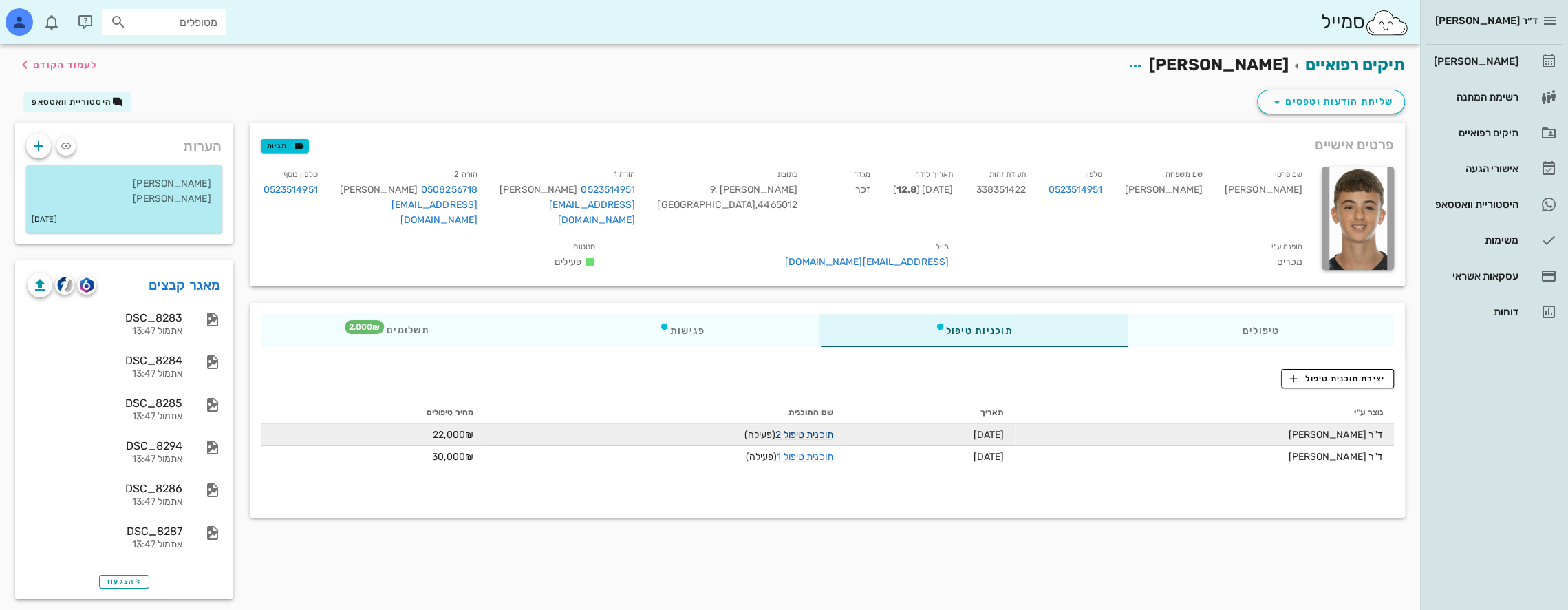
click at [815, 430] on link "תוכנית טיפול 2" at bounding box center [804, 434] width 57 height 11
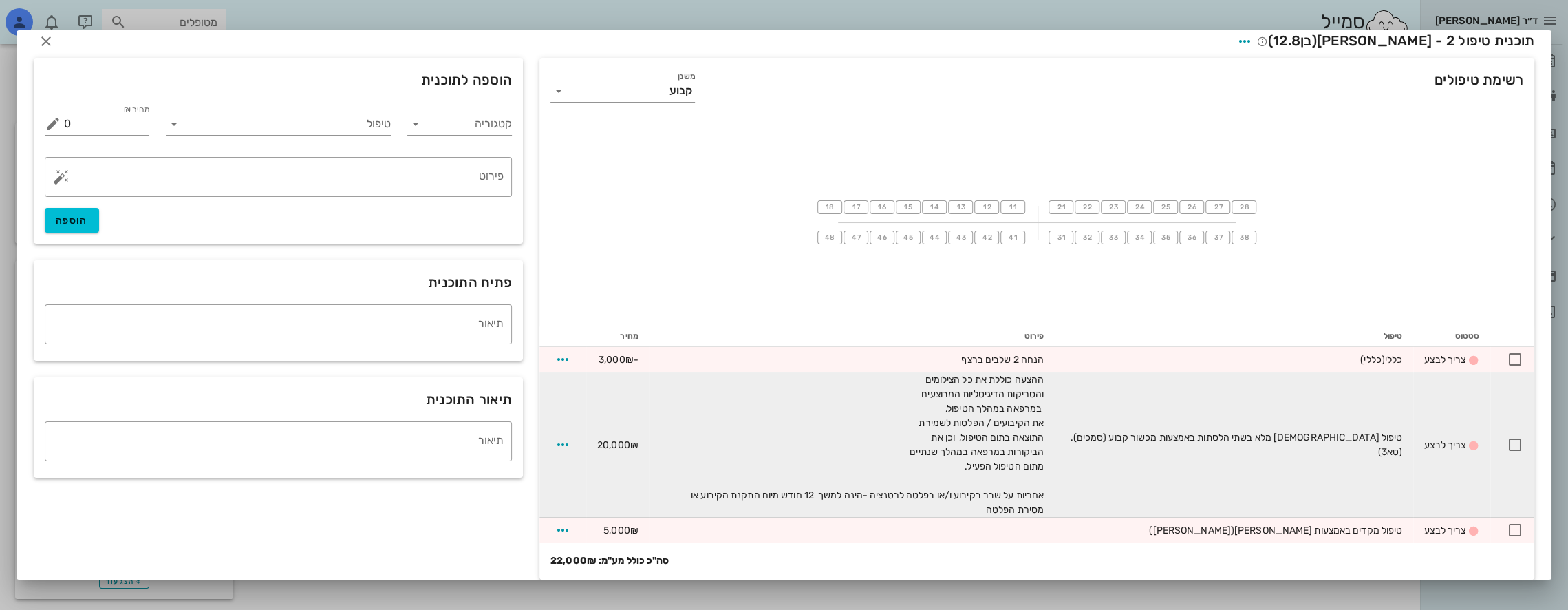
scroll to position [26, 0]
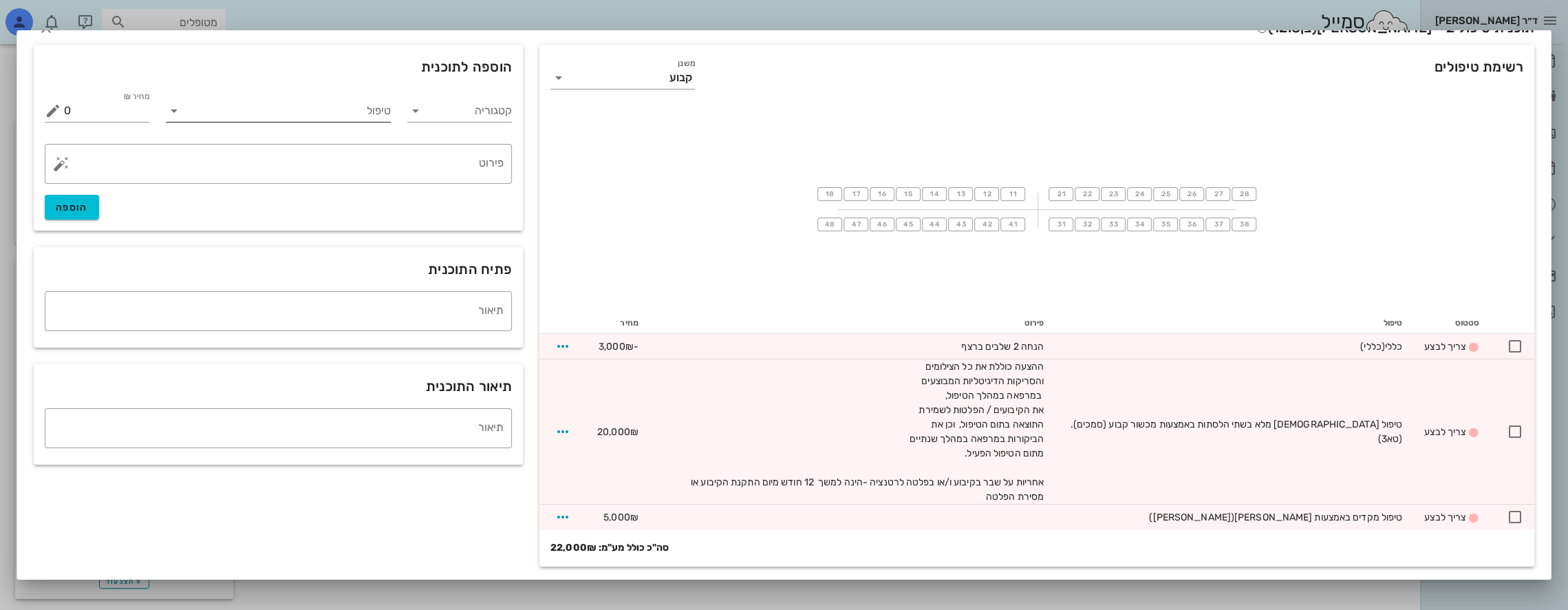
click at [267, 109] on input "טיפול" at bounding box center [288, 111] width 206 height 22
type input "כללי"
click at [381, 189] on div "כללי (כללי)" at bounding box center [287, 185] width 202 height 13
click at [445, 167] on textarea "פירוט" at bounding box center [283, 167] width 439 height 33
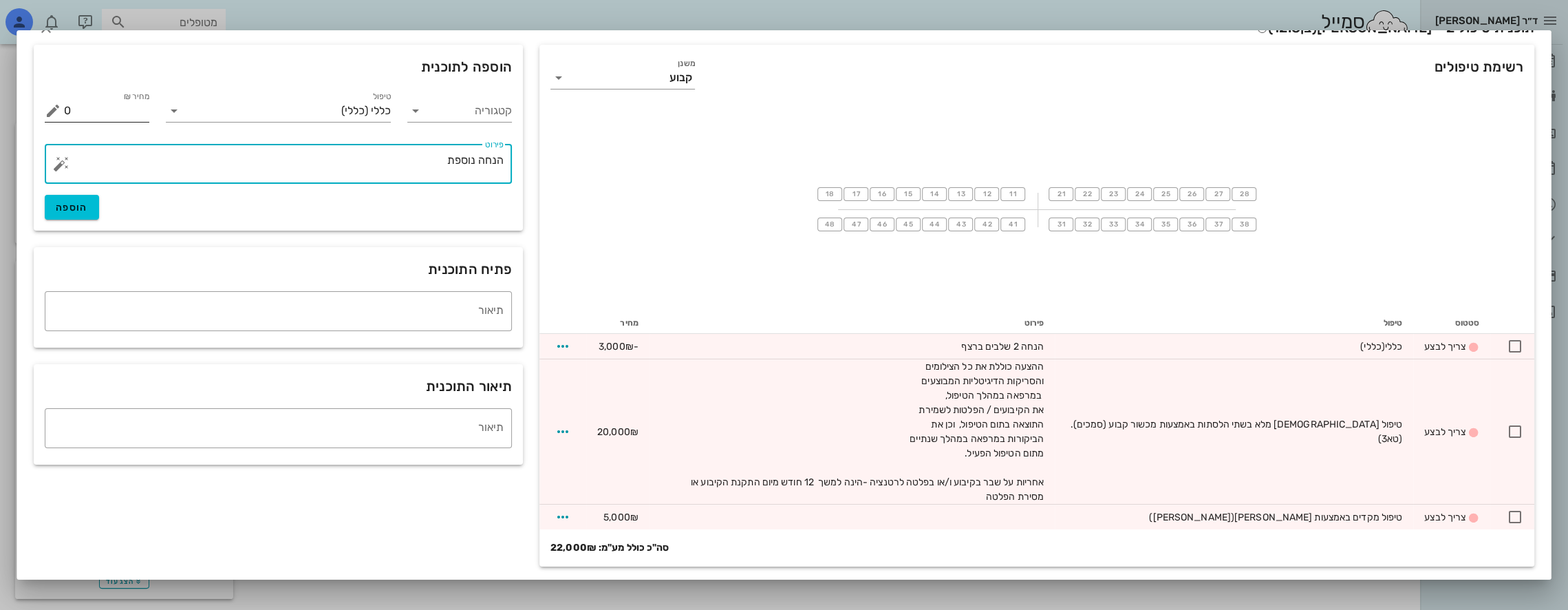
type textarea "הנחה נוספת"
click at [120, 105] on input "0" at bounding box center [107, 111] width 86 height 22
drag, startPoint x: 121, startPoint y: 110, endPoint x: 52, endPoint y: 109, distance: 69.0
click at [46, 108] on div "קטגוריה טיפול כללי (כללי) מחיר ₪ 0 % הנחה 0 מחיר לאחר הנחה 0 ​ פירוט הנחה נוספת…" at bounding box center [278, 155] width 489 height 150
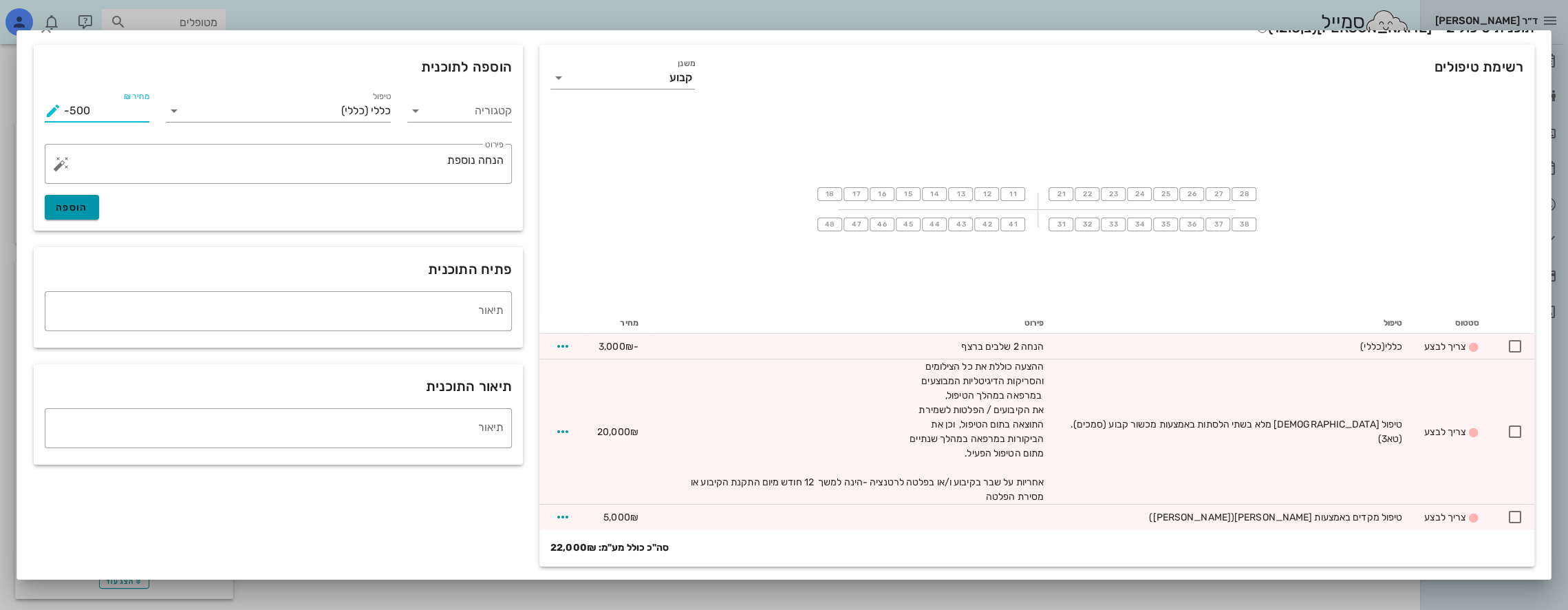
click at [79, 203] on span "הוספה" at bounding box center [72, 207] width 32 height 11
type input "0"
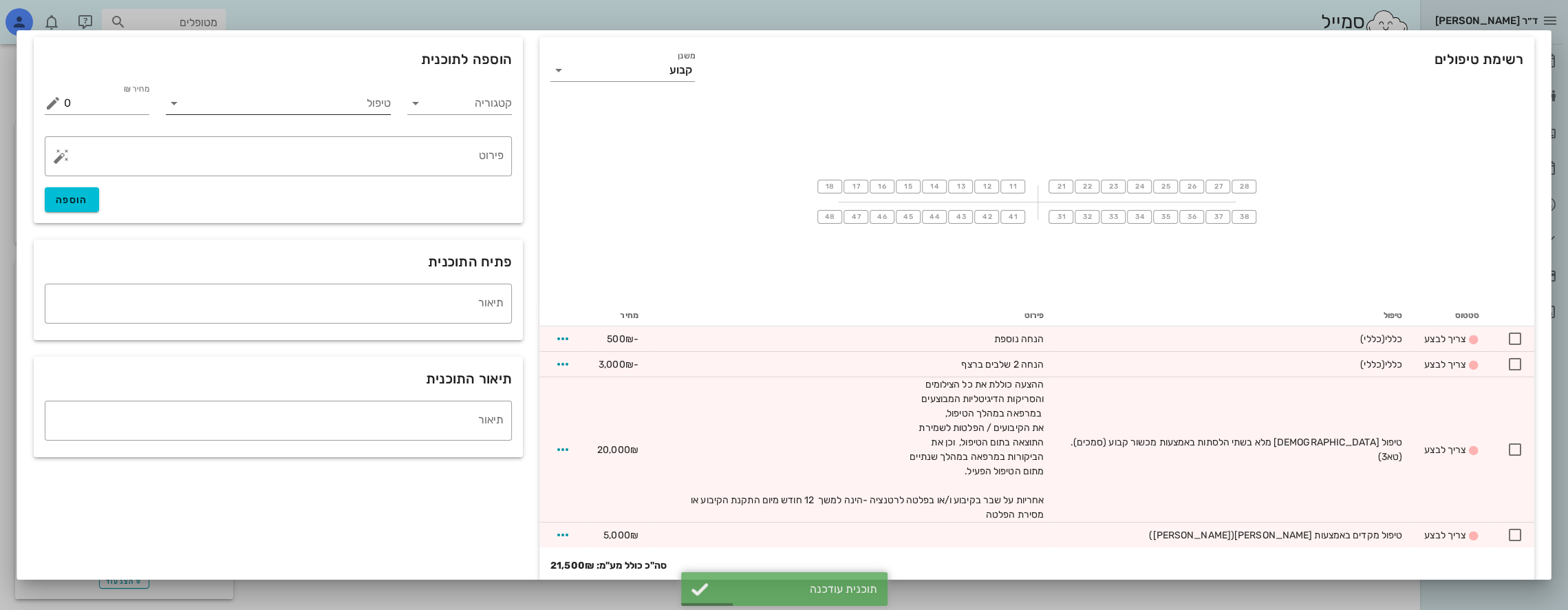
scroll to position [0, 0]
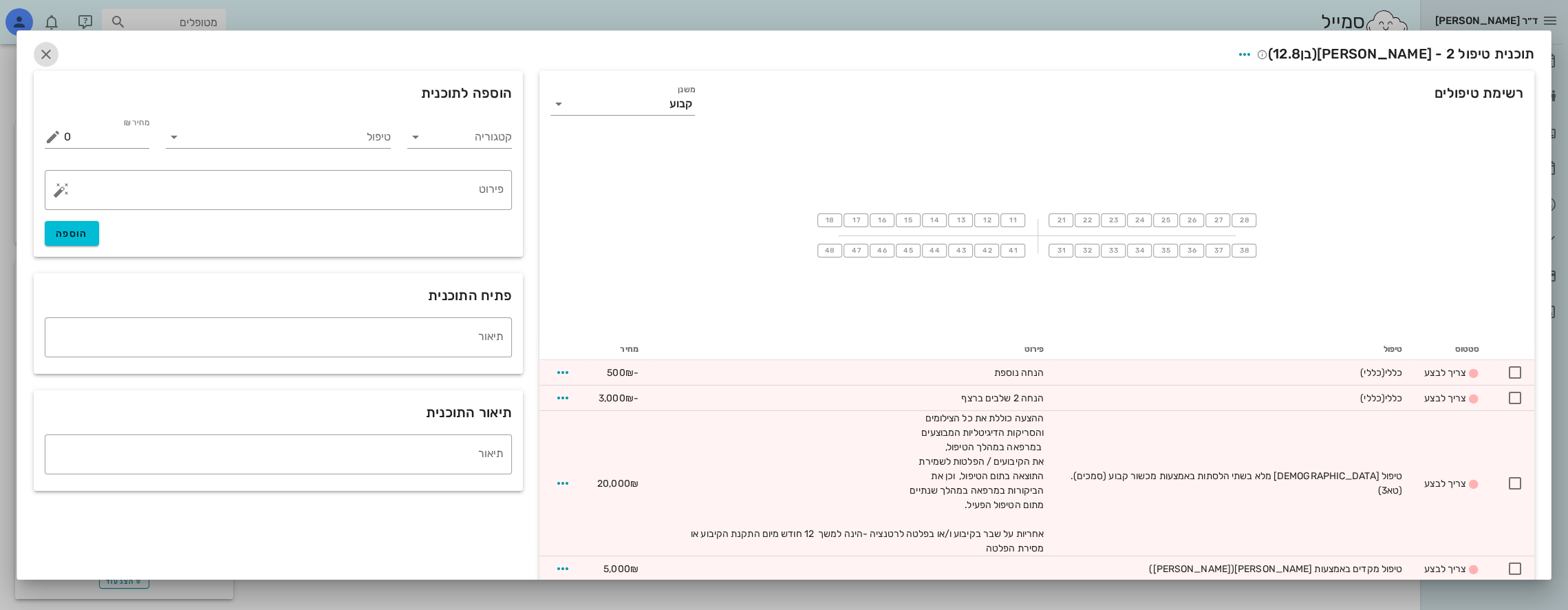
click at [54, 49] on icon "button" at bounding box center [47, 54] width 17 height 17
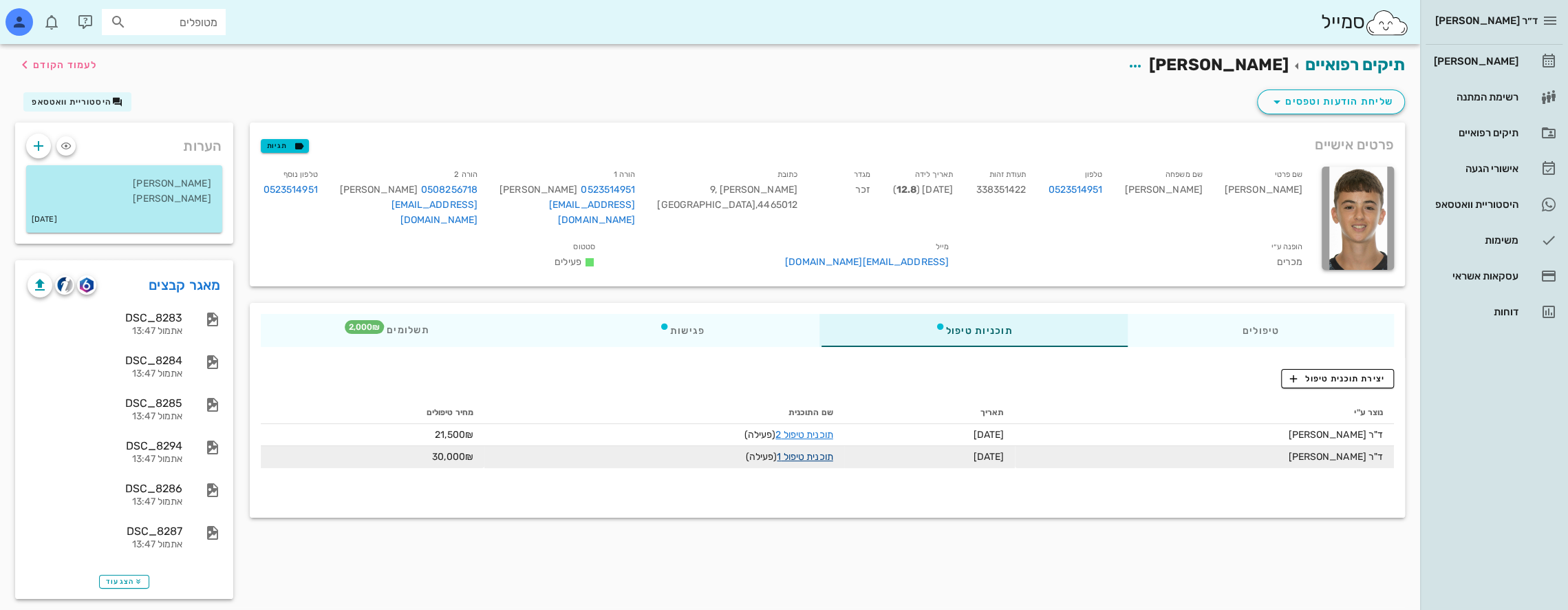
click at [792, 451] on link "תוכנית טיפול 1" at bounding box center [805, 456] width 56 height 11
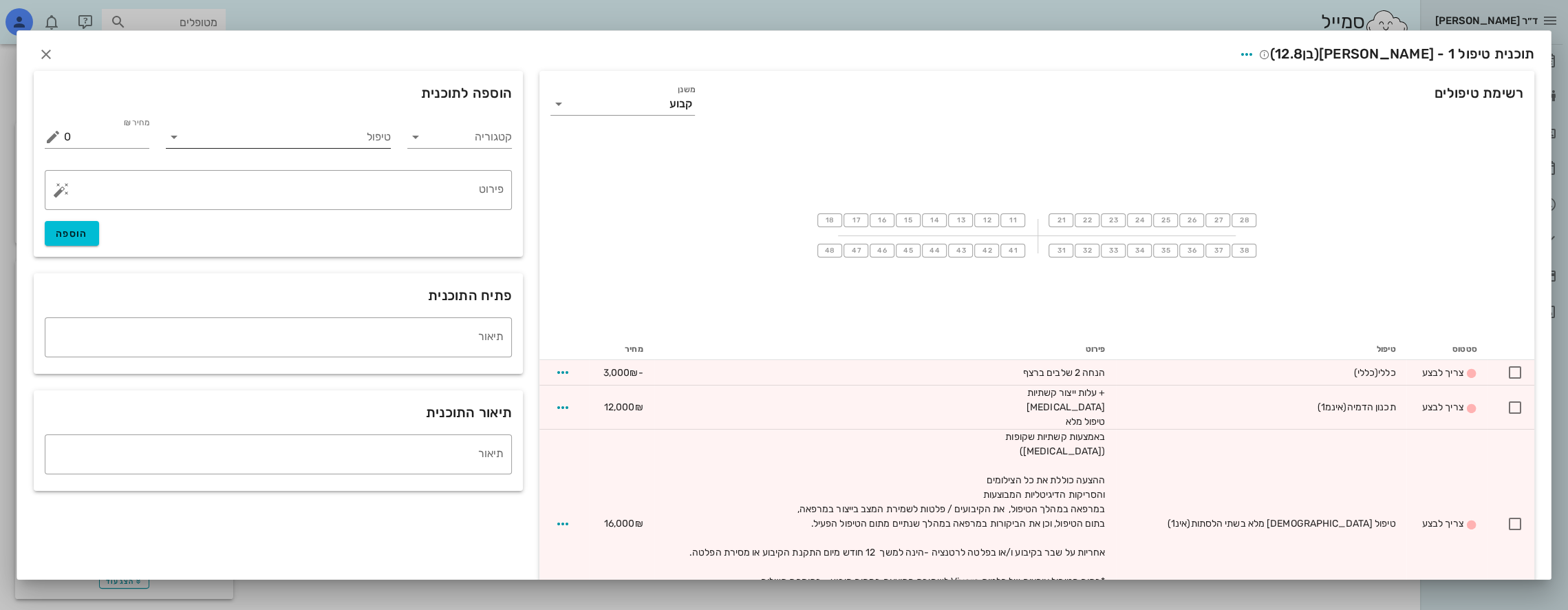
click at [365, 136] on input "טיפול" at bounding box center [288, 137] width 206 height 22
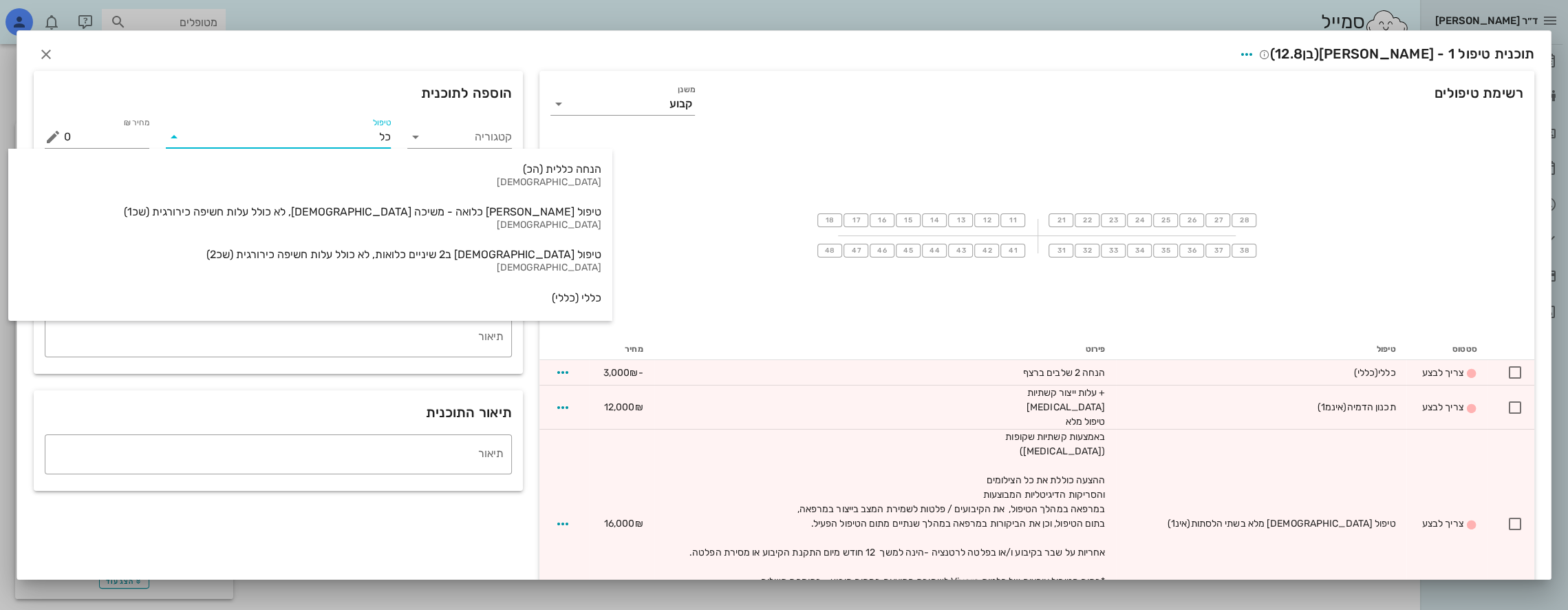
type input "כלל"
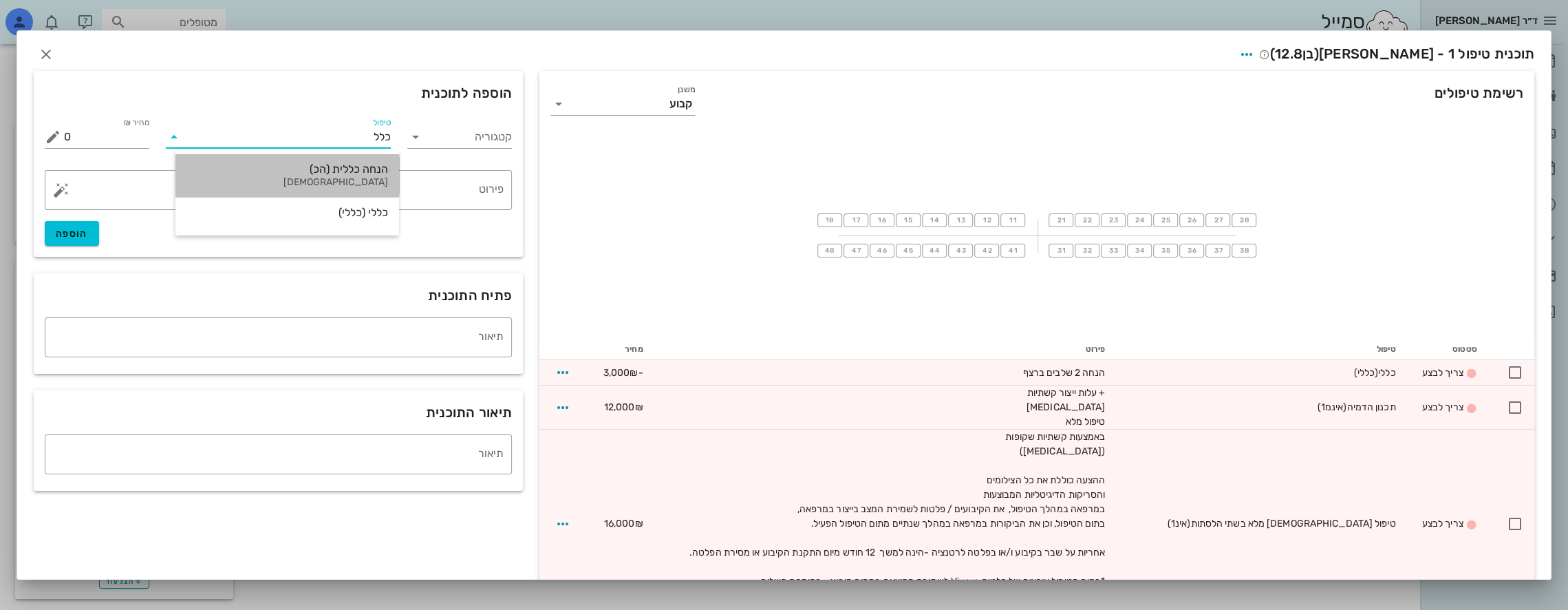
click at [367, 172] on div "הנחה כללית (הכ)" at bounding box center [287, 168] width 202 height 13
click at [414, 194] on textarea "פירוט" at bounding box center [283, 193] width 439 height 33
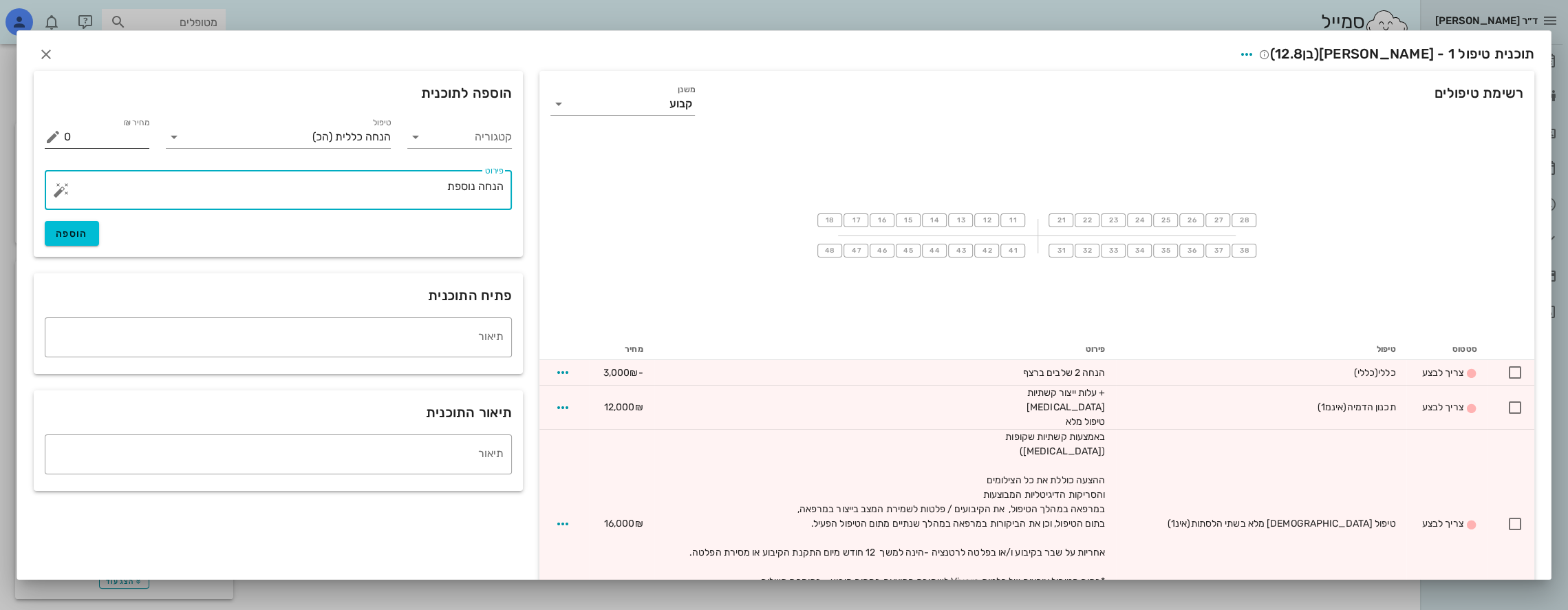
type textarea "הנחה נוספת"
click at [134, 143] on input "0" at bounding box center [107, 137] width 86 height 22
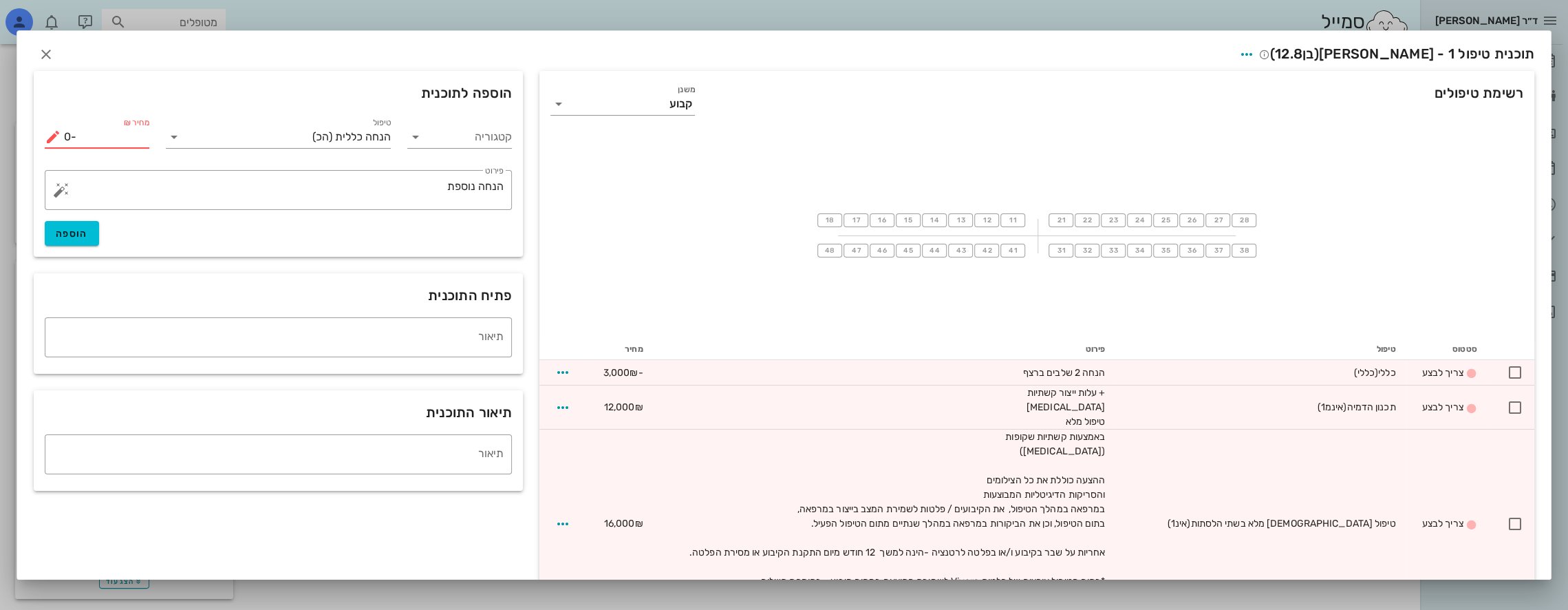
type input "0"
click at [88, 234] on span "הוספה" at bounding box center [72, 233] width 32 height 11
type input "0"
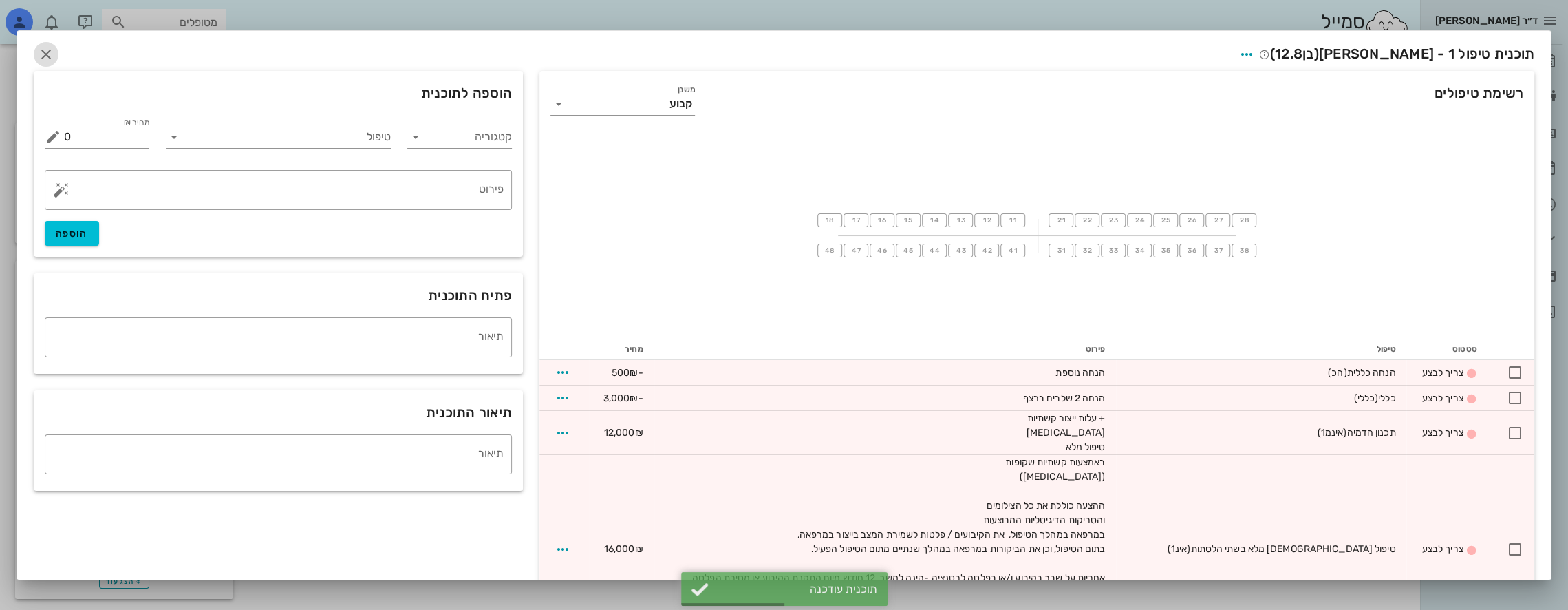
click at [54, 55] on icon "button" at bounding box center [47, 54] width 17 height 17
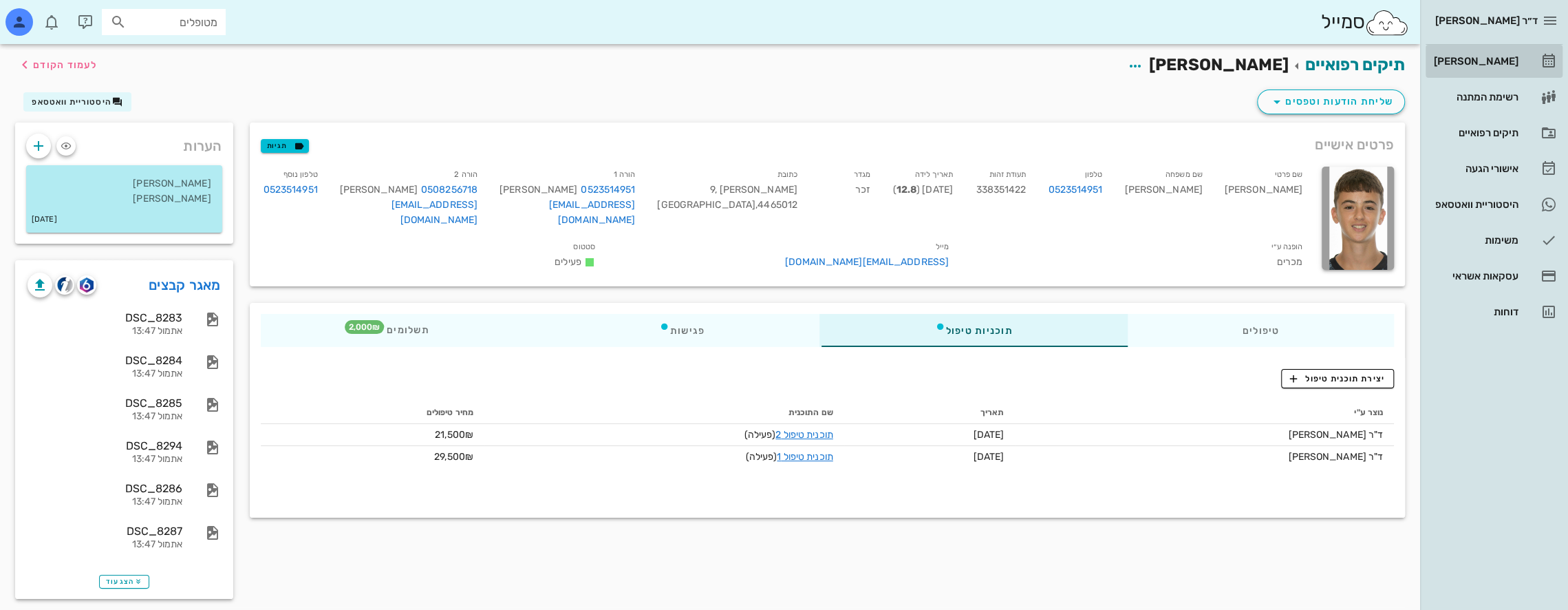
click at [1495, 55] on div "[PERSON_NAME]" at bounding box center [1475, 61] width 87 height 22
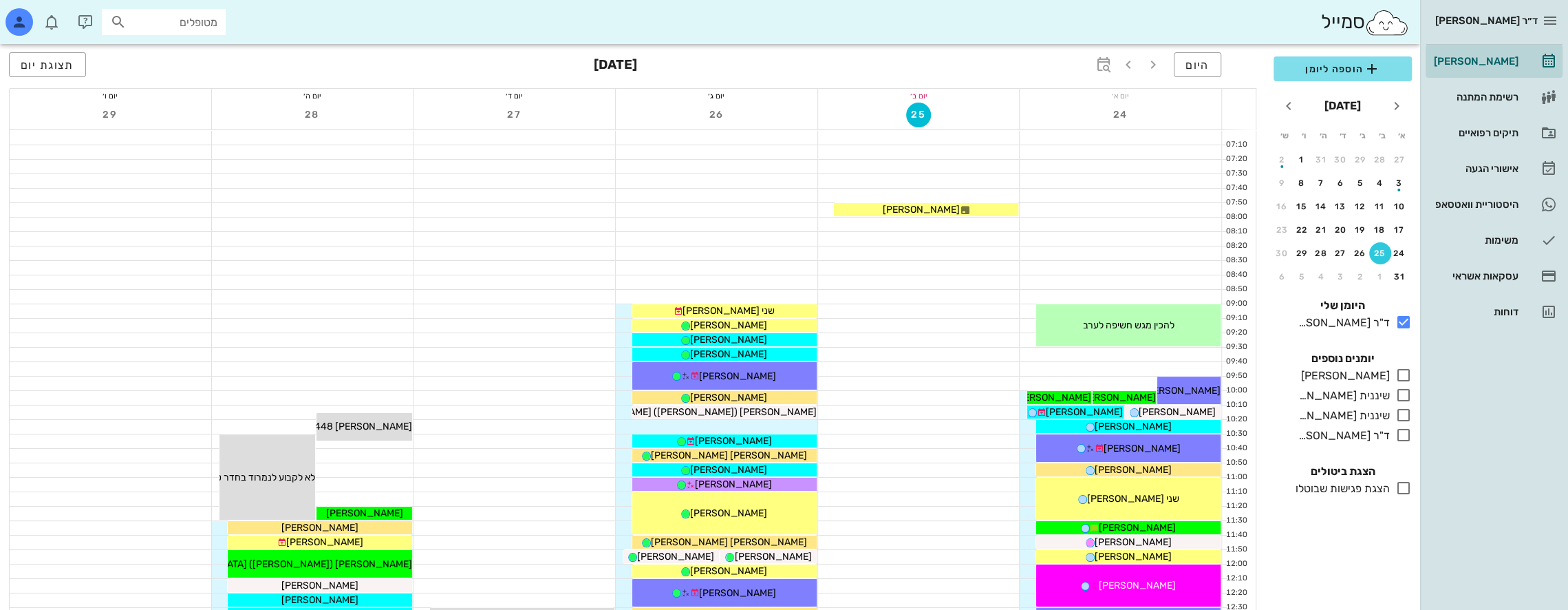
click at [177, 17] on input "מטופלים" at bounding box center [173, 21] width 88 height 18
type input "זיבת עד"
click at [212, 61] on icon at bounding box center [215, 65] width 8 height 8
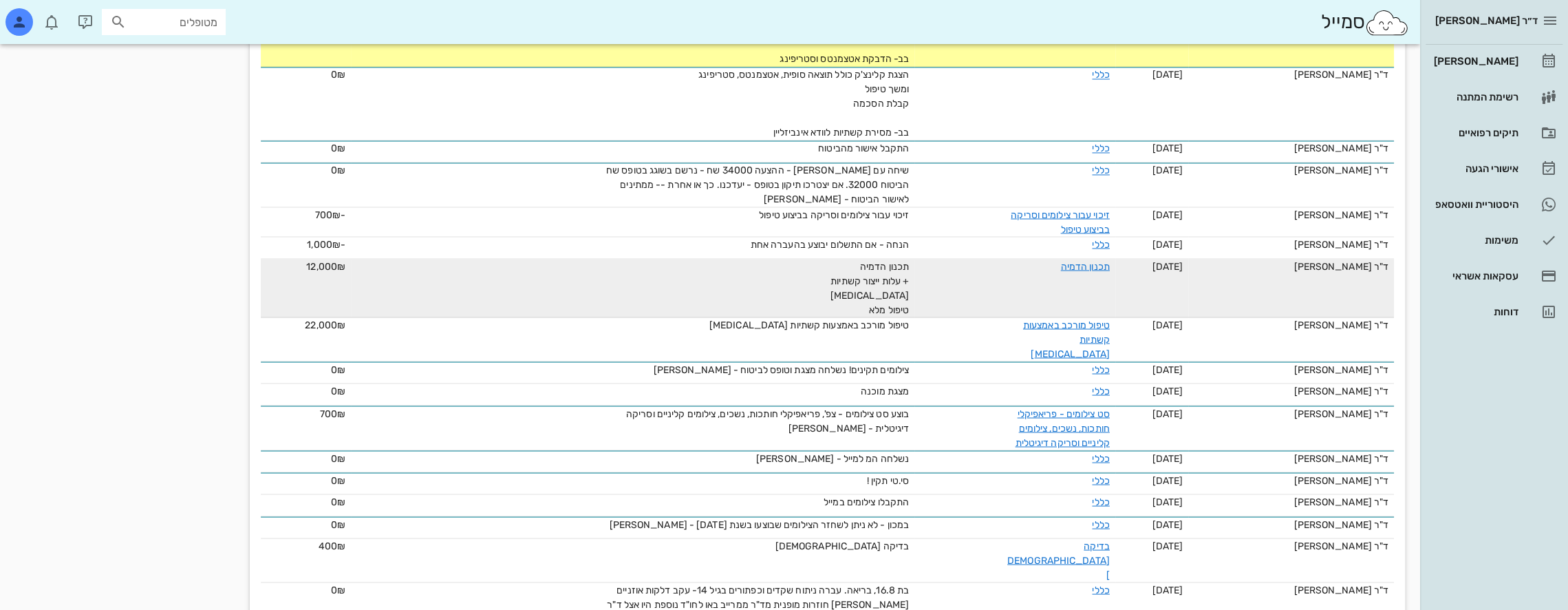
scroll to position [2143, 0]
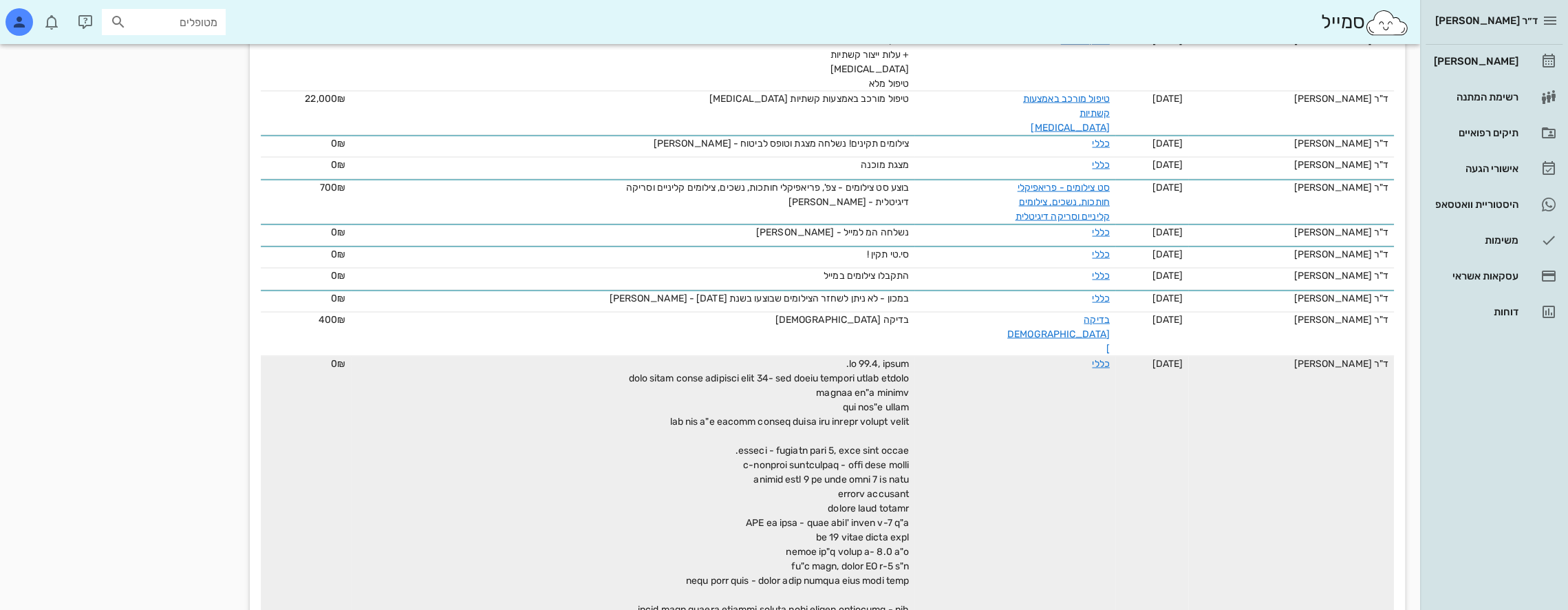
scroll to position [2456, 0]
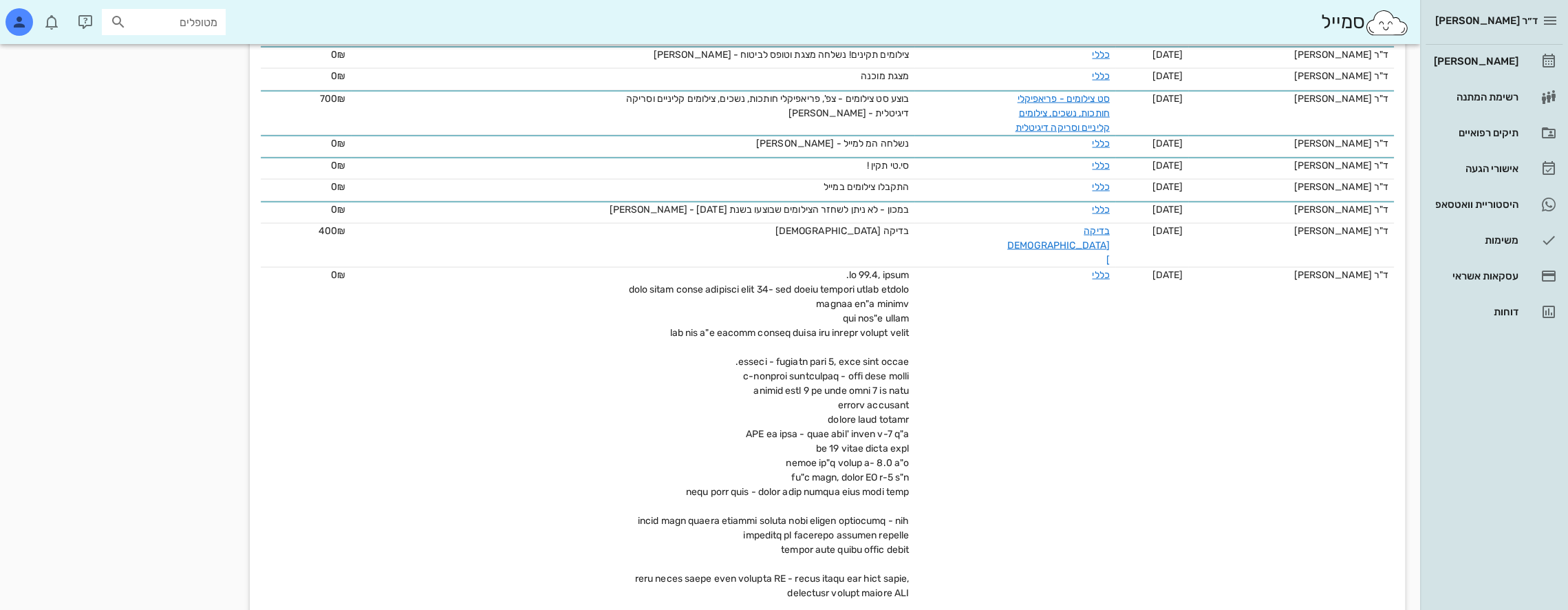
click at [209, 17] on input "text" at bounding box center [173, 21] width 88 height 18
type input "גרינשטי"
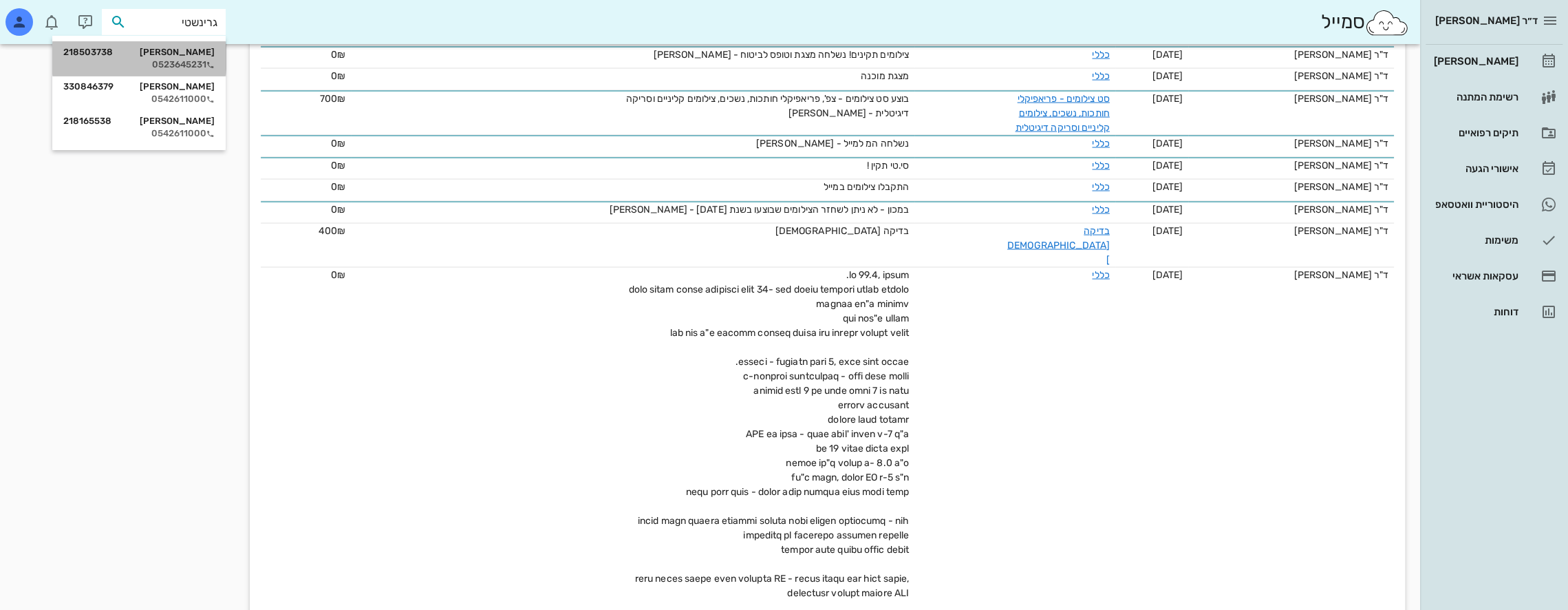
click at [183, 54] on div "[PERSON_NAME] 218503738" at bounding box center [139, 52] width 151 height 11
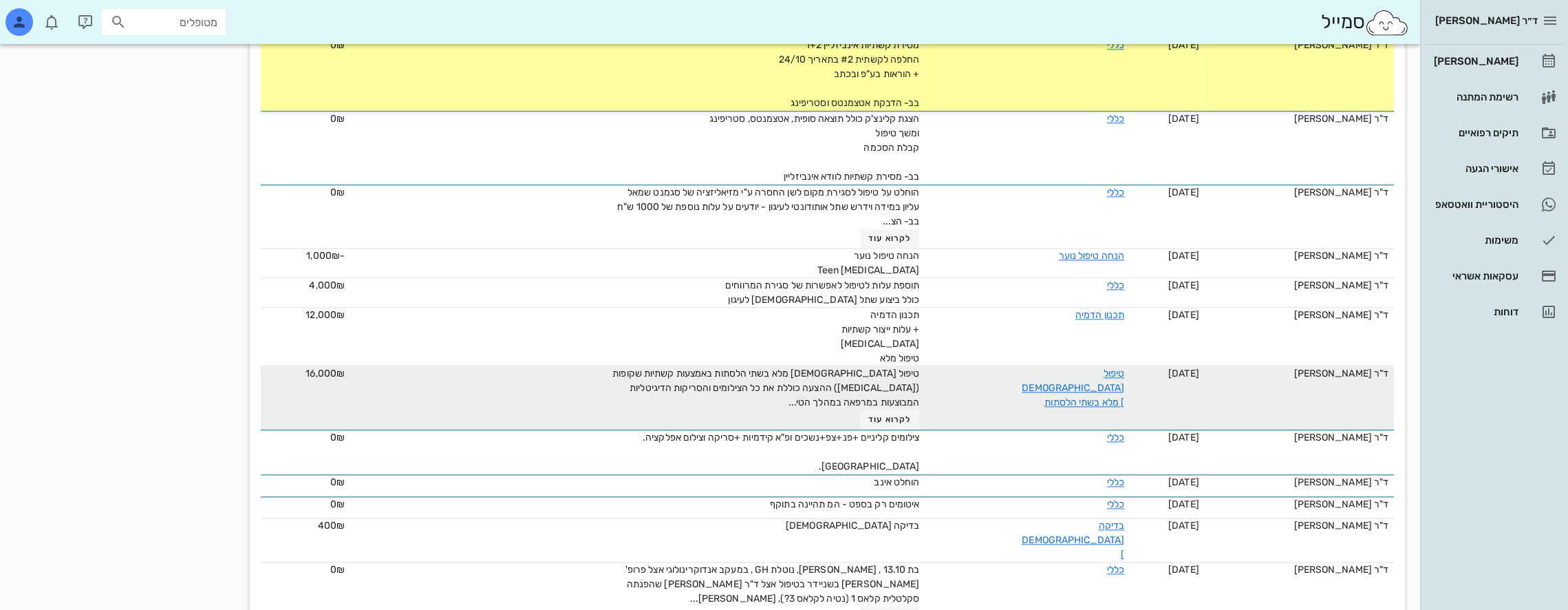
scroll to position [1415, 0]
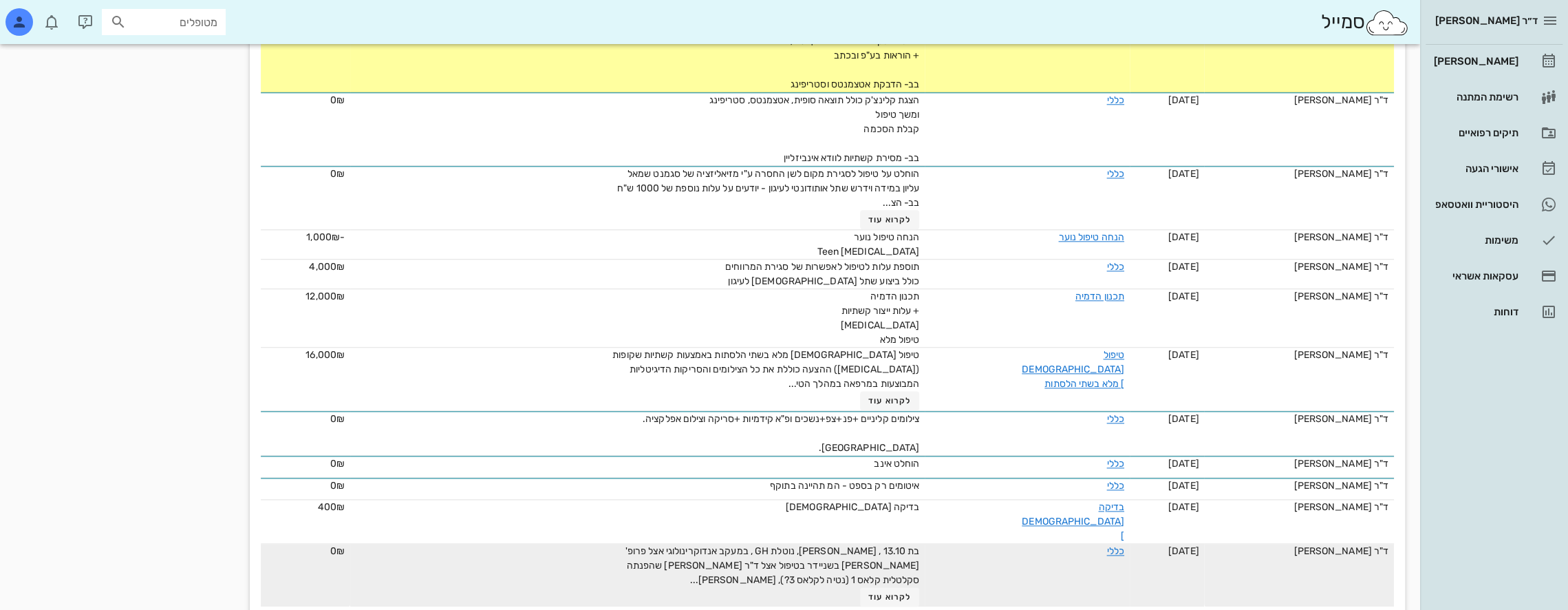
click at [1291, 553] on td "ד"ר [PERSON_NAME]" at bounding box center [1299, 575] width 190 height 63
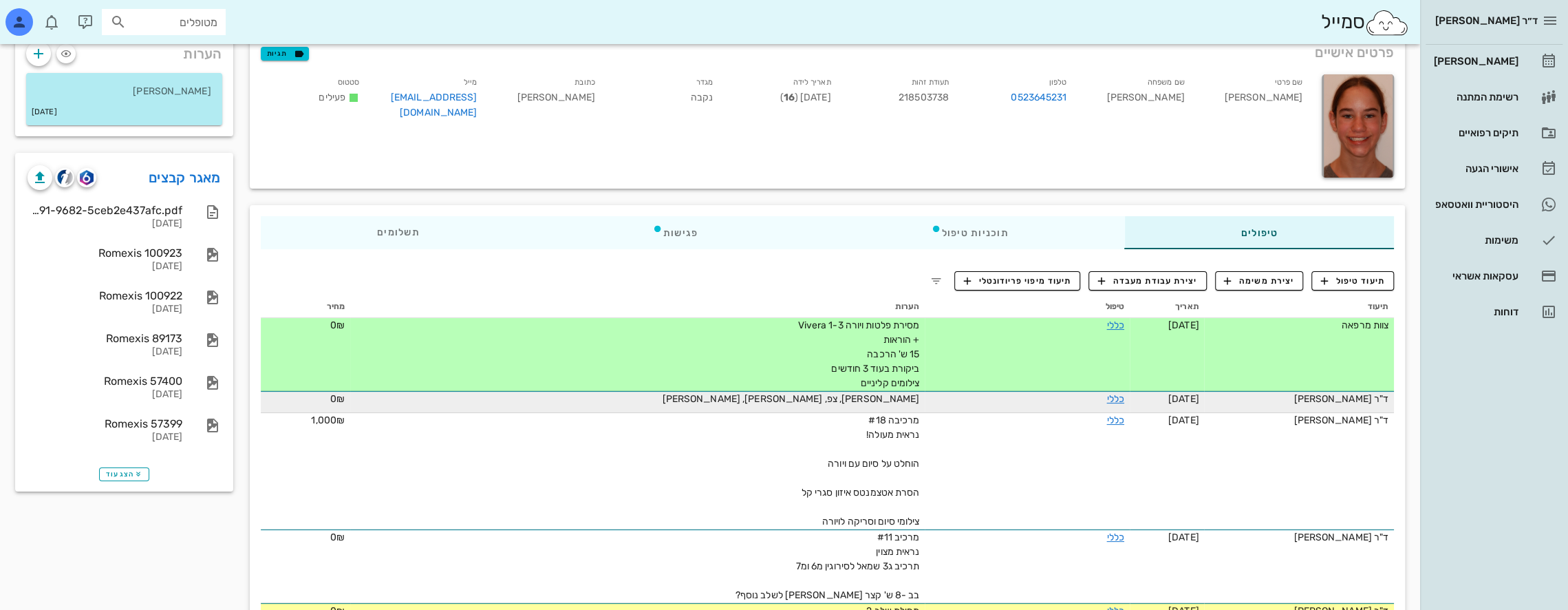
scroll to position [0, 0]
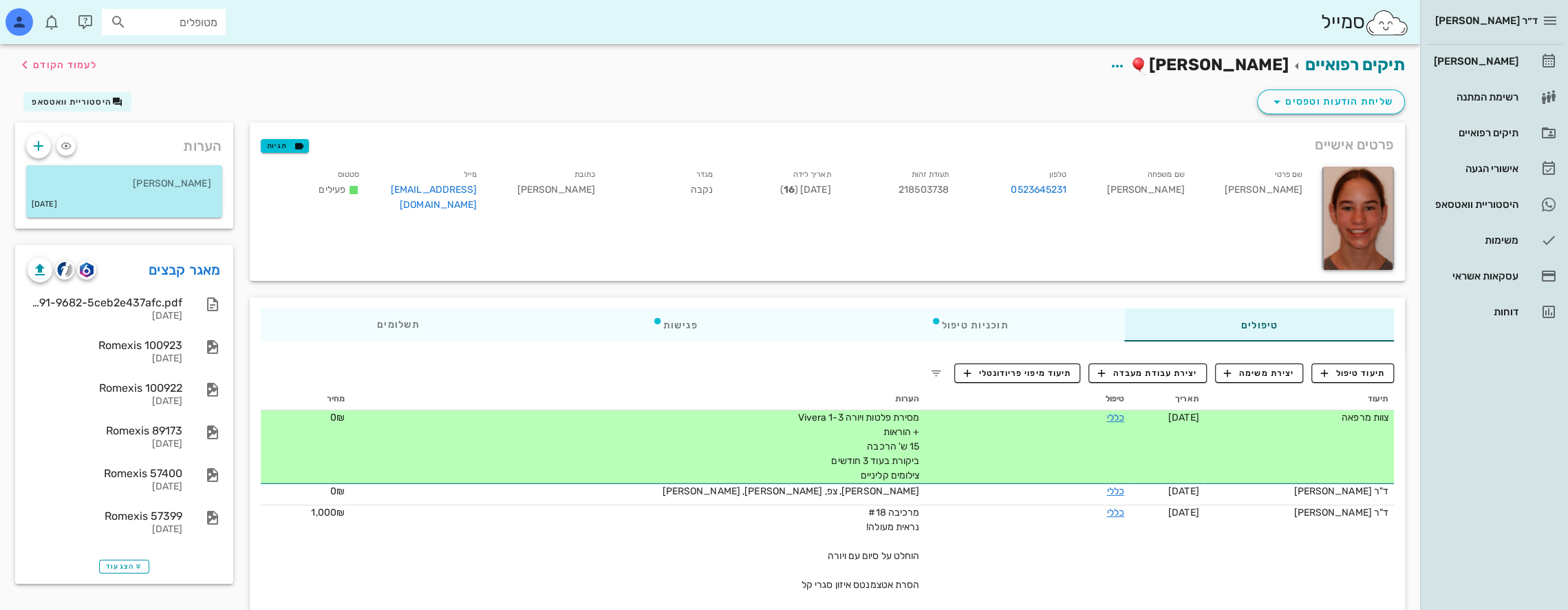
click at [193, 20] on input "מטופלים" at bounding box center [173, 21] width 88 height 18
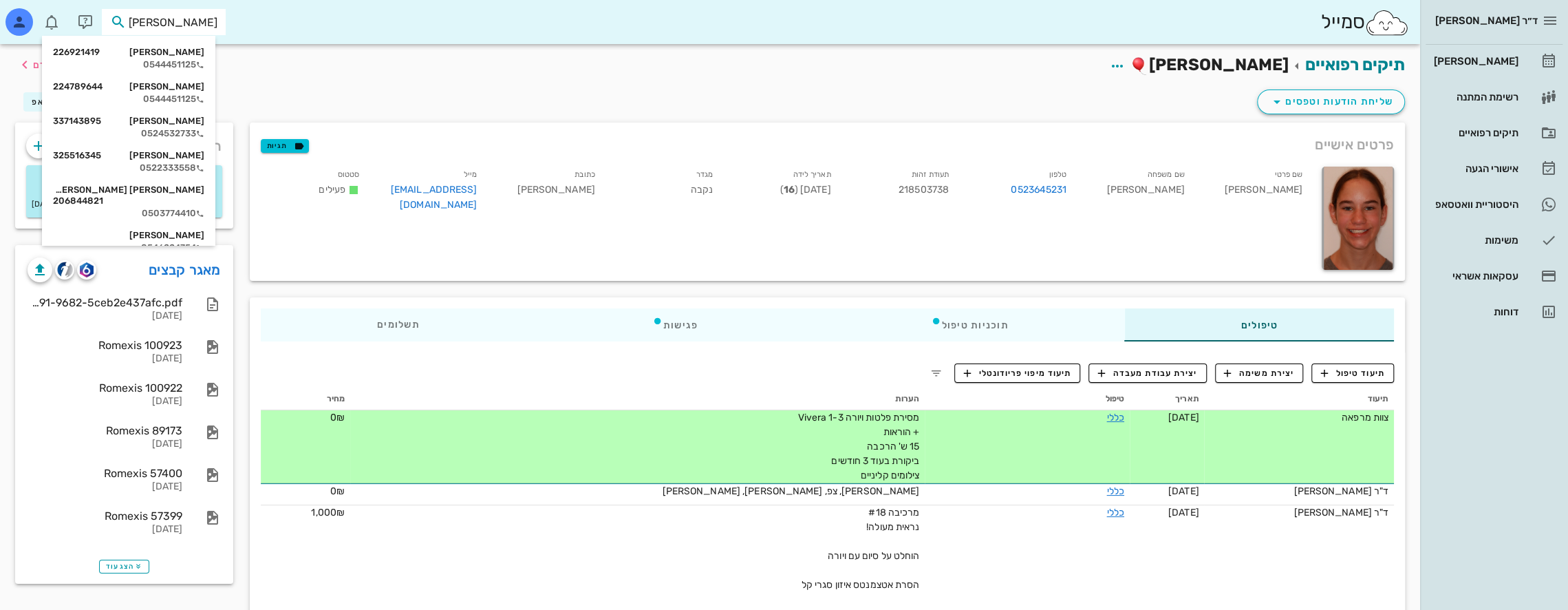
type input "[PERSON_NAME]"
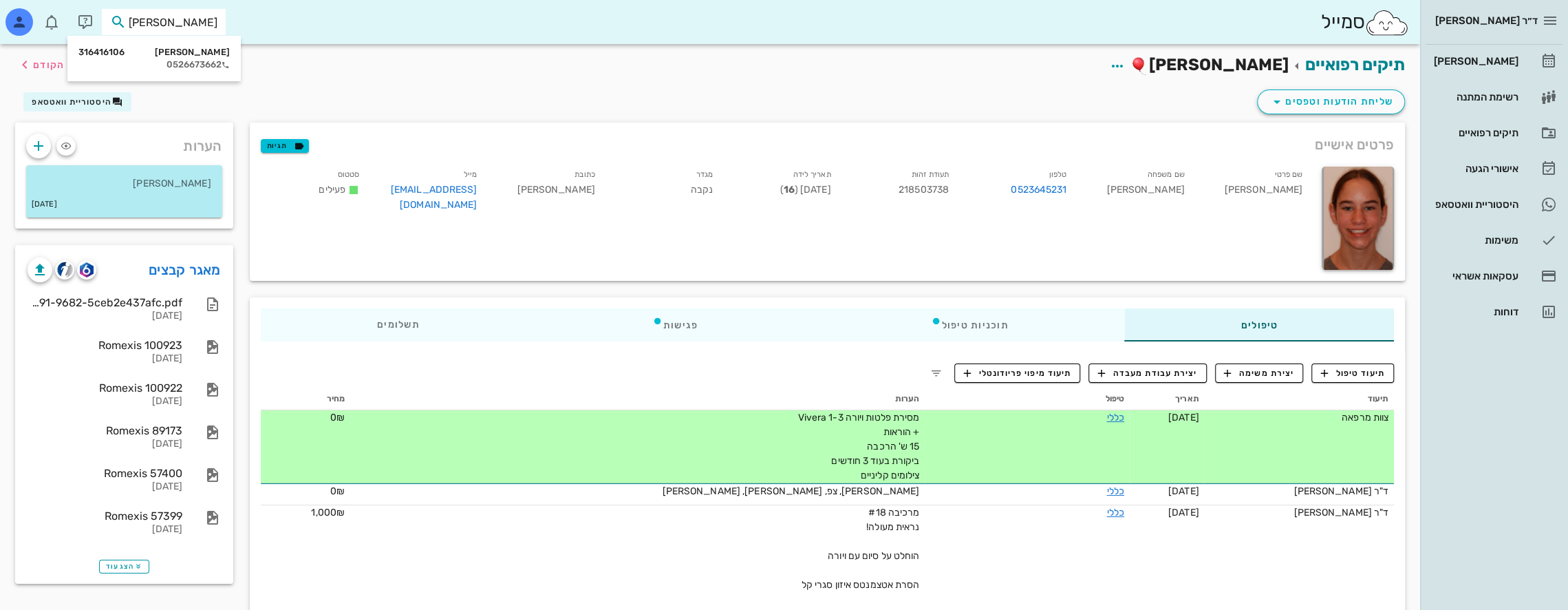
click at [199, 50] on div "[PERSON_NAME] 316416106" at bounding box center [154, 52] width 151 height 11
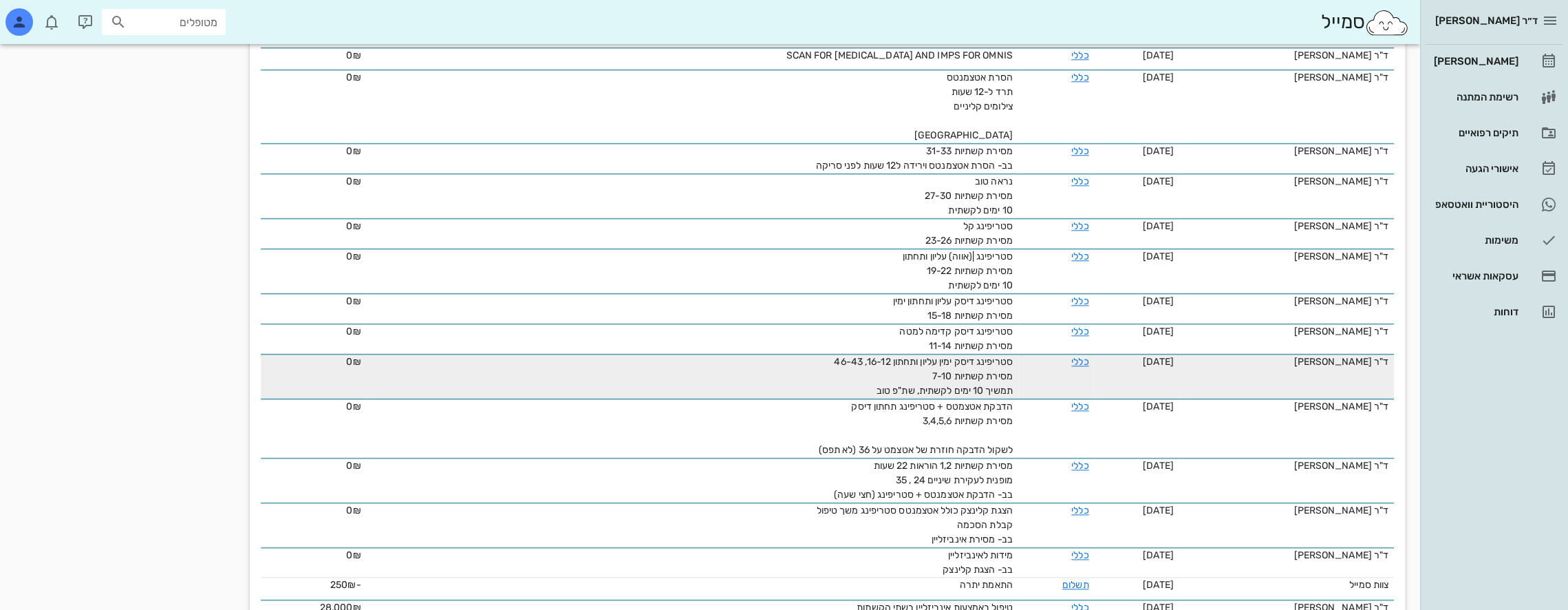
scroll to position [1458, 0]
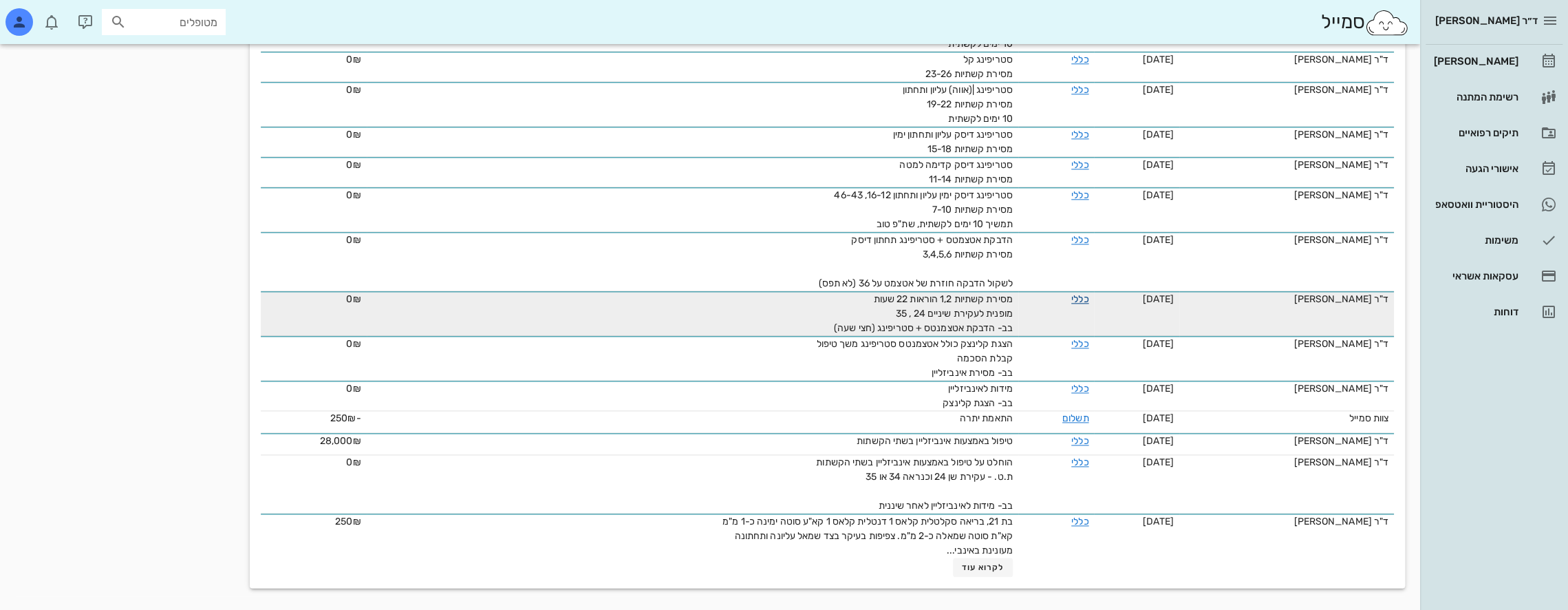
click at [1074, 300] on link "כללי" at bounding box center [1080, 299] width 18 height 11
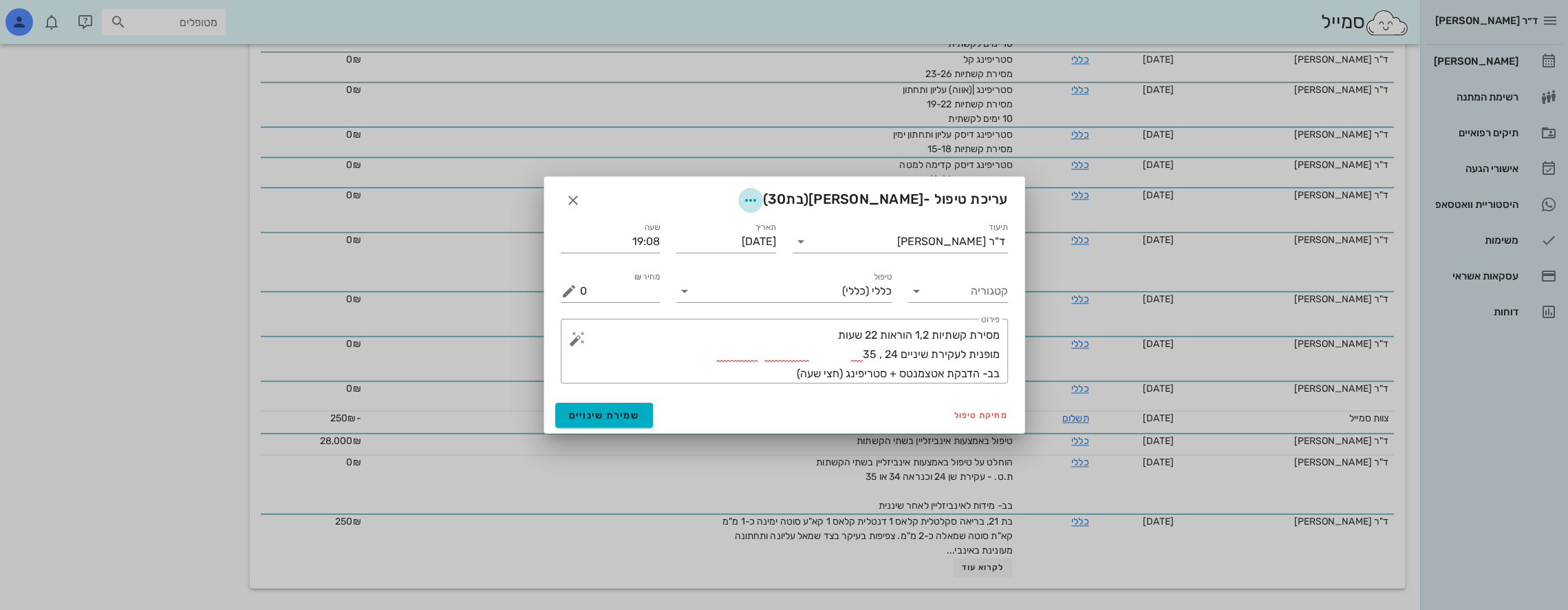
click at [759, 198] on icon "button" at bounding box center [751, 200] width 17 height 17
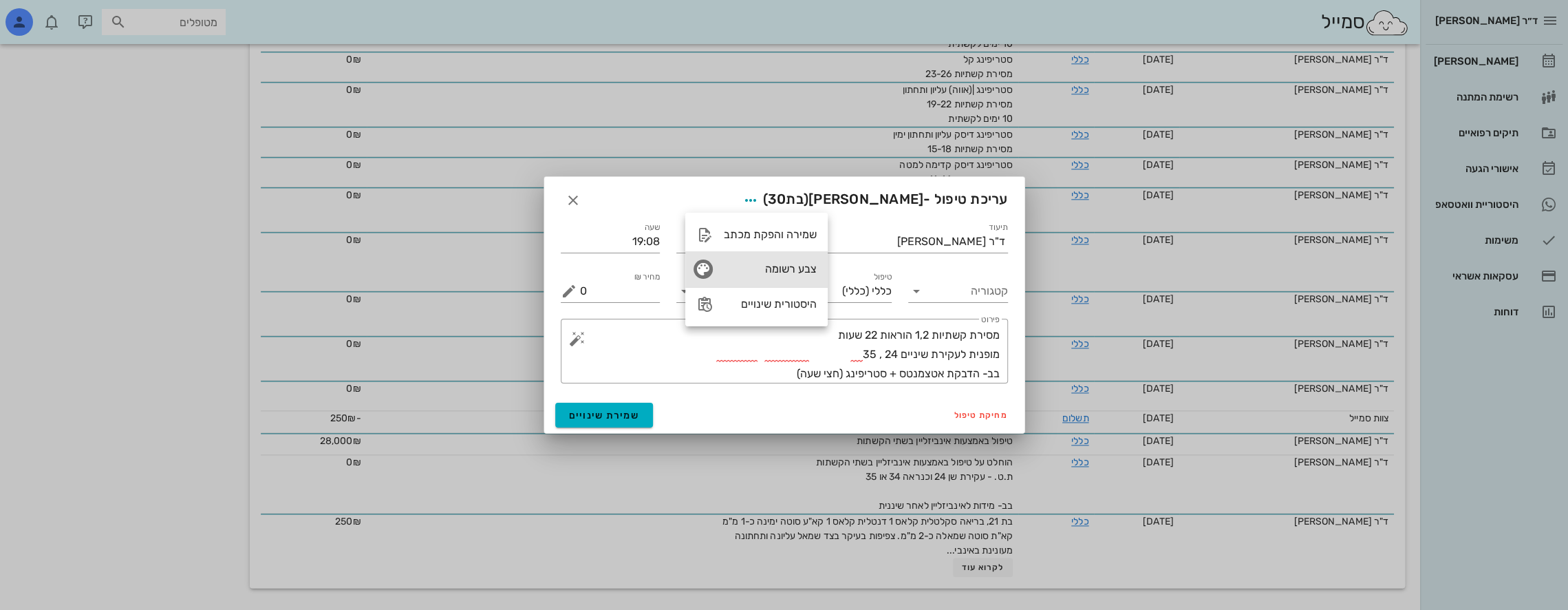
click at [719, 266] on div "צבע רשומה" at bounding box center [756, 269] width 142 height 36
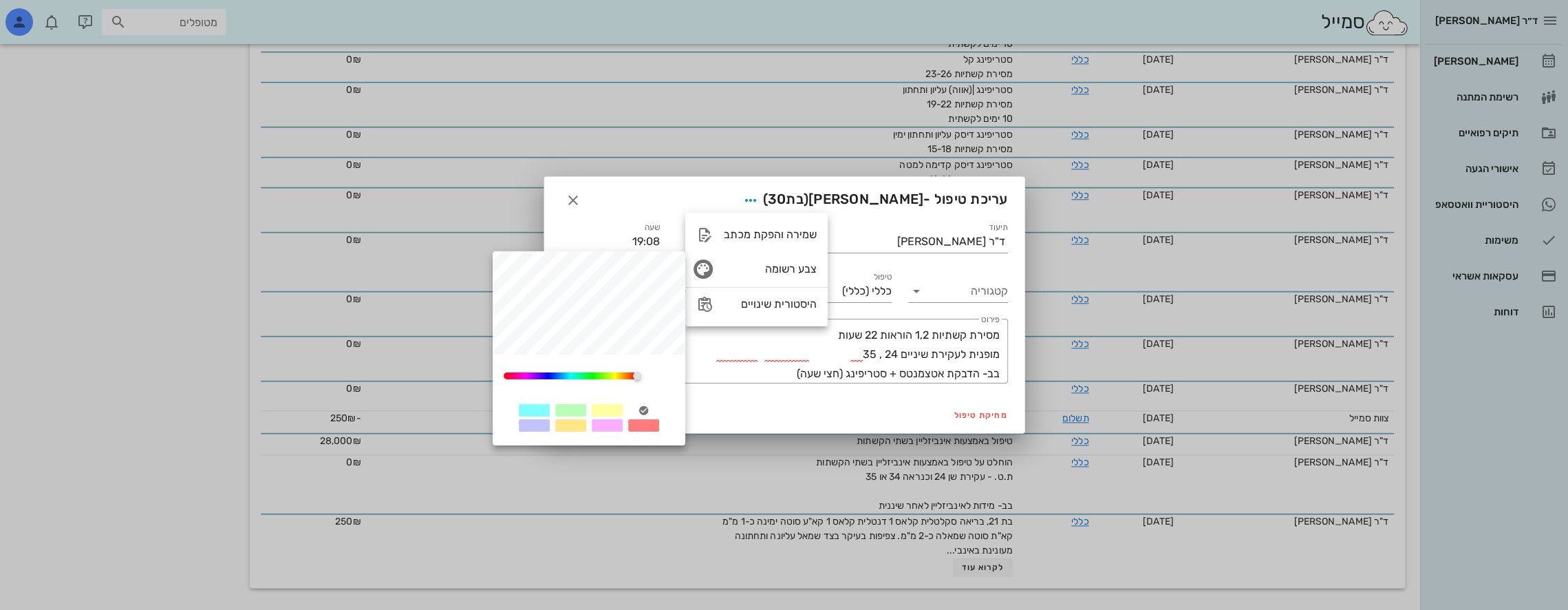
click at [602, 411] on div at bounding box center [607, 410] width 31 height 12
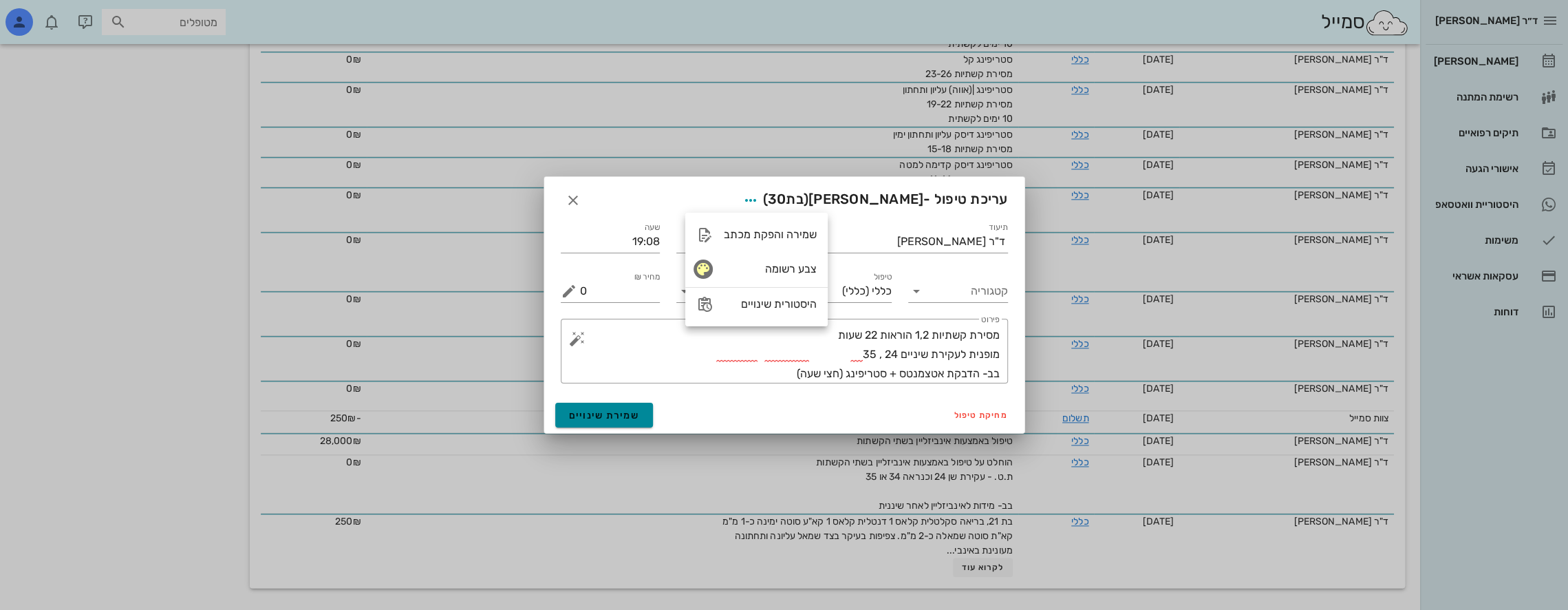
click at [622, 417] on span "שמירת שינויים" at bounding box center [604, 415] width 71 height 11
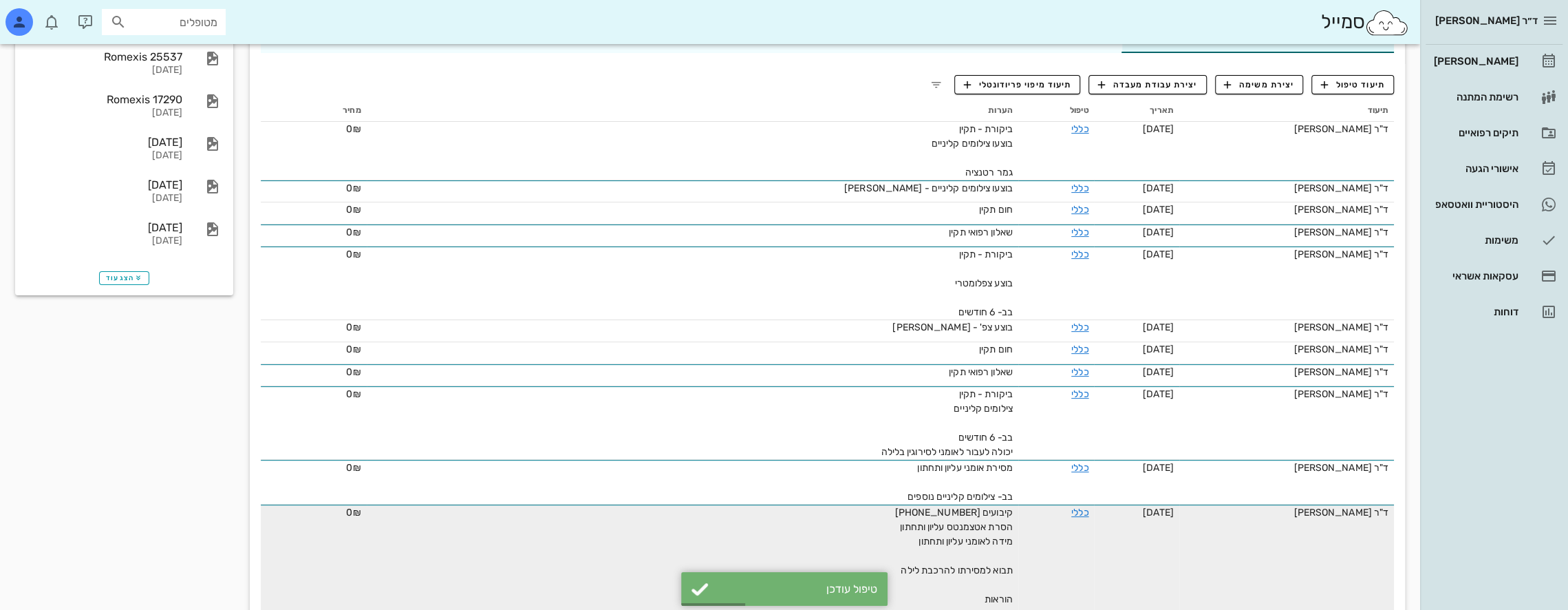
scroll to position [357, 0]
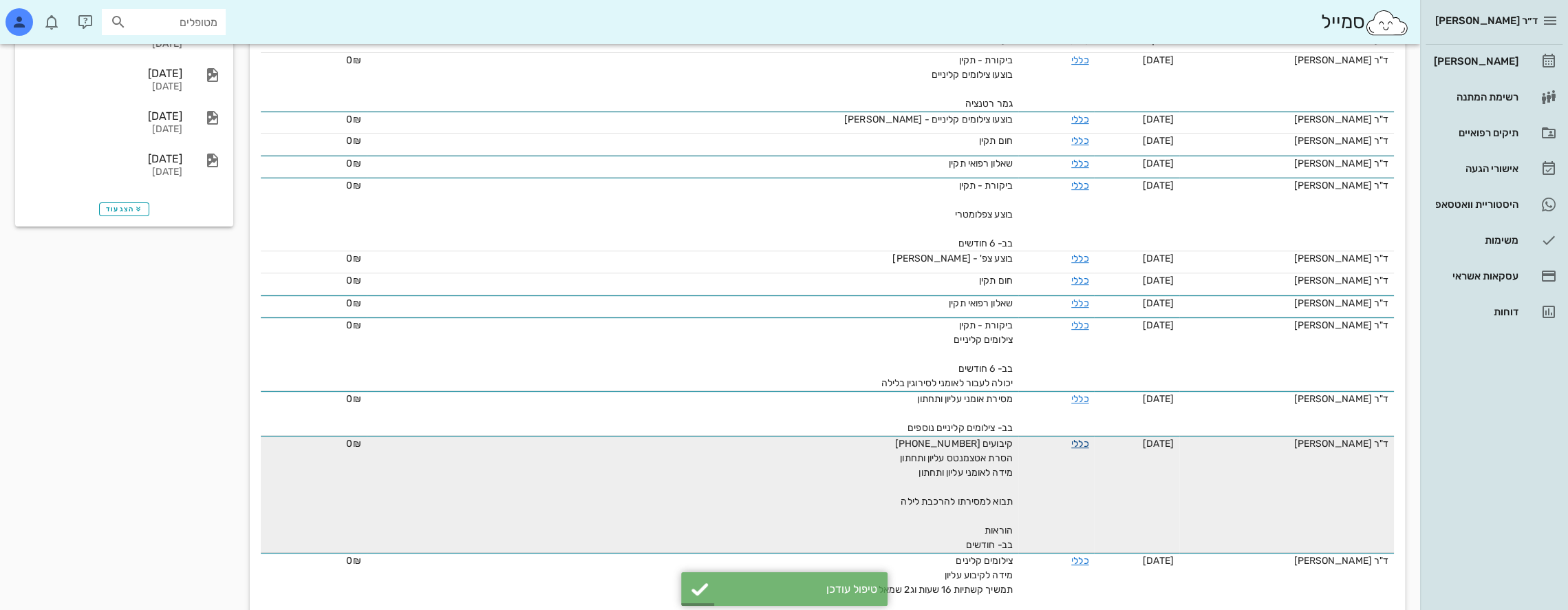
click at [1074, 440] on link "כללי" at bounding box center [1080, 443] width 18 height 11
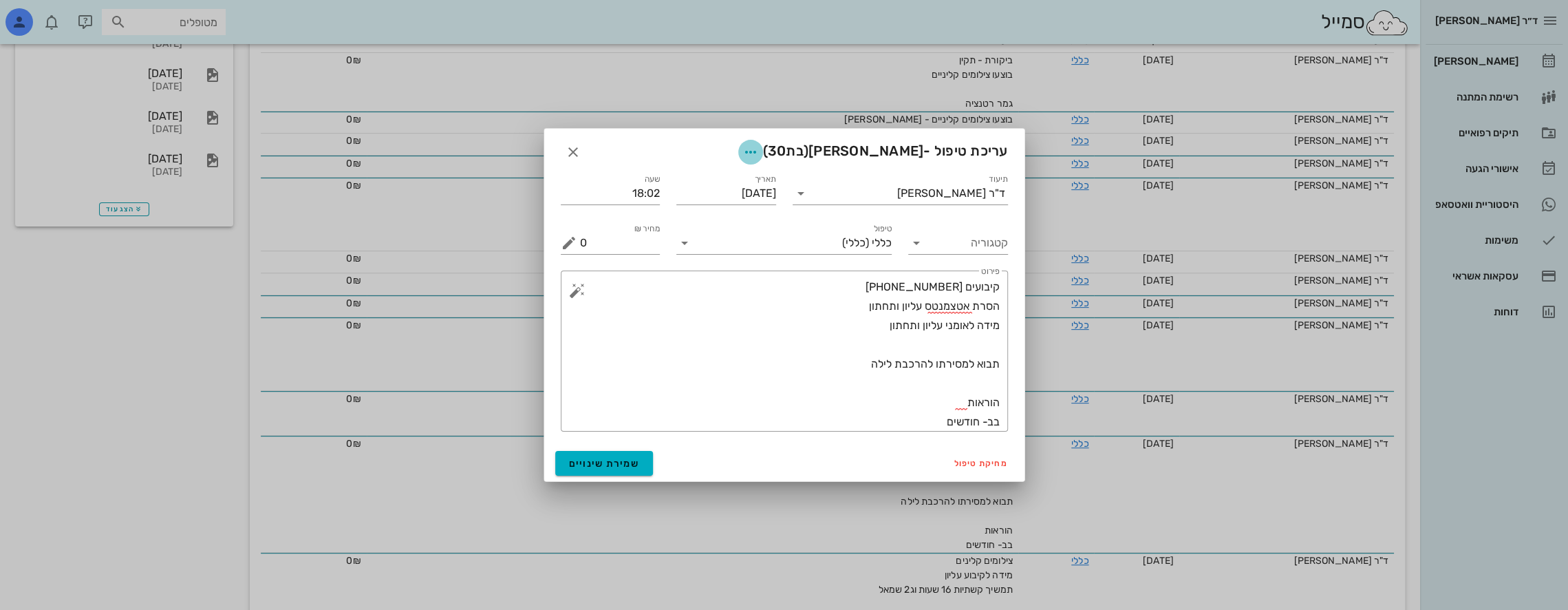
click at [759, 149] on icon "button" at bounding box center [751, 152] width 17 height 17
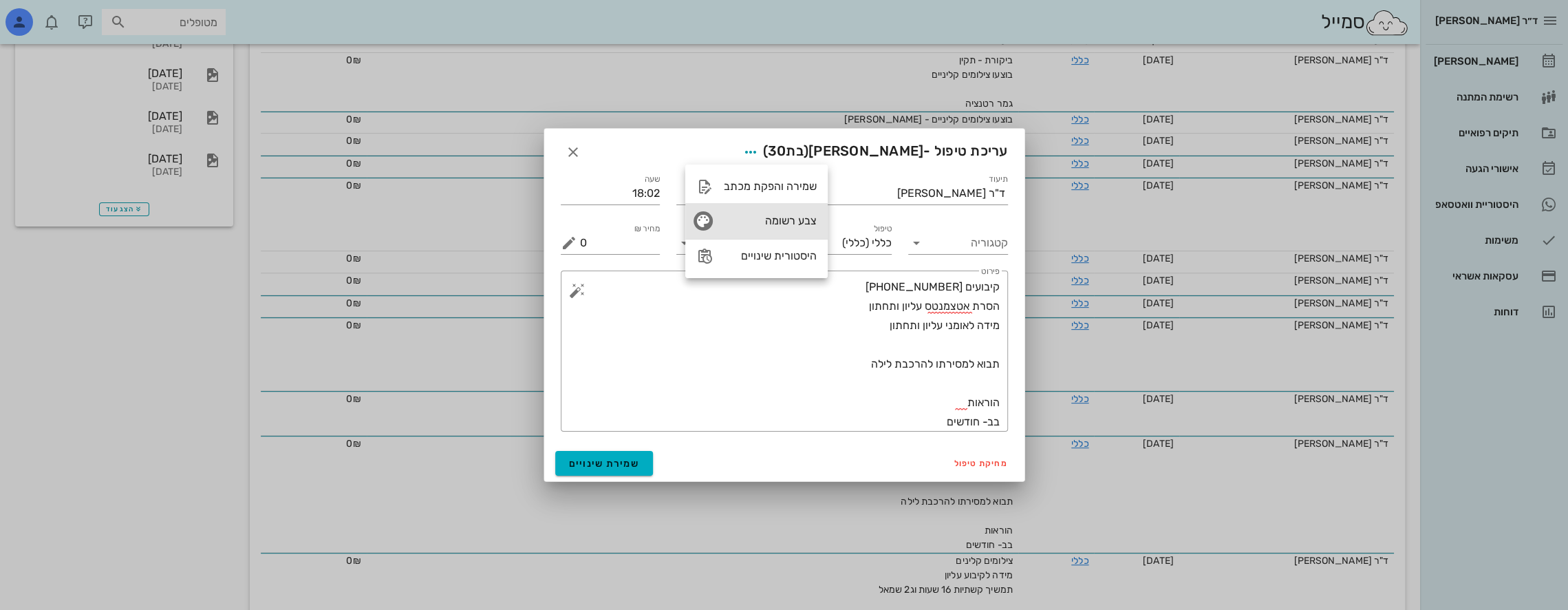
click at [780, 219] on div "צבע רשומה" at bounding box center [770, 220] width 93 height 13
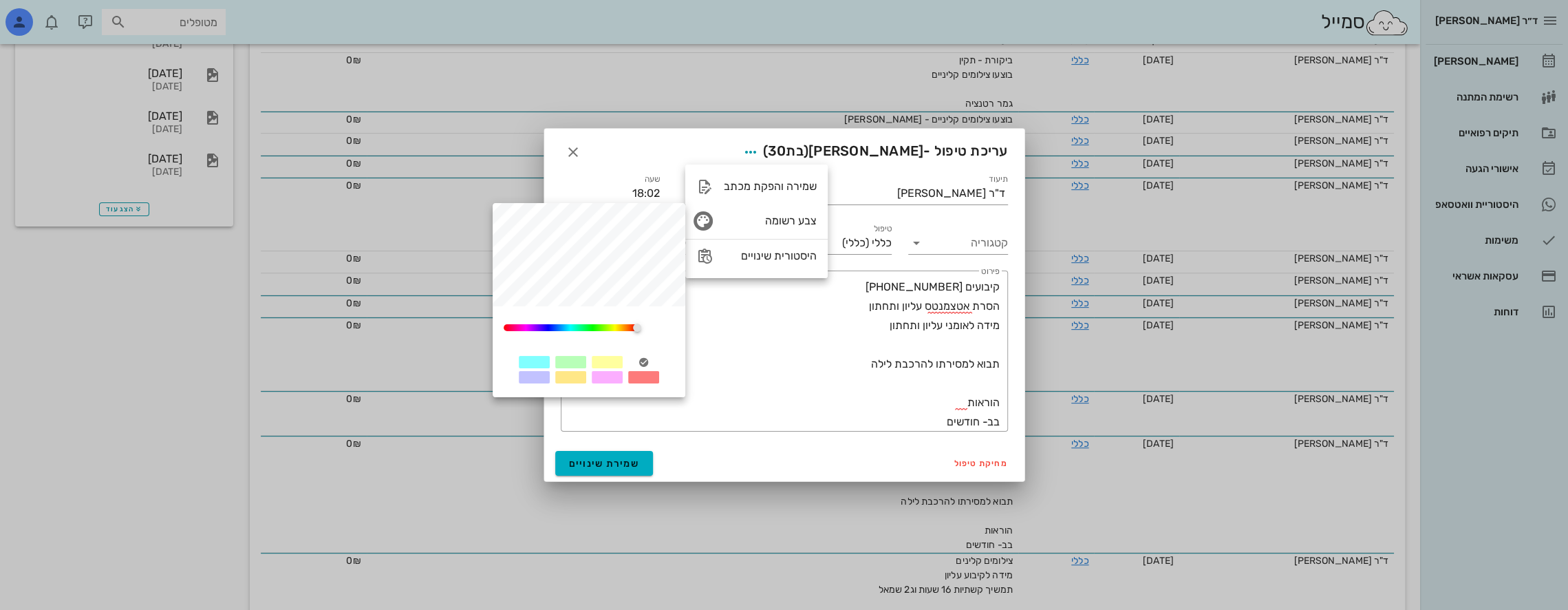
click at [571, 362] on div at bounding box center [571, 362] width 31 height 12
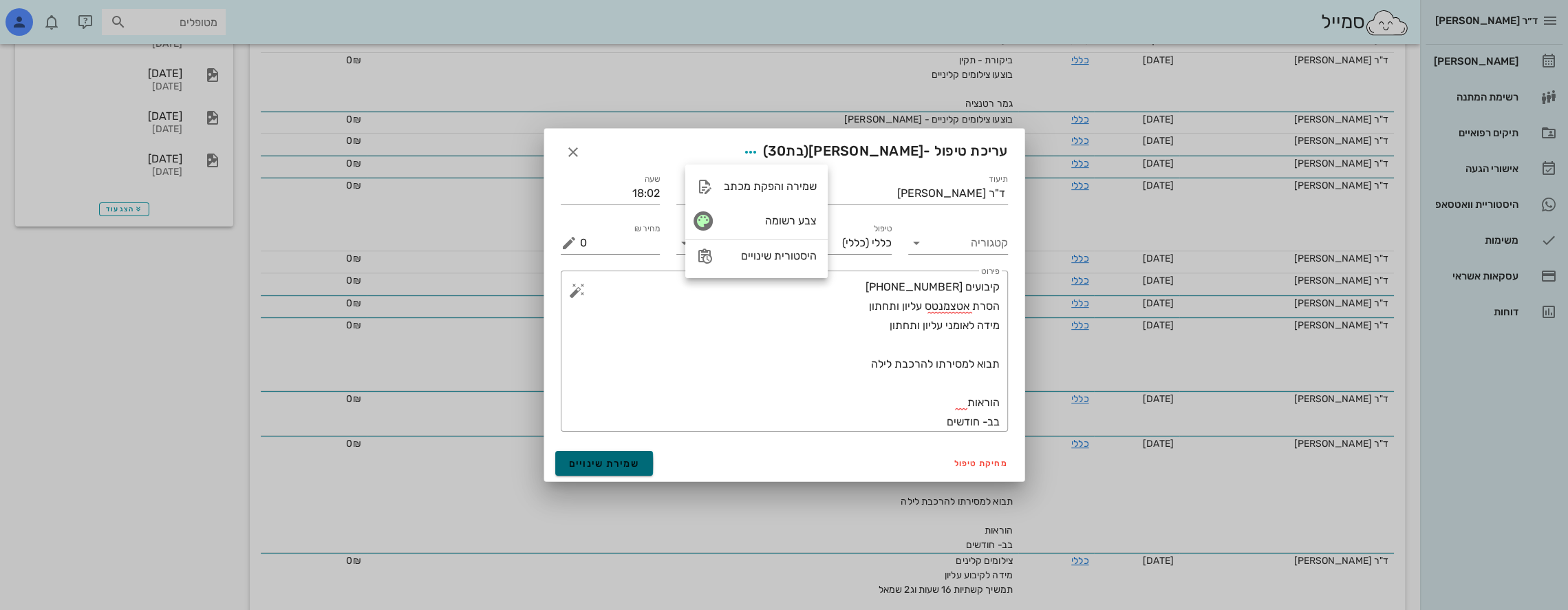
click at [598, 464] on span "שמירת שינויים" at bounding box center [604, 463] width 71 height 11
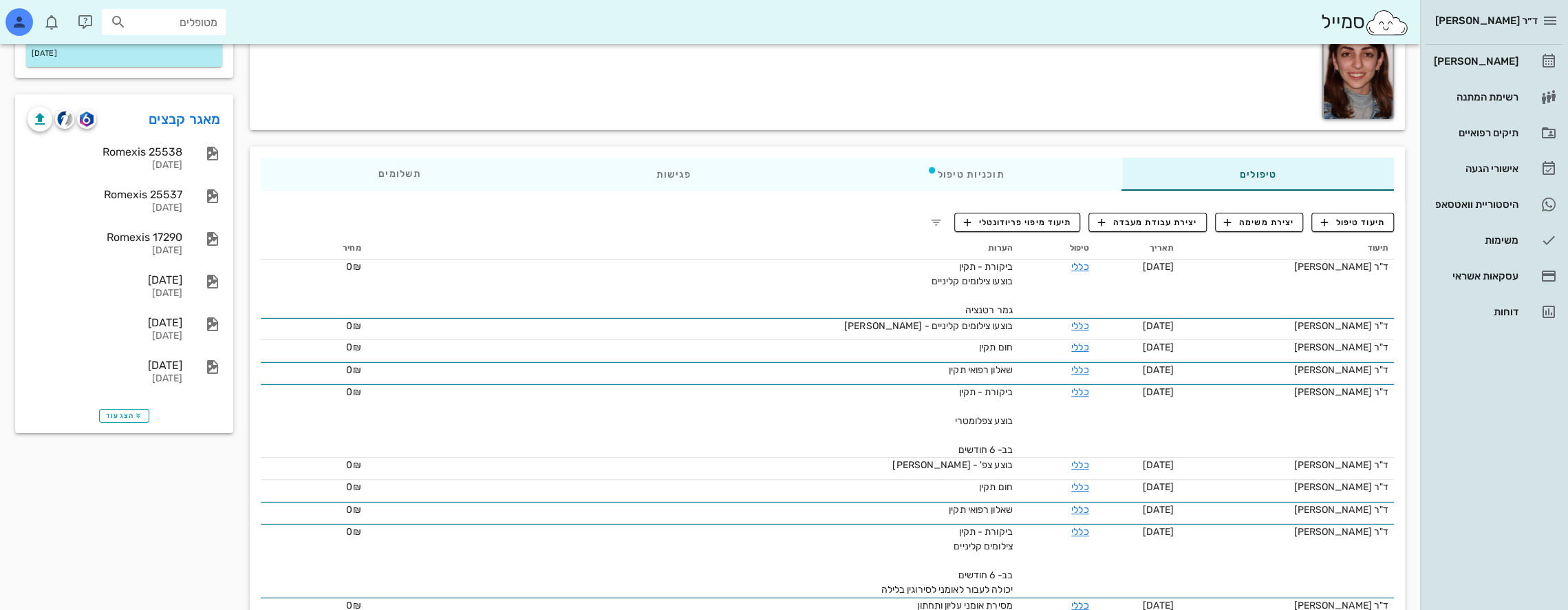
scroll to position [219, 0]
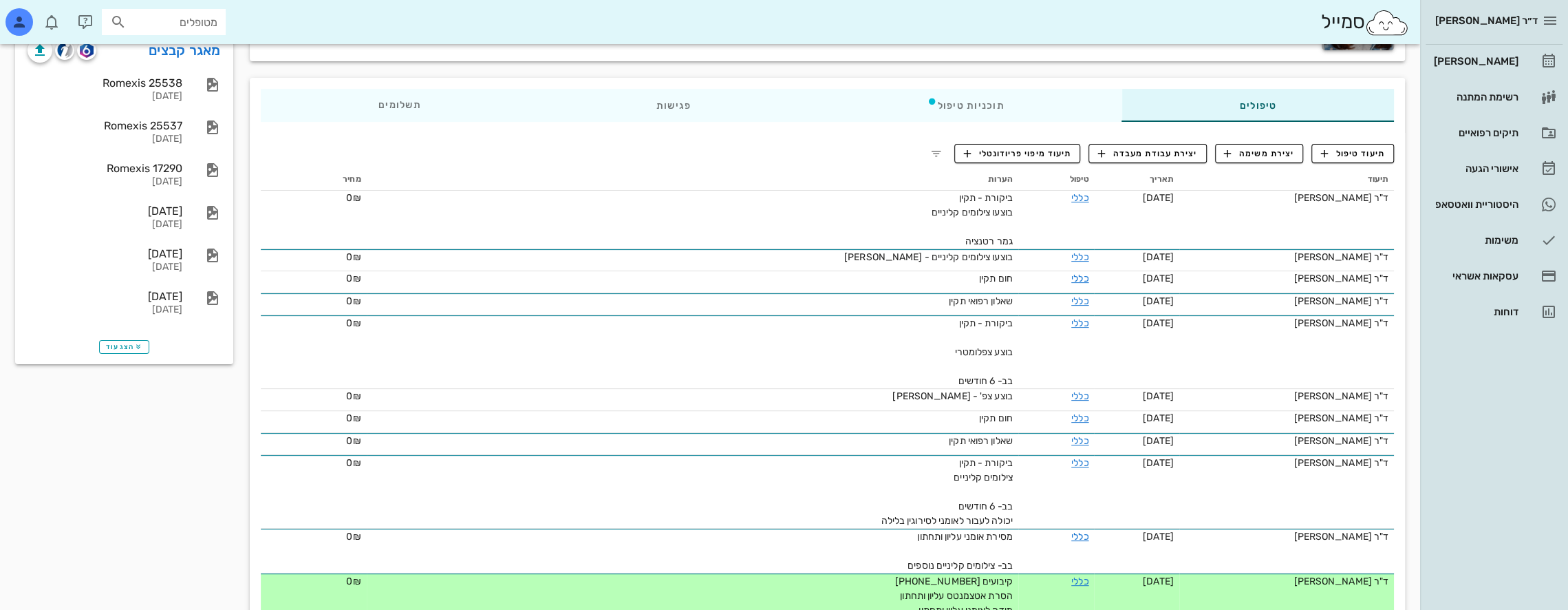
click at [191, 18] on input "מטופלים" at bounding box center [173, 21] width 88 height 18
type input "[PERSON_NAME]"
click at [177, 47] on div "[PERSON_NAME] 217384460" at bounding box center [139, 52] width 151 height 11
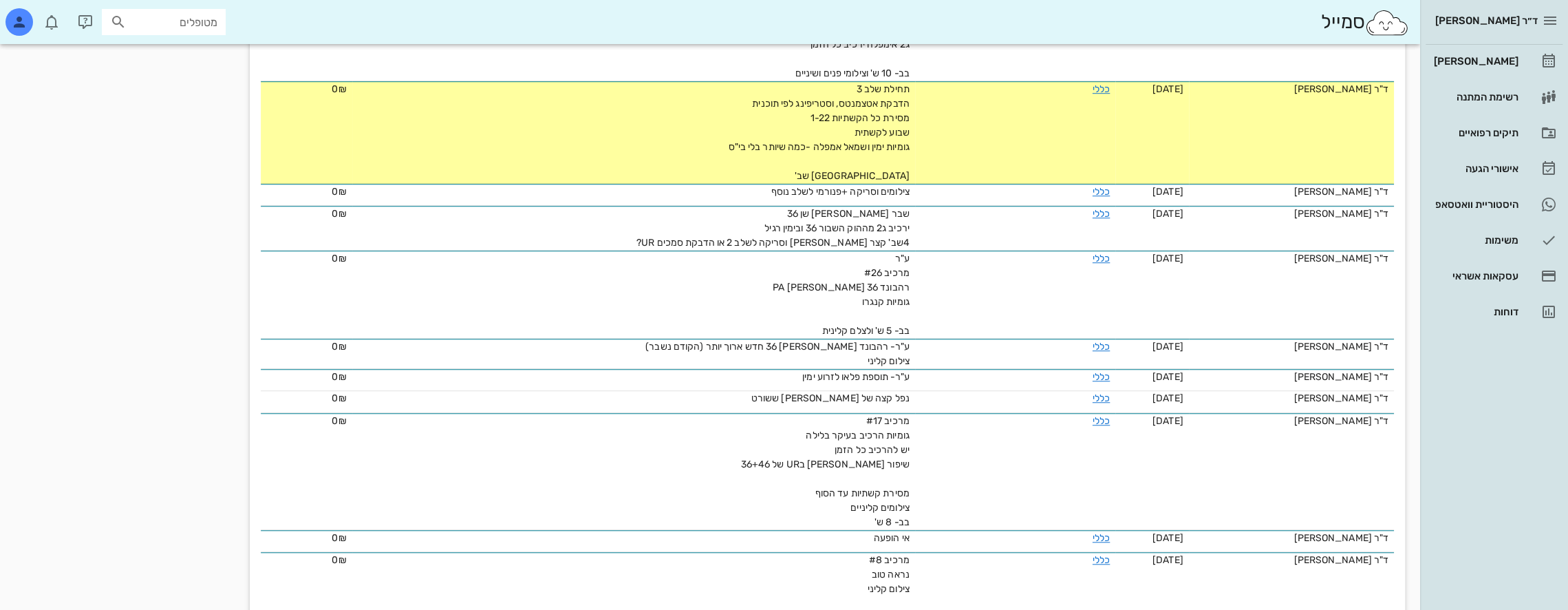
scroll to position [826, 0]
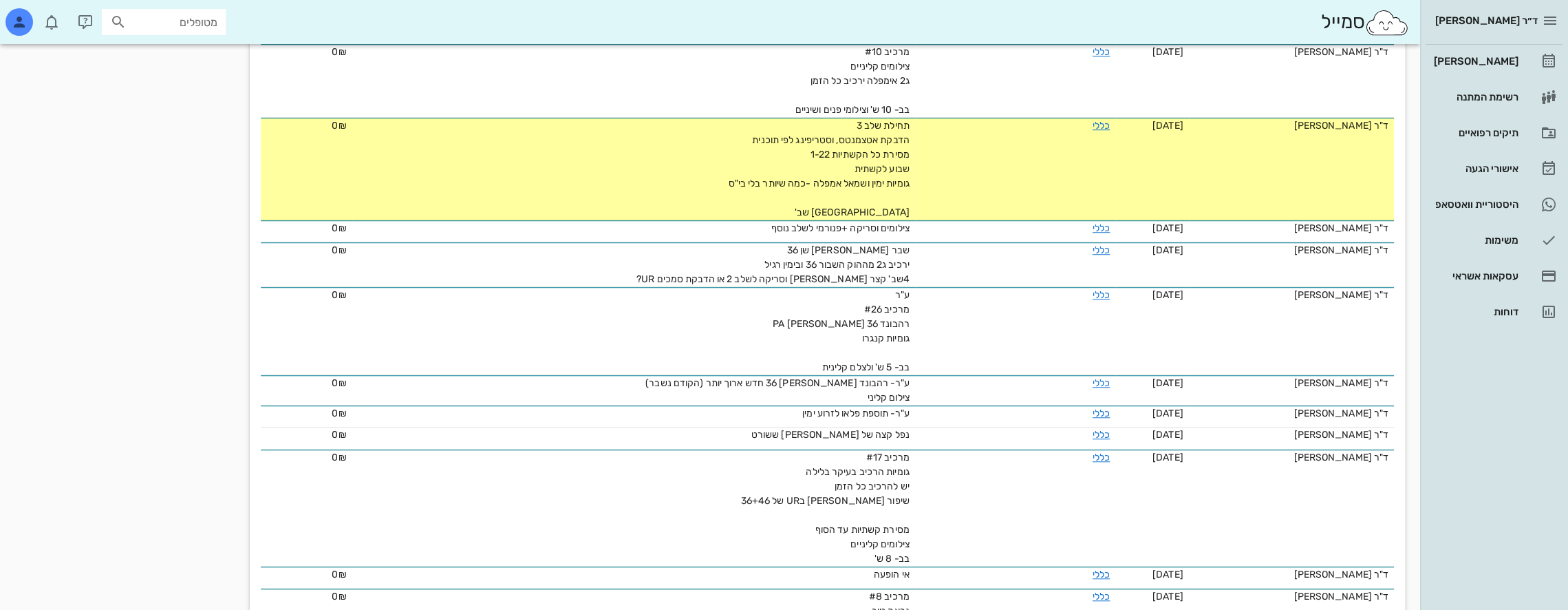
click at [180, 14] on input "מטופלים" at bounding box center [173, 21] width 88 height 18
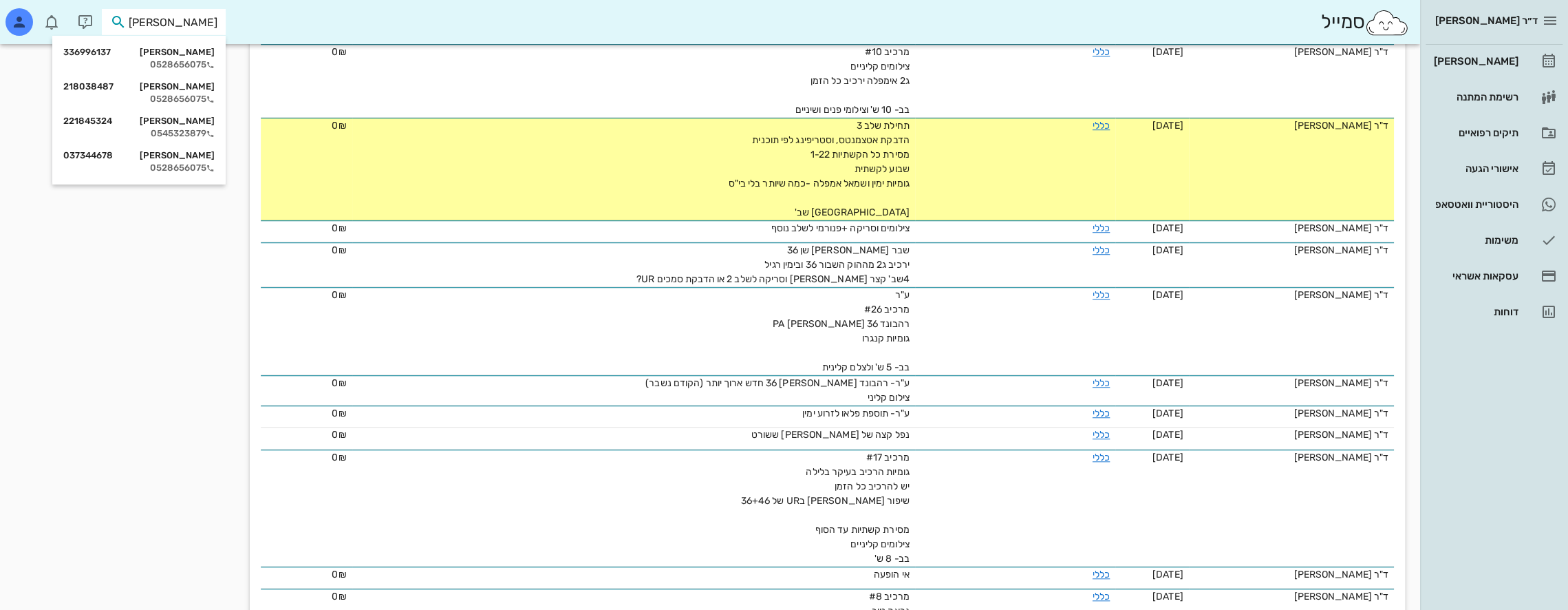
type input "[PERSON_NAME]"
click at [186, 54] on div "איה קורין 336996137" at bounding box center [139, 52] width 151 height 11
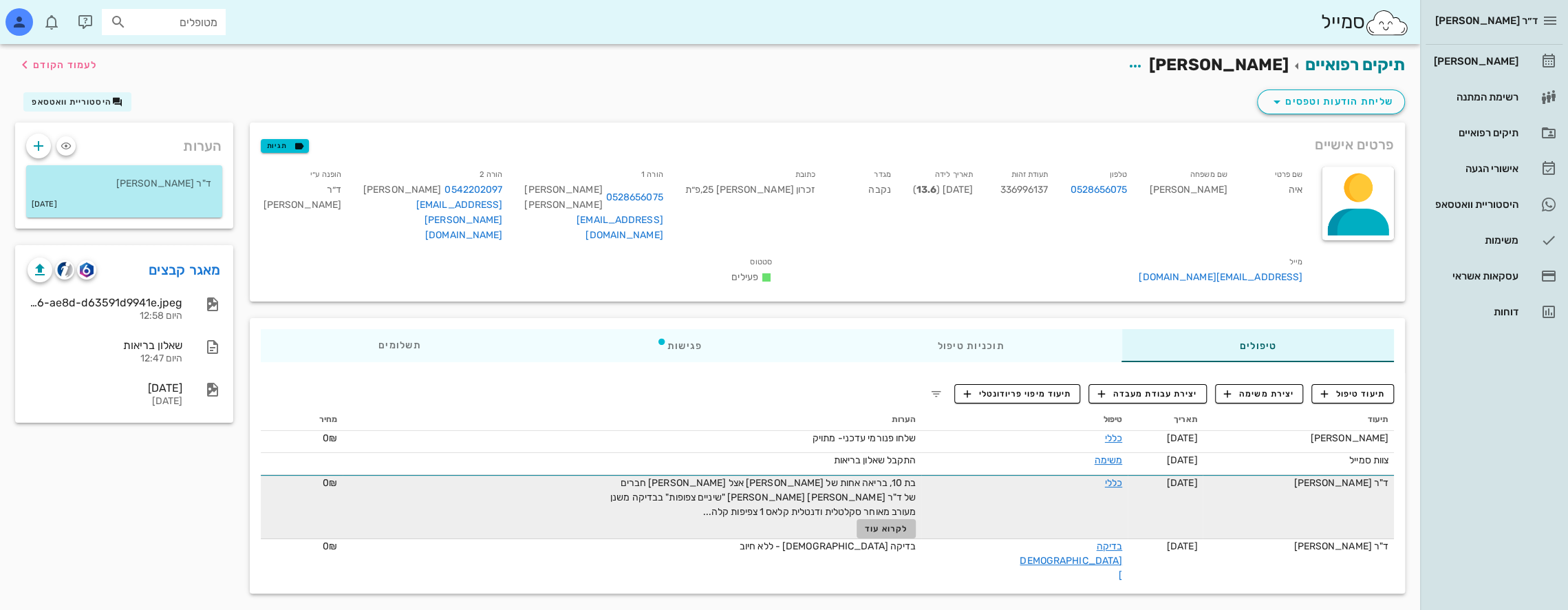
click at [894, 524] on span "לקרוא עוד" at bounding box center [886, 528] width 43 height 10
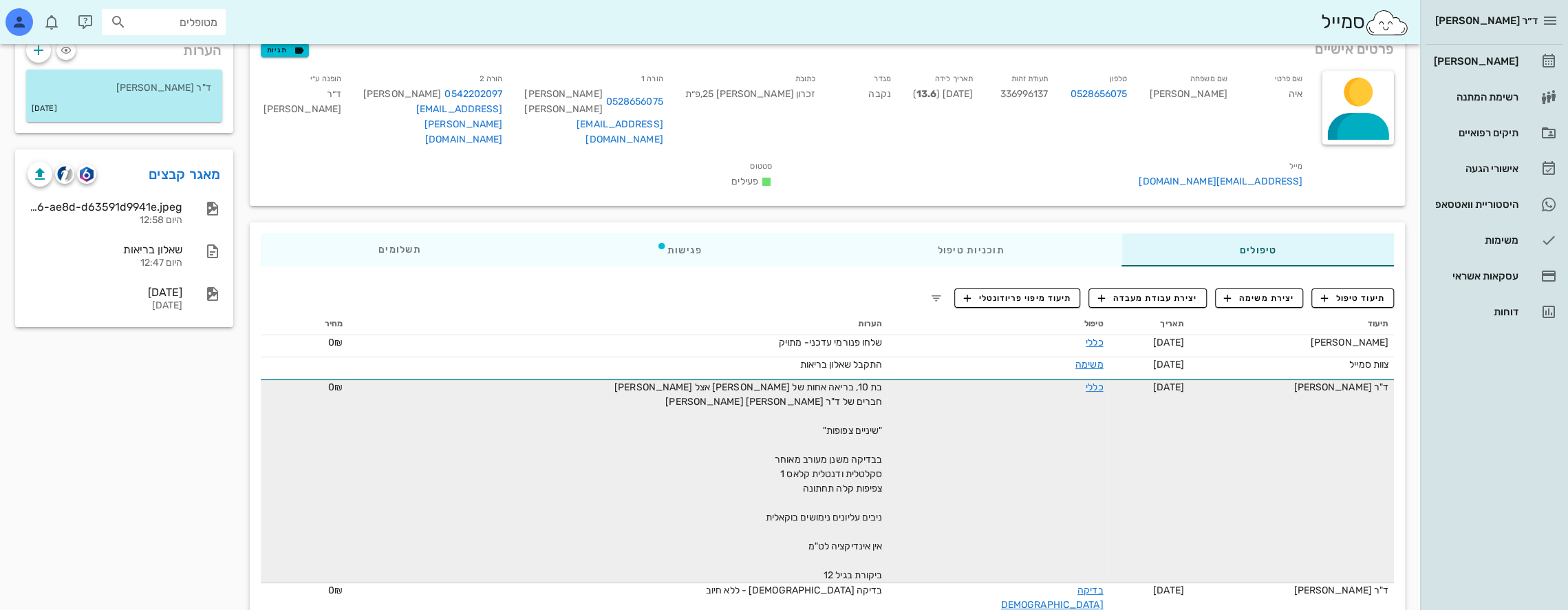
scroll to position [27, 0]
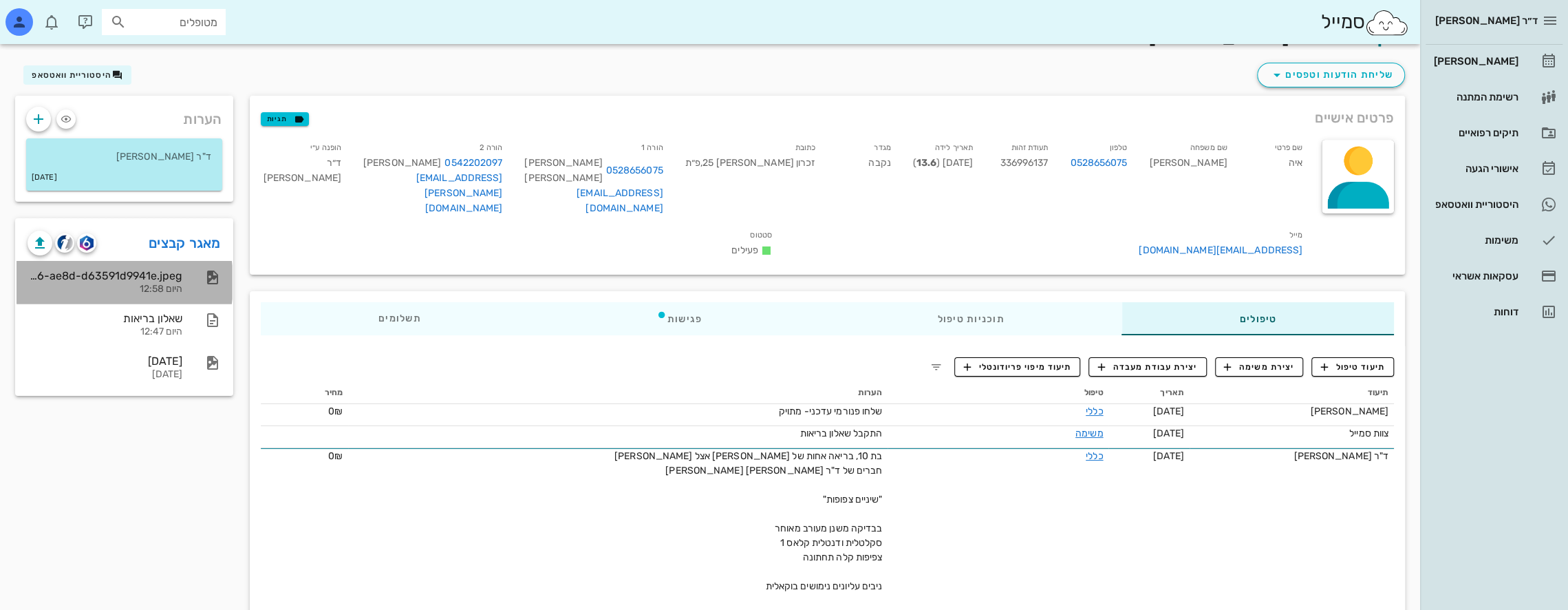
click at [177, 280] on div "45357b28-0e0e-4e46-ae8d-d63591d9941e.jpeg" at bounding box center [105, 275] width 155 height 13
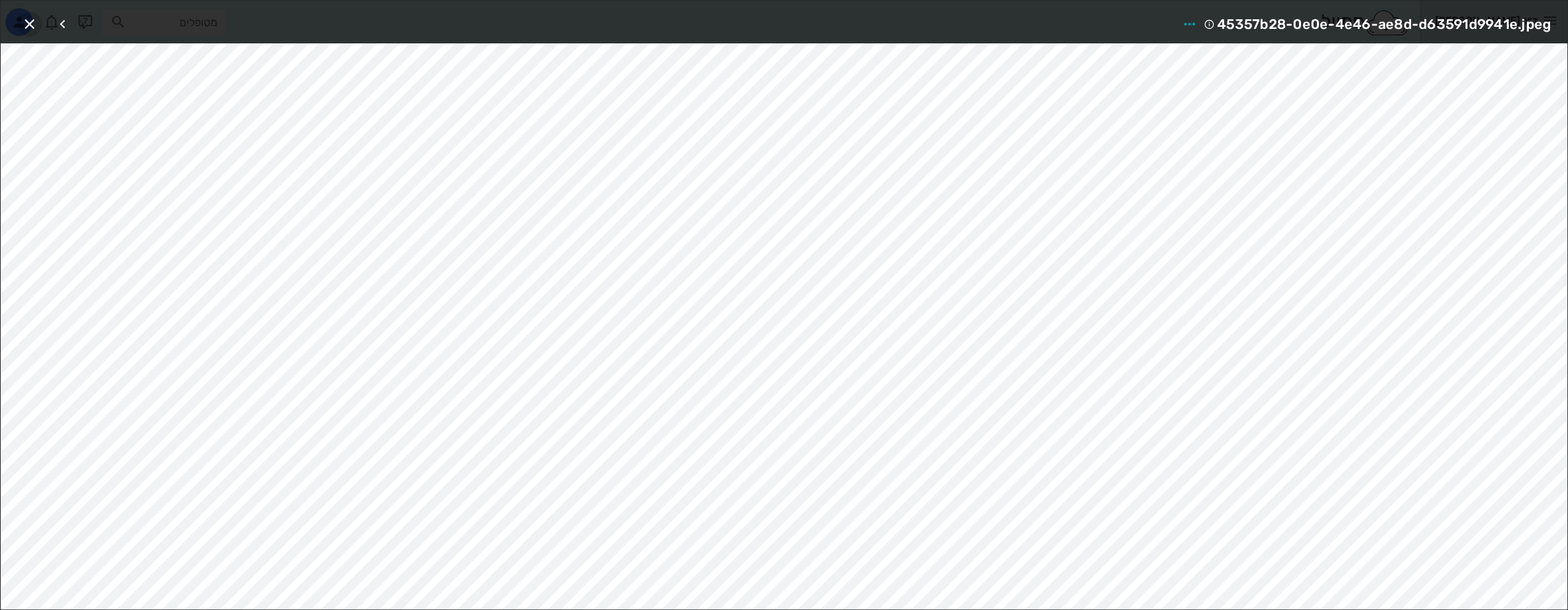
click at [28, 21] on icon "button" at bounding box center [30, 24] width 17 height 17
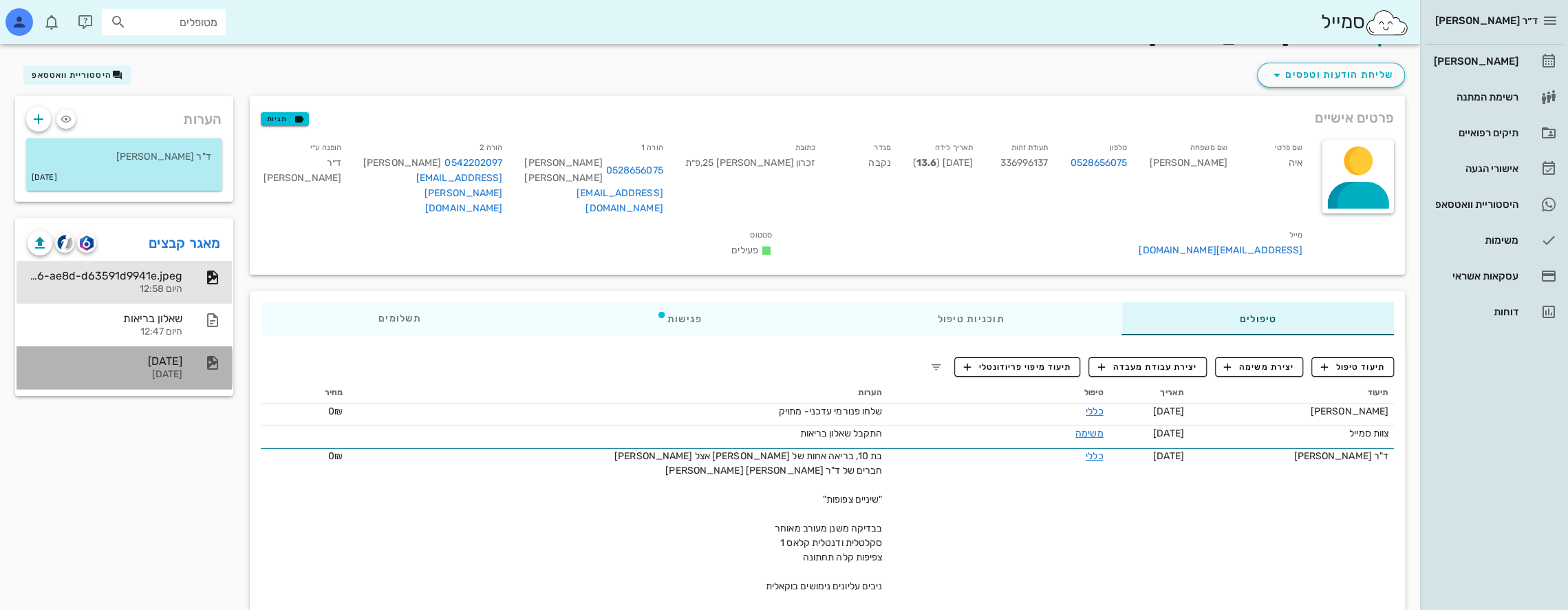
click at [165, 362] on div "[DATE]" at bounding box center [105, 361] width 155 height 13
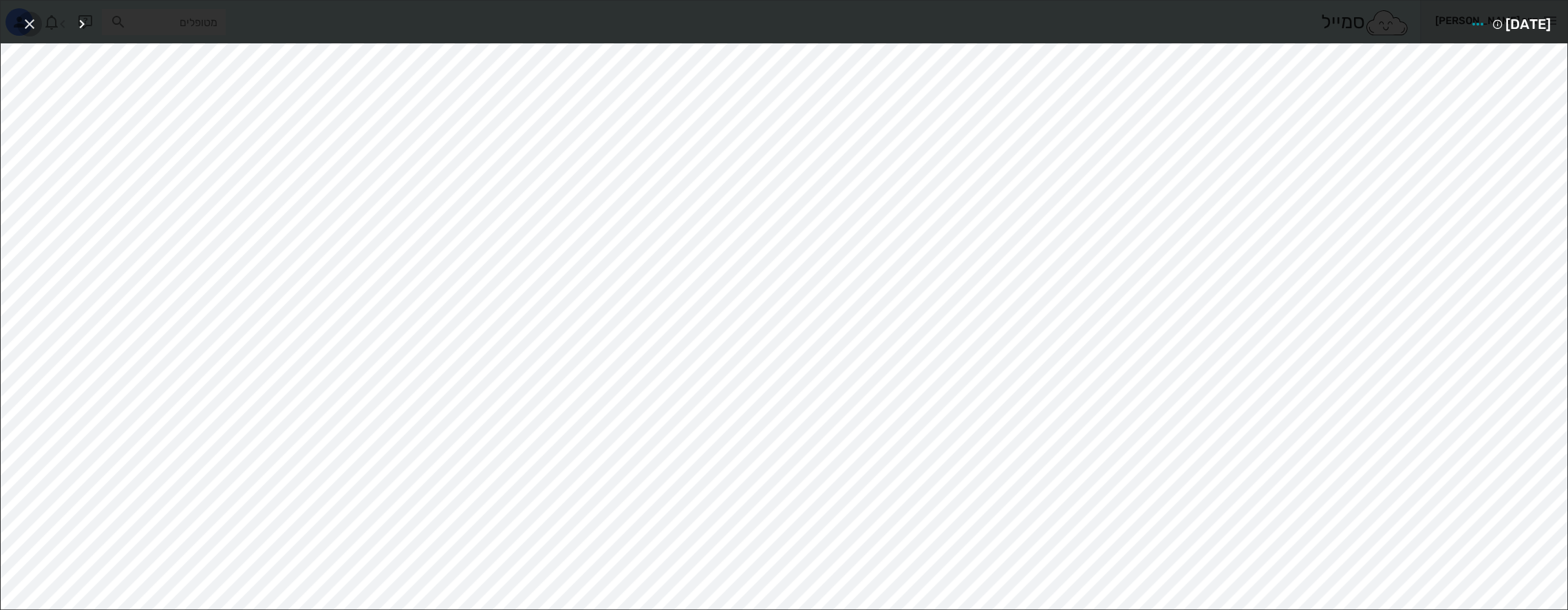
click at [20, 18] on span "button" at bounding box center [30, 24] width 24 height 17
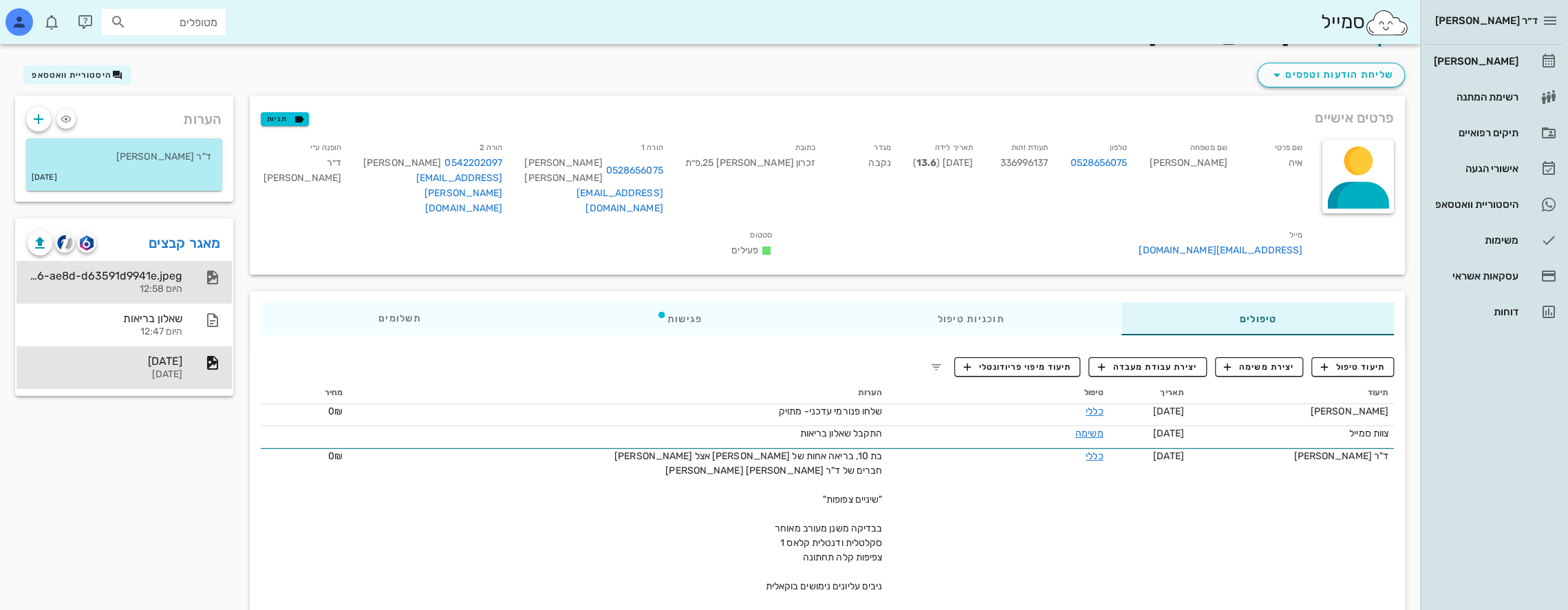
click at [148, 271] on div "45357b28-0e0e-4e46-ae8d-d63591d9941e.jpeg" at bounding box center [105, 275] width 155 height 13
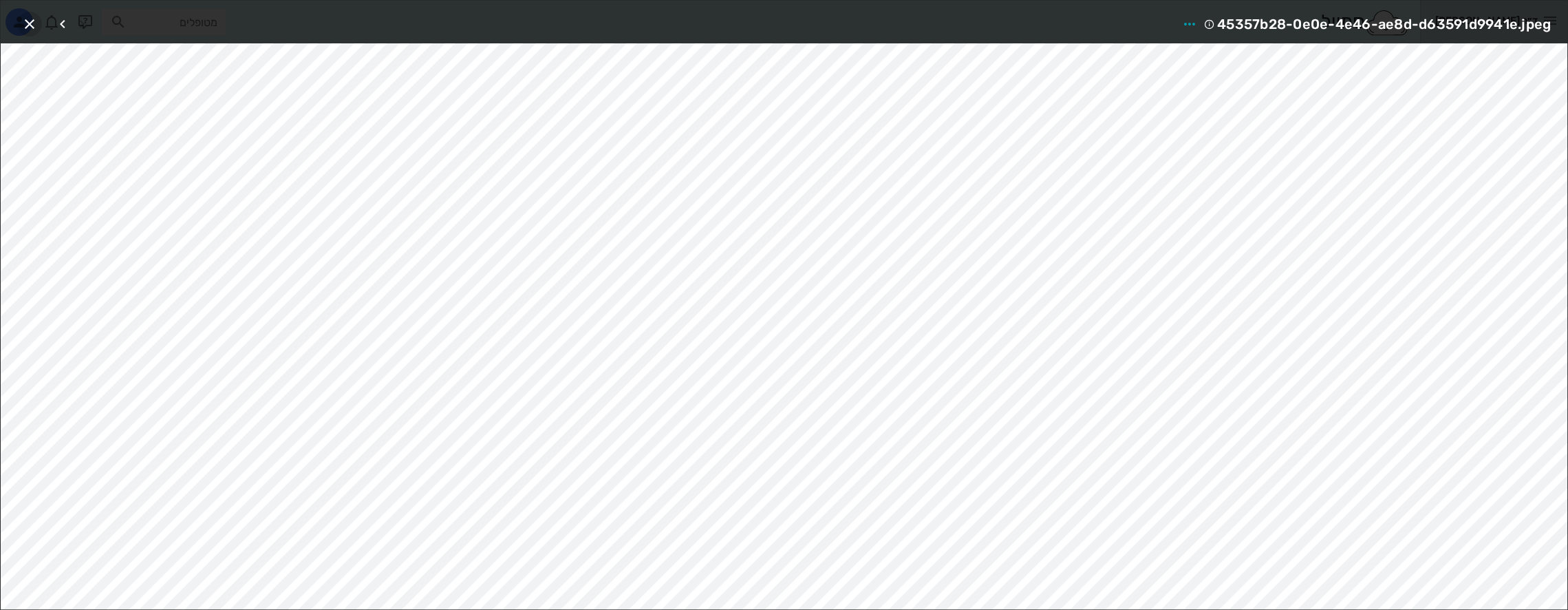
click at [31, 25] on icon "button" at bounding box center [30, 24] width 17 height 17
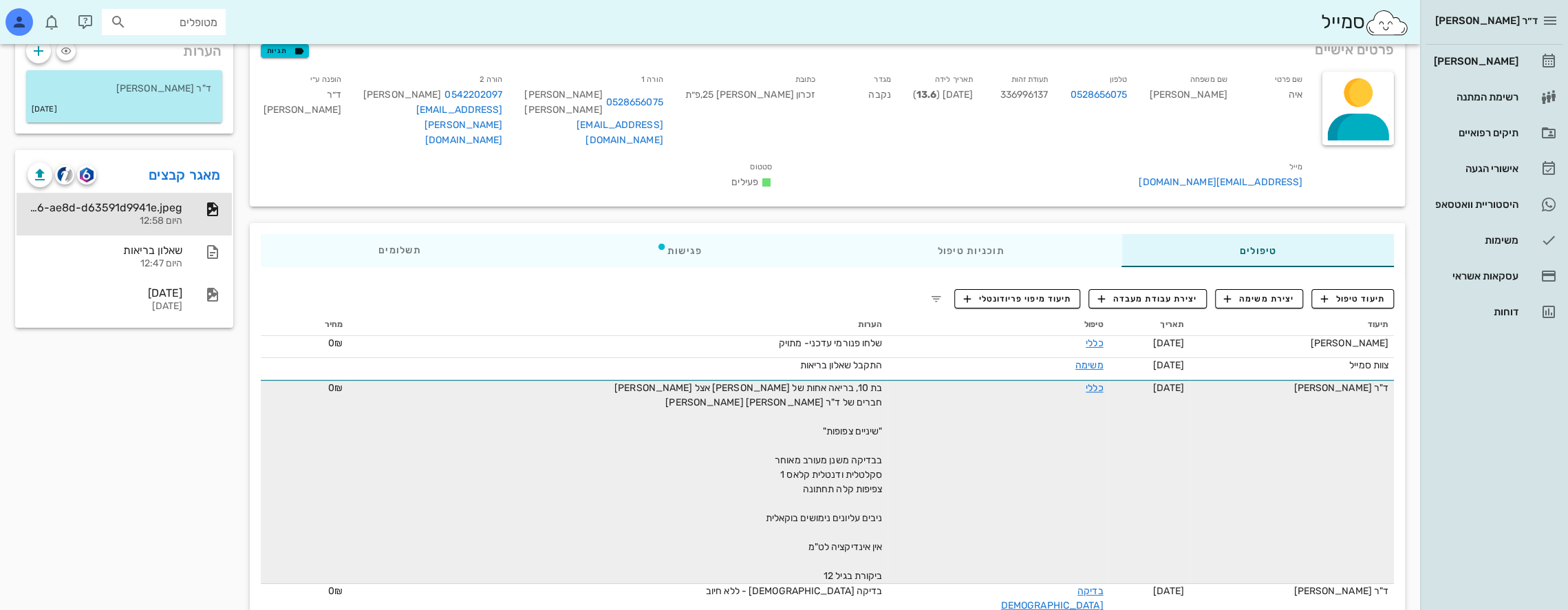
scroll to position [96, 0]
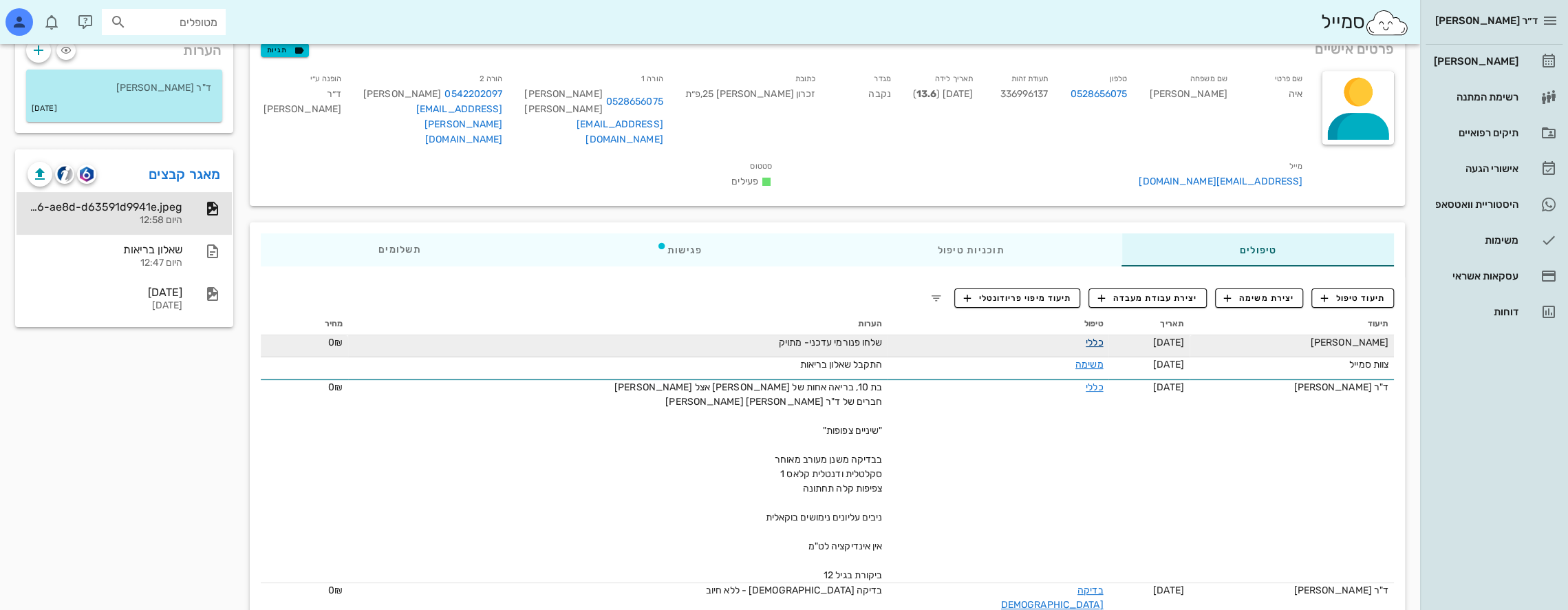
click at [1086, 336] on link "כללי" at bounding box center [1094, 342] width 18 height 11
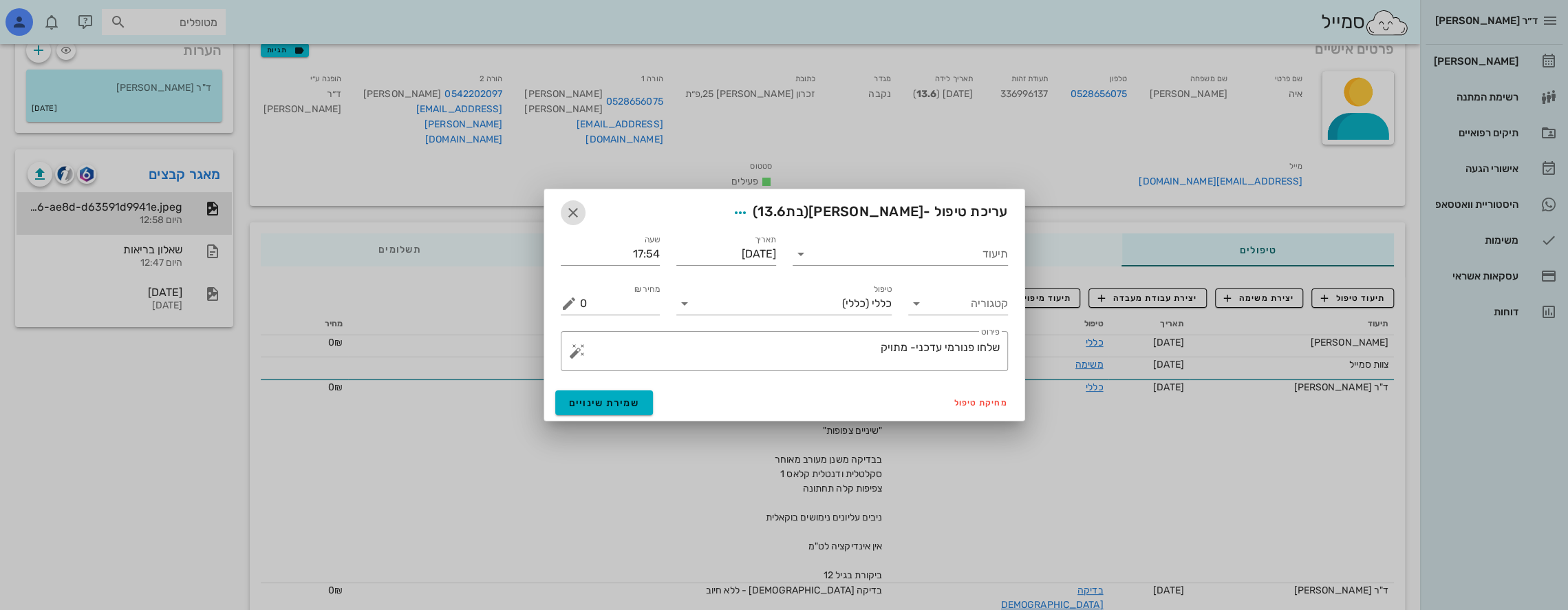
click at [575, 215] on icon "button" at bounding box center [573, 213] width 17 height 17
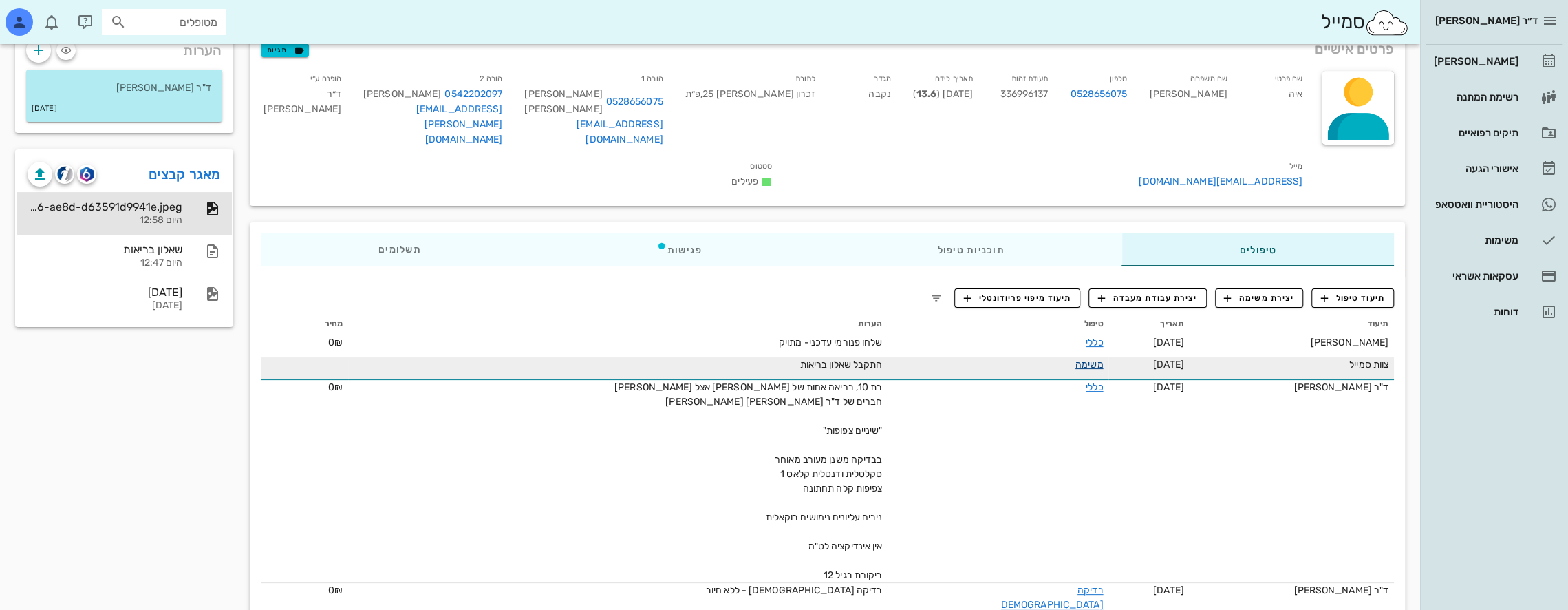
click at [1075, 359] on link "משימה" at bounding box center [1089, 364] width 28 height 11
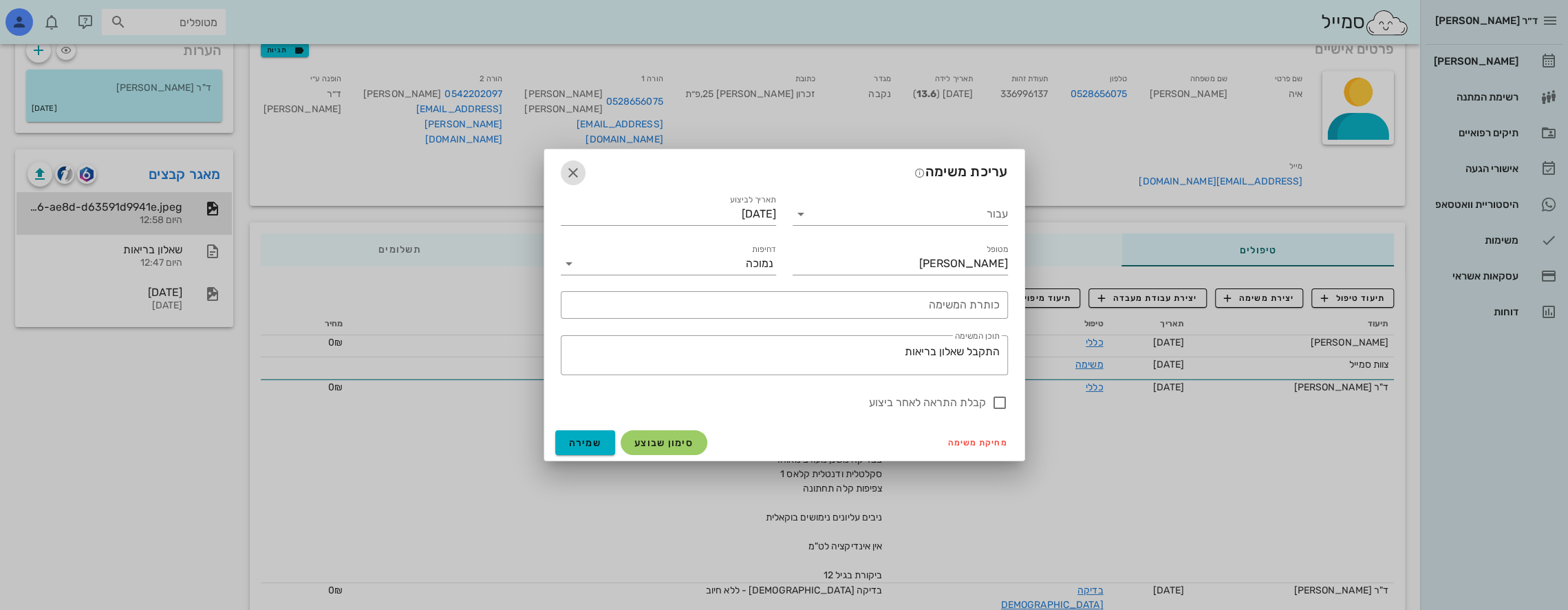
click at [574, 172] on icon "button" at bounding box center [573, 173] width 17 height 17
